Goal: Task Accomplishment & Management: Manage account settings

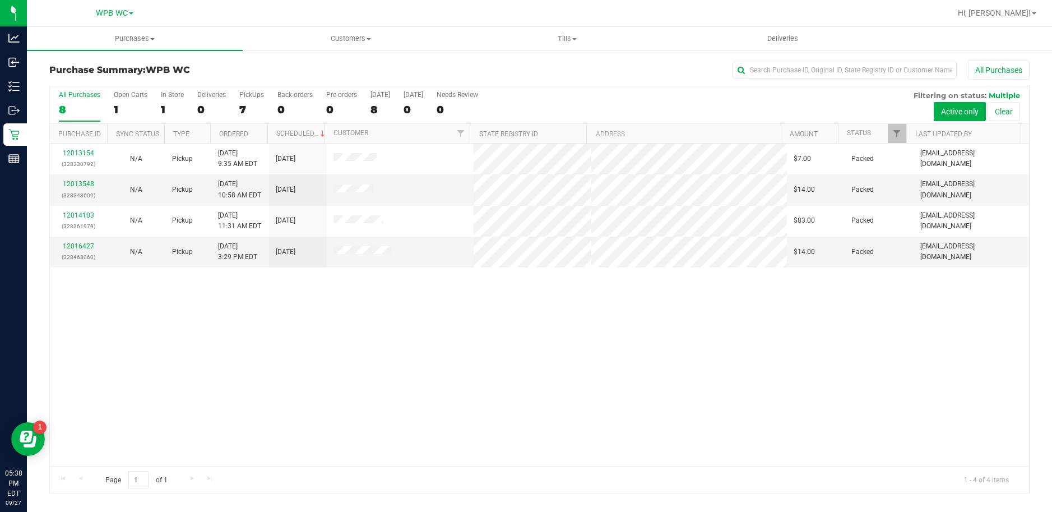
click at [66, 103] on label "All Purchases 8" at bounding box center [79, 106] width 41 height 31
click at [0, 0] on input "All Purchases 8" at bounding box center [0, 0] width 0 height 0
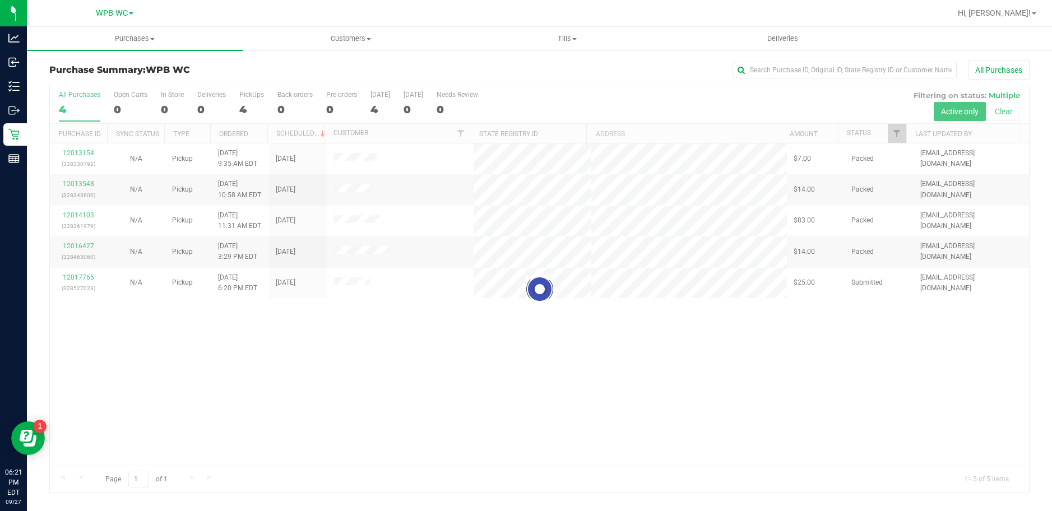
click at [80, 278] on div at bounding box center [539, 289] width 979 height 406
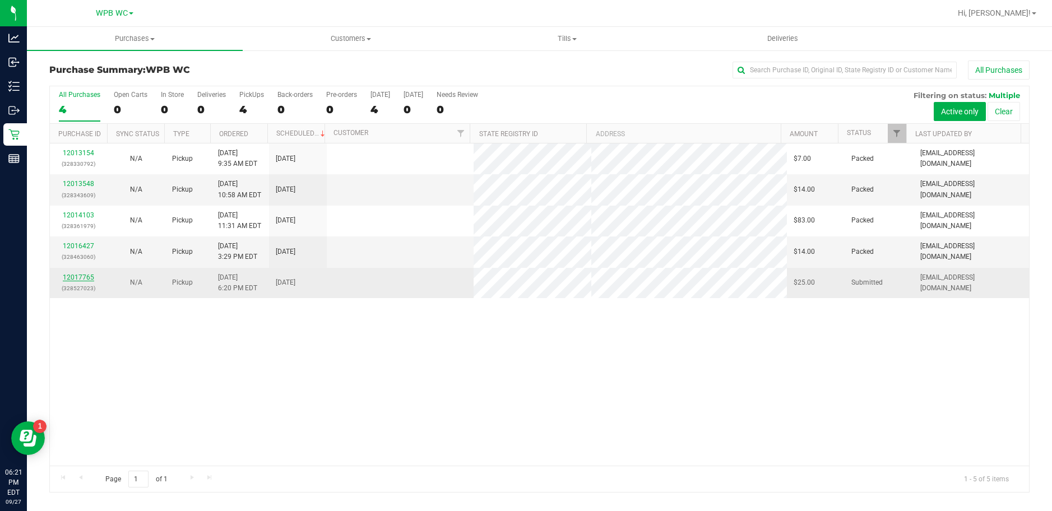
click at [82, 276] on link "12017765" at bounding box center [78, 278] width 31 height 8
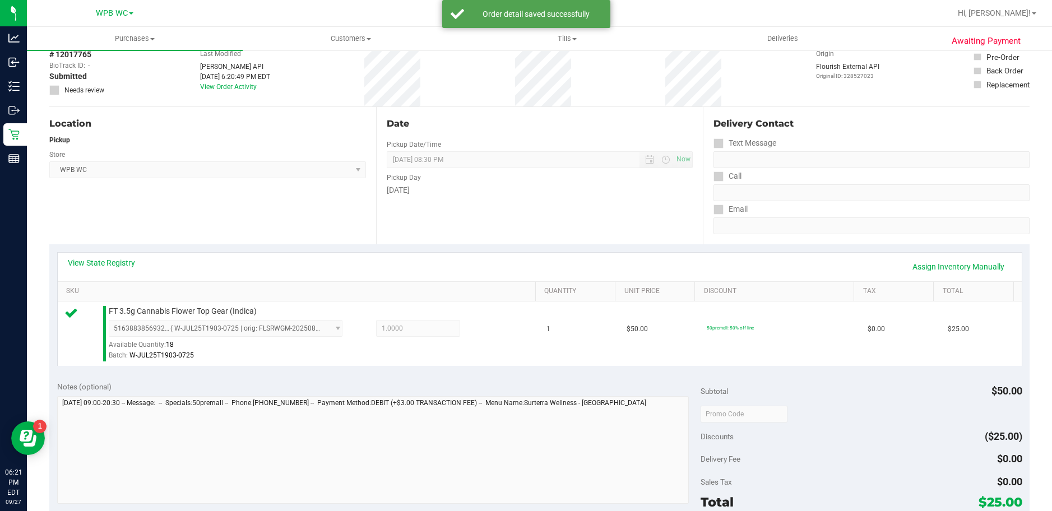
scroll to position [112, 0]
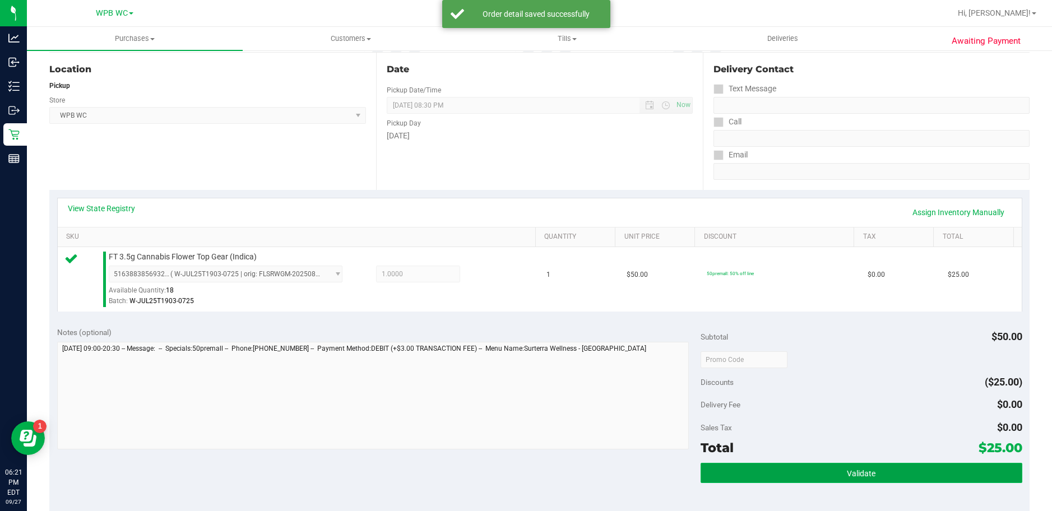
click at [855, 473] on span "Validate" at bounding box center [861, 473] width 29 height 9
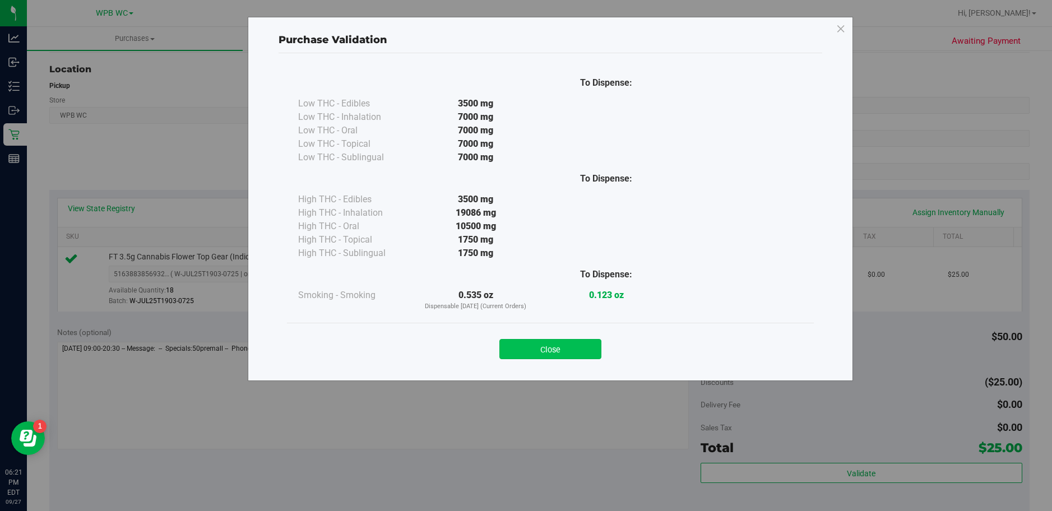
click at [562, 352] on button "Close" at bounding box center [551, 349] width 102 height 20
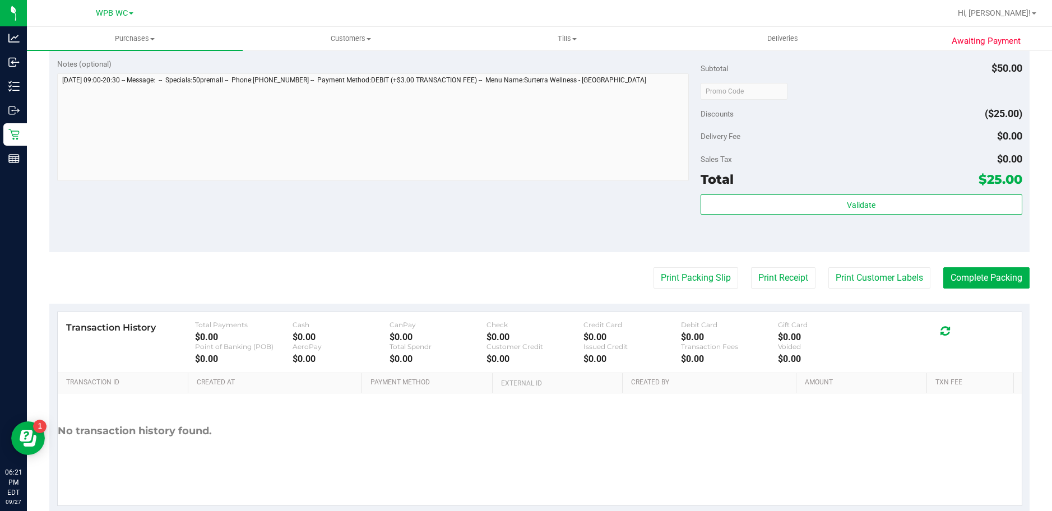
scroll to position [392, 0]
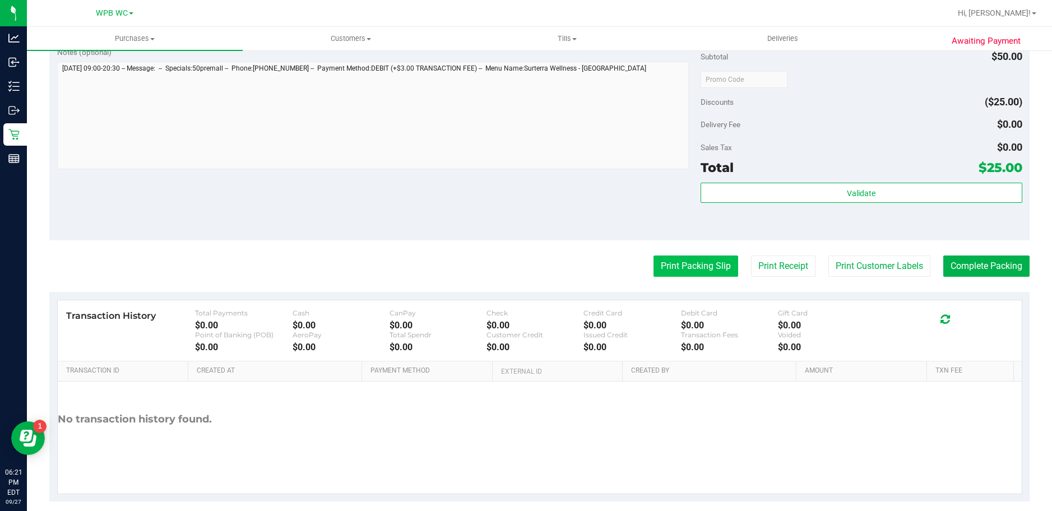
click at [707, 274] on button "Print Packing Slip" at bounding box center [696, 266] width 85 height 21
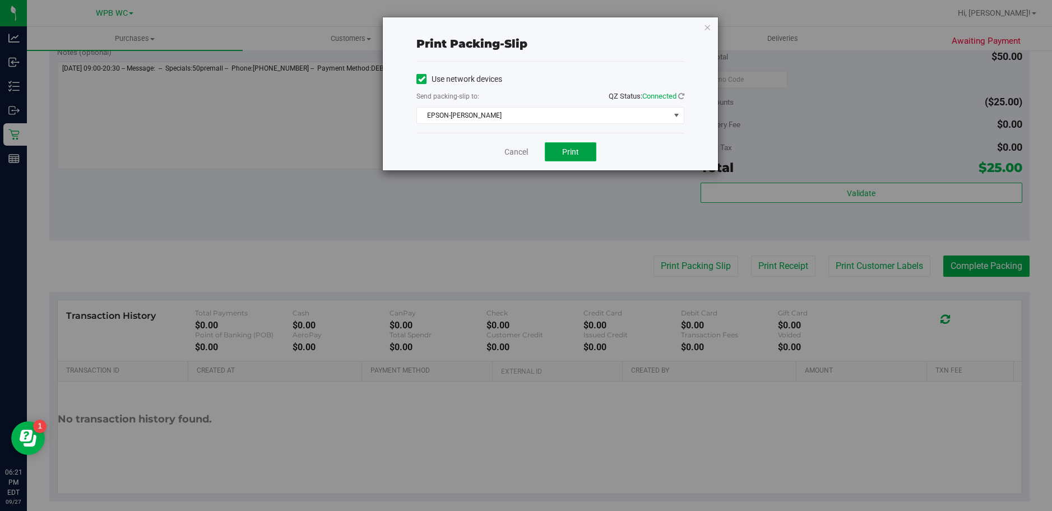
click at [583, 155] on button "Print" at bounding box center [571, 151] width 52 height 19
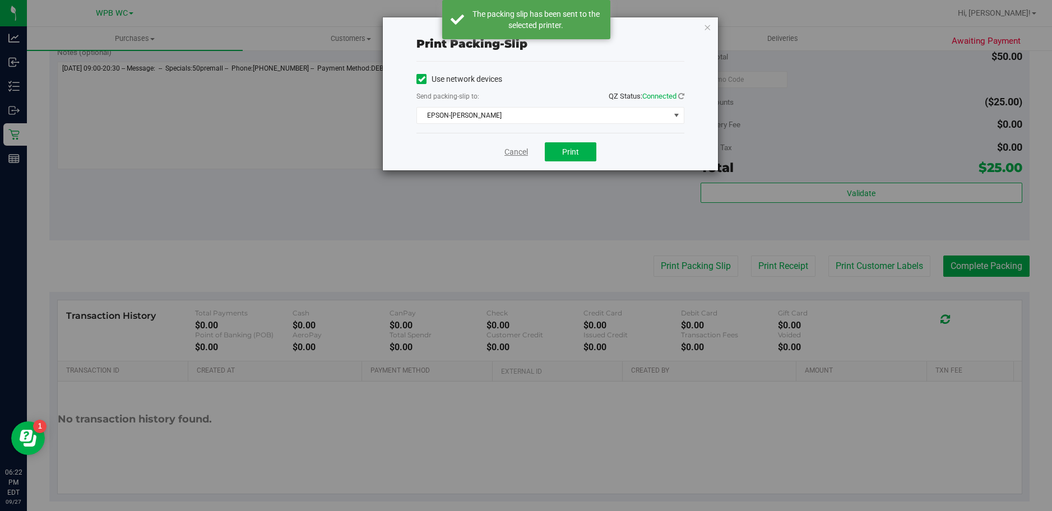
click at [522, 155] on link "Cancel" at bounding box center [517, 152] width 24 height 12
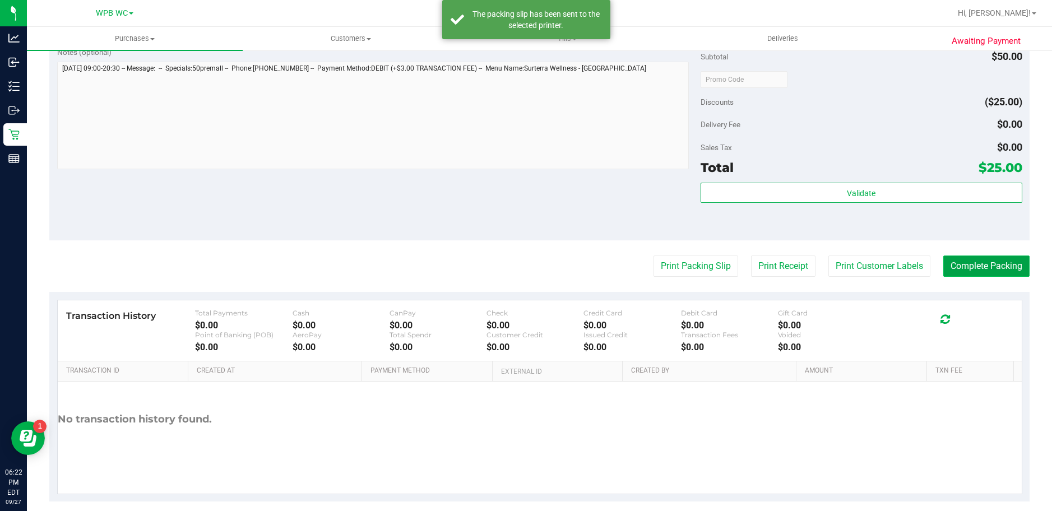
click at [976, 266] on button "Complete Packing" at bounding box center [987, 266] width 86 height 21
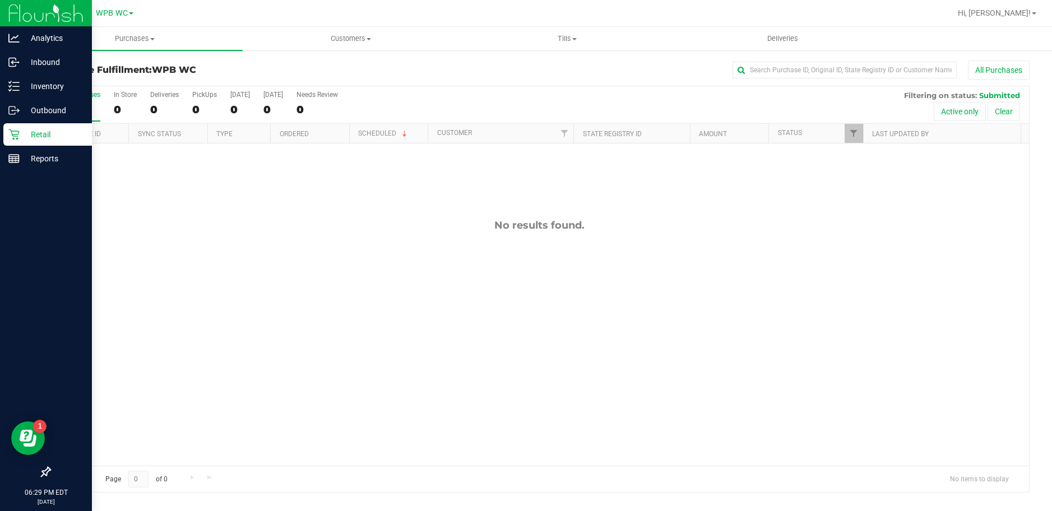
click at [16, 131] on icon at bounding box center [13, 135] width 11 height 11
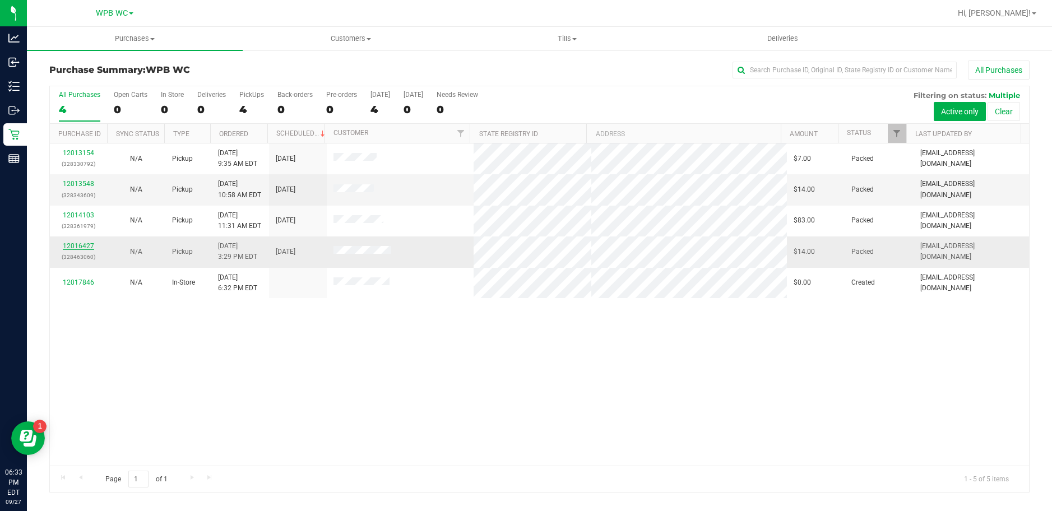
click at [91, 247] on link "12016427" at bounding box center [78, 246] width 31 height 8
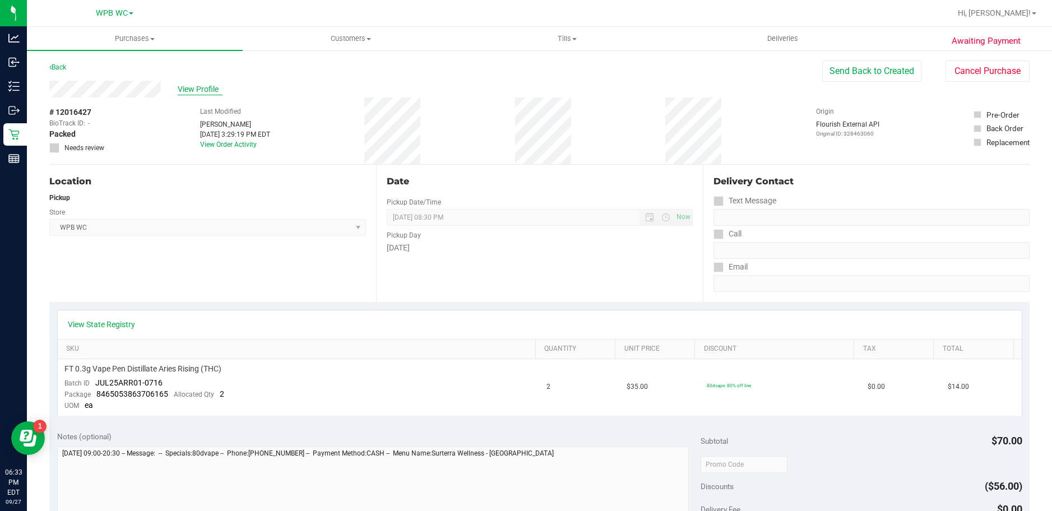
click at [204, 90] on span "View Profile" at bounding box center [200, 90] width 45 height 12
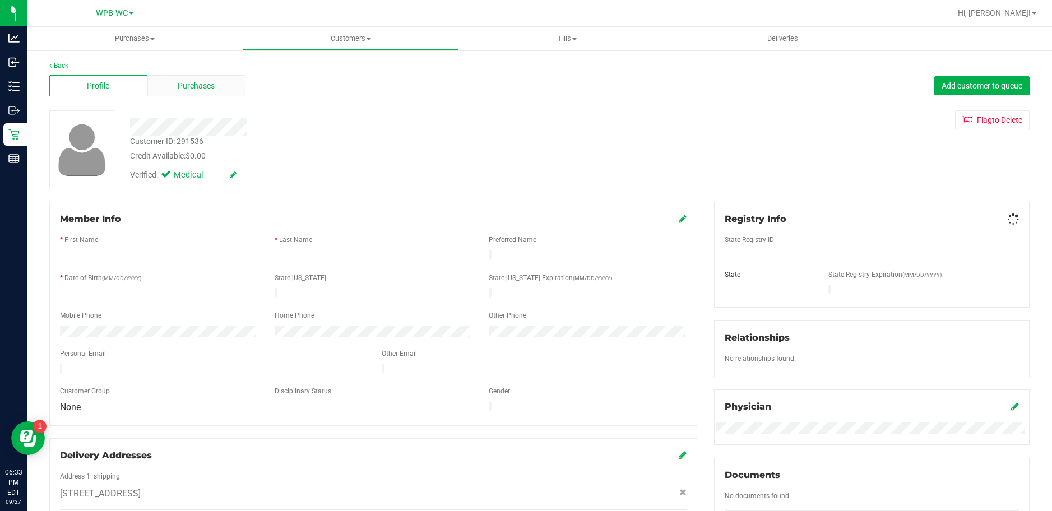
click at [195, 91] on span "Purchases" at bounding box center [196, 86] width 37 height 12
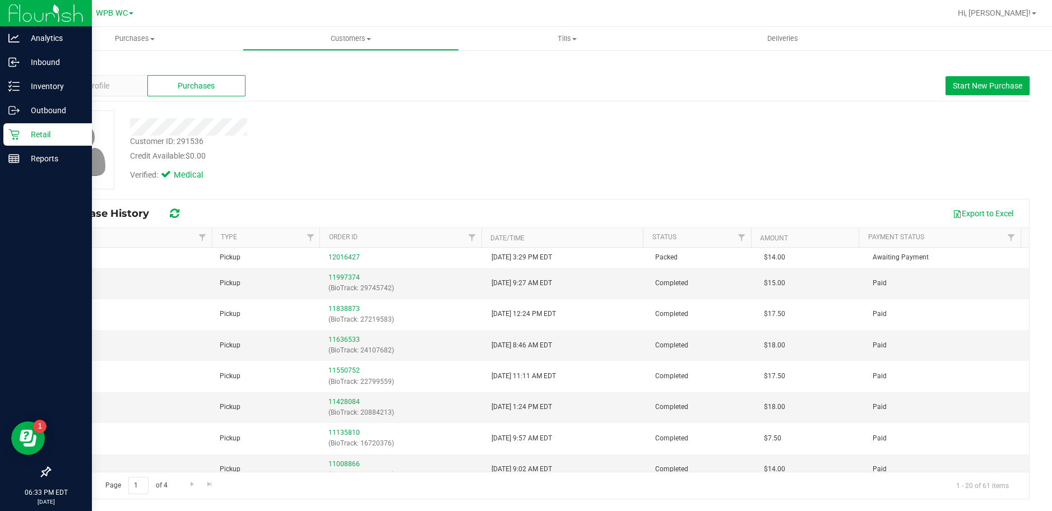
click at [15, 134] on icon at bounding box center [13, 134] width 11 height 11
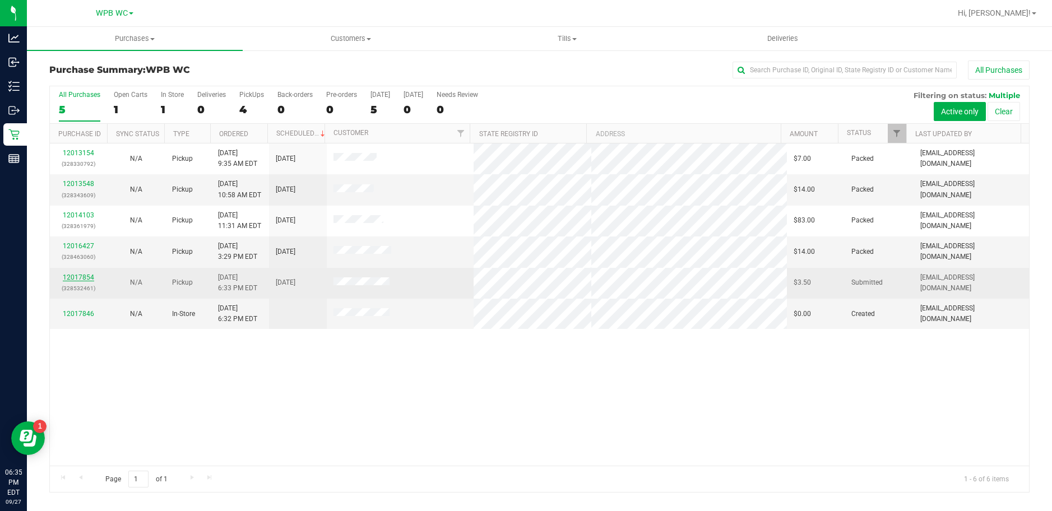
click at [88, 278] on link "12017854" at bounding box center [78, 278] width 31 height 8
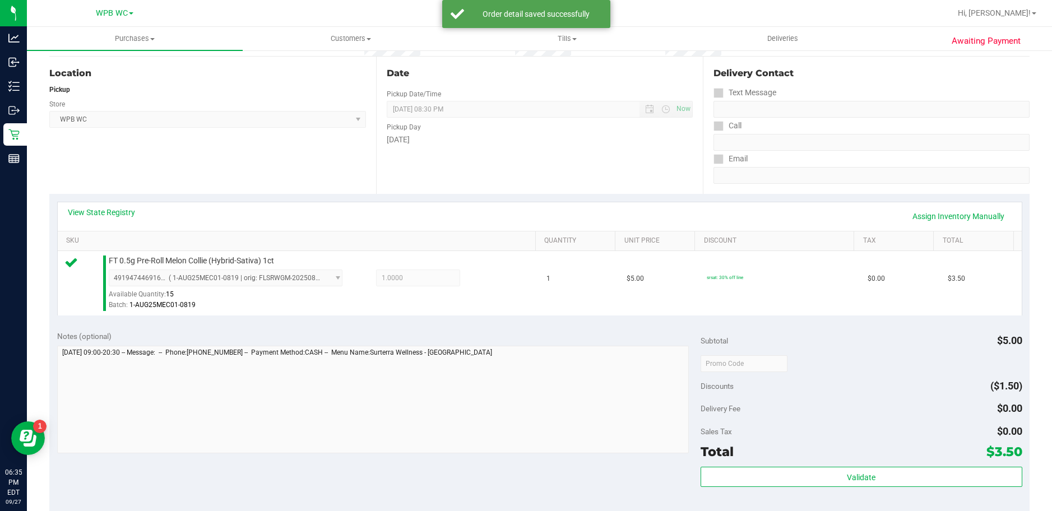
scroll to position [224, 0]
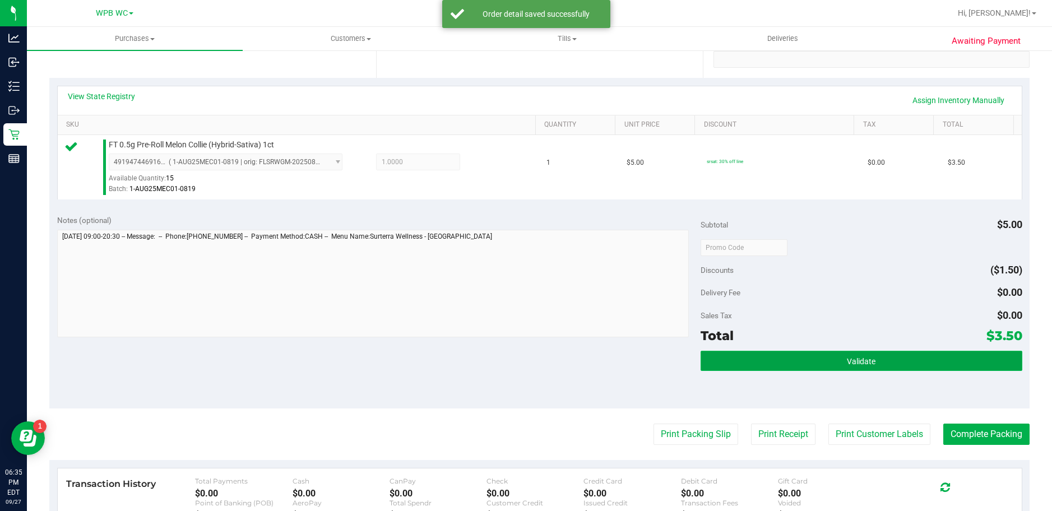
click at [899, 368] on button "Validate" at bounding box center [862, 361] width 322 height 20
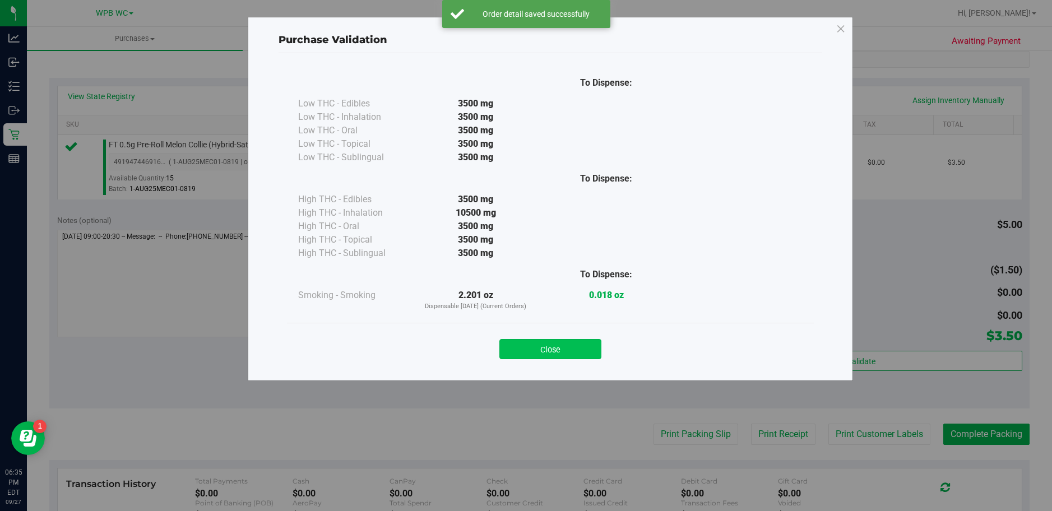
click at [571, 351] on button "Close" at bounding box center [551, 349] width 102 height 20
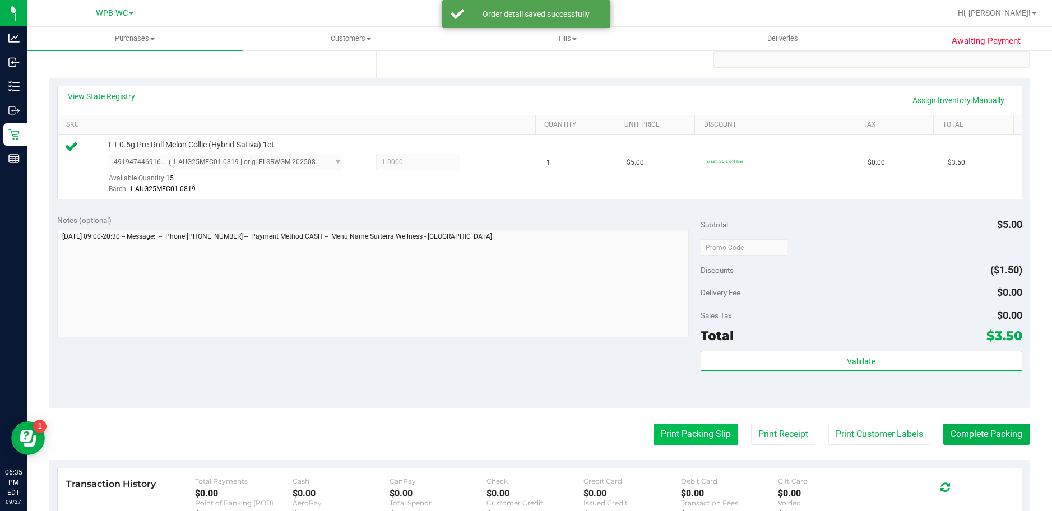
click at [671, 429] on button "Print Packing Slip" at bounding box center [696, 434] width 85 height 21
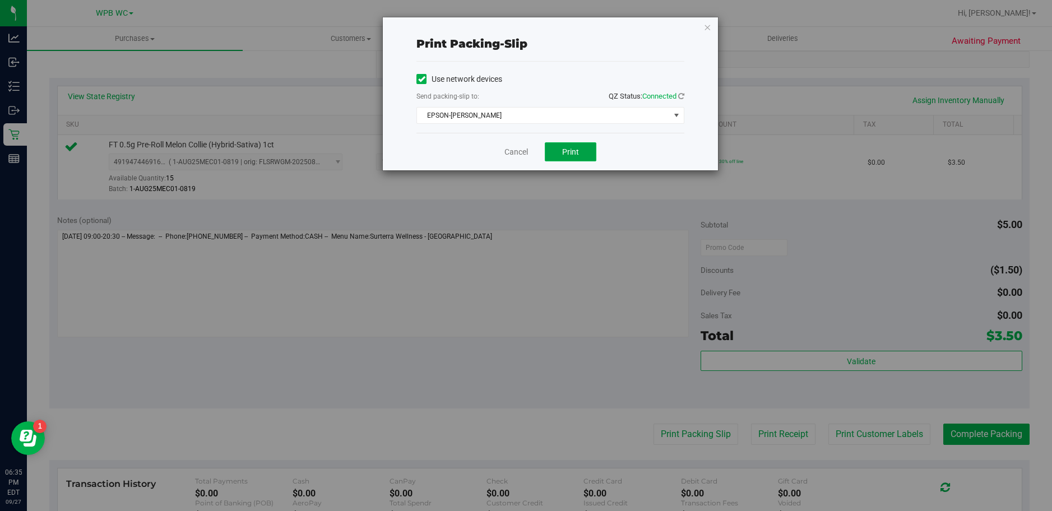
click at [558, 153] on button "Print" at bounding box center [571, 151] width 52 height 19
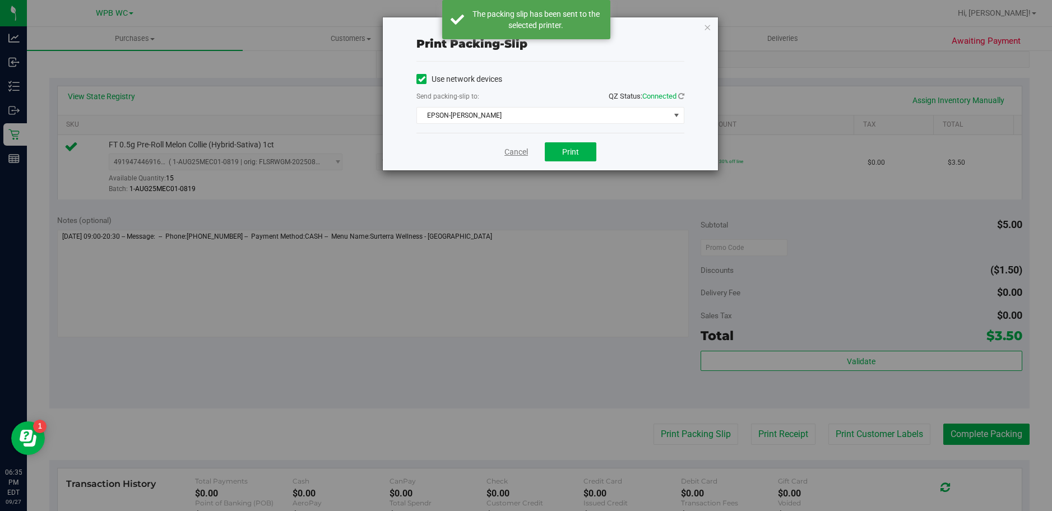
click at [506, 151] on link "Cancel" at bounding box center [517, 152] width 24 height 12
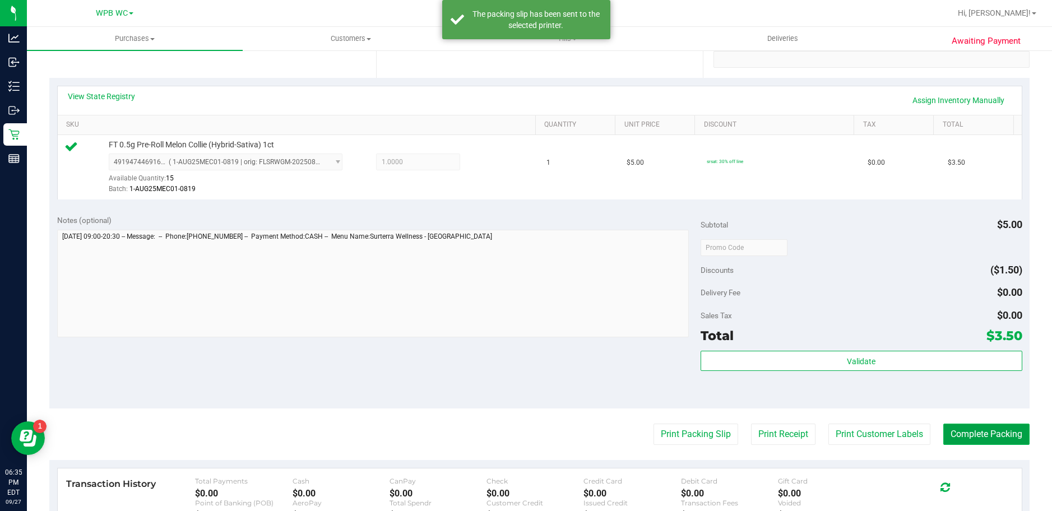
click at [994, 445] on button "Complete Packing" at bounding box center [987, 434] width 86 height 21
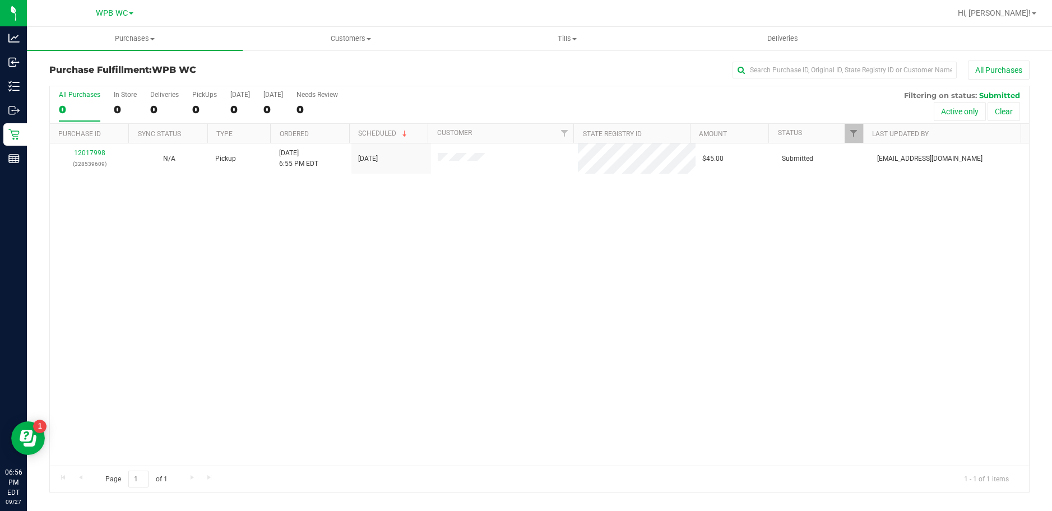
click at [66, 108] on div "0" at bounding box center [79, 109] width 41 height 13
click at [0, 0] on input "All Purchases 0" at bounding box center [0, 0] width 0 height 0
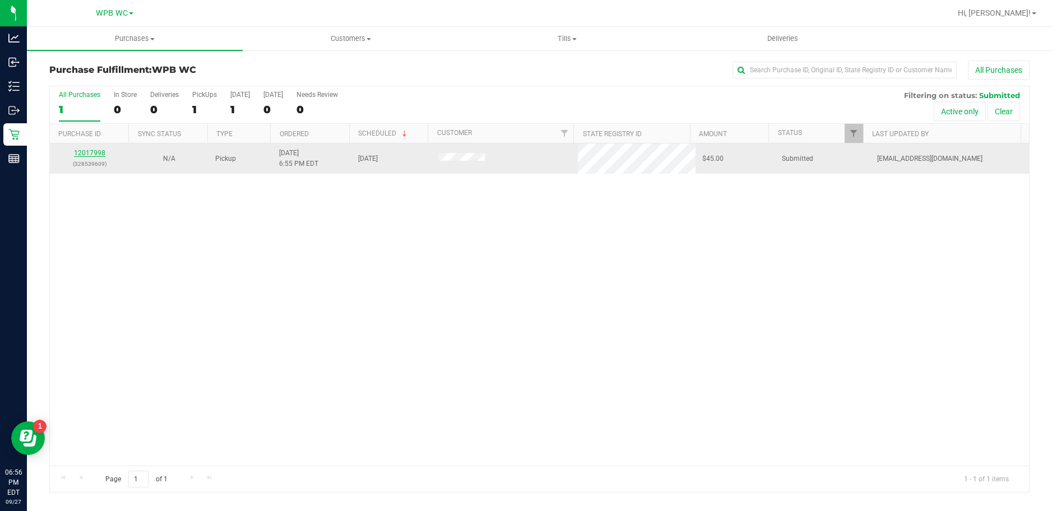
click at [93, 150] on link "12017998" at bounding box center [89, 153] width 31 height 8
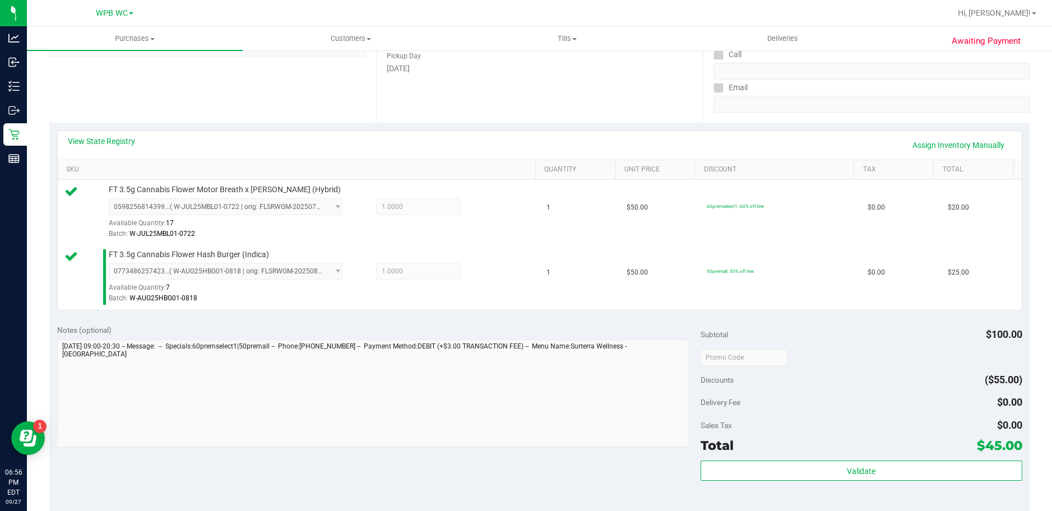
scroll to position [224, 0]
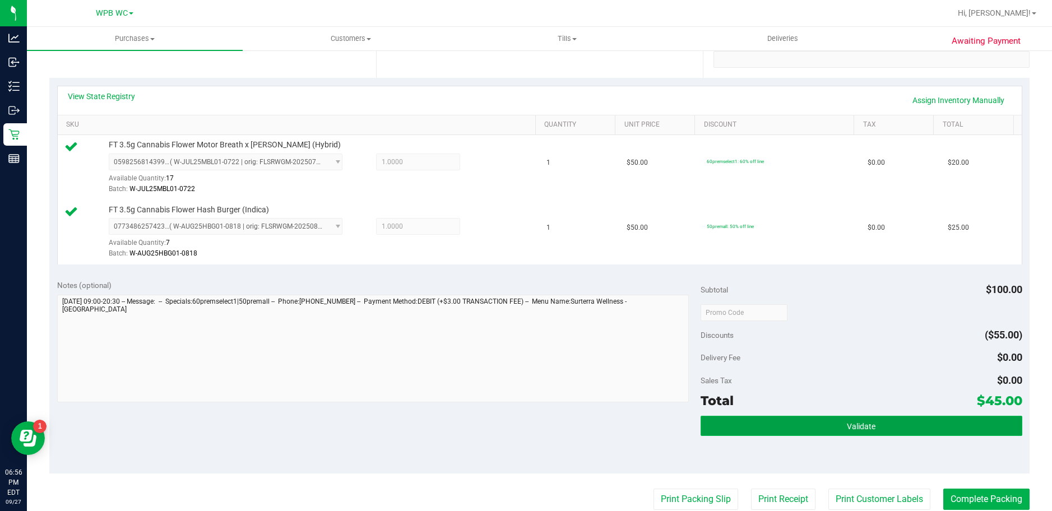
click at [893, 422] on button "Validate" at bounding box center [862, 426] width 322 height 20
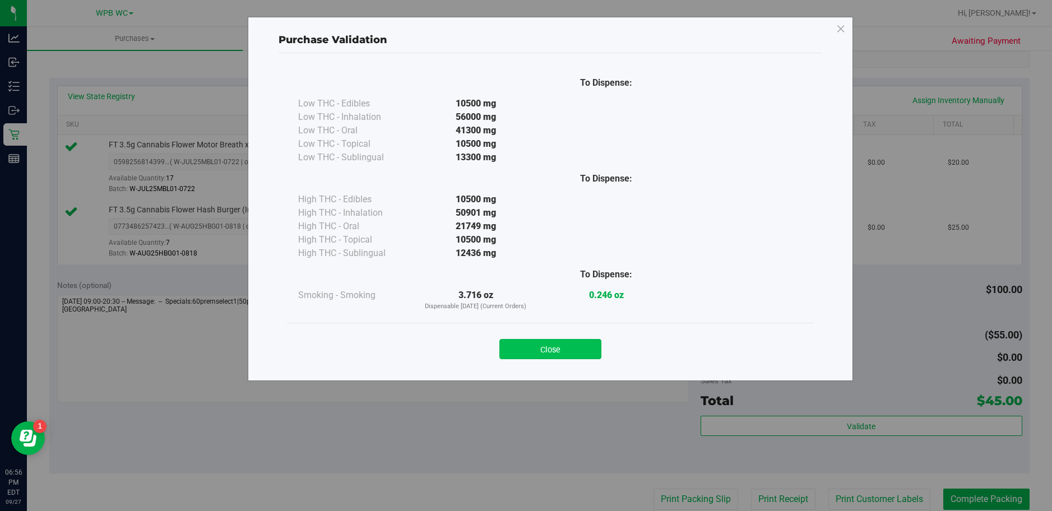
click at [583, 358] on button "Close" at bounding box center [551, 349] width 102 height 20
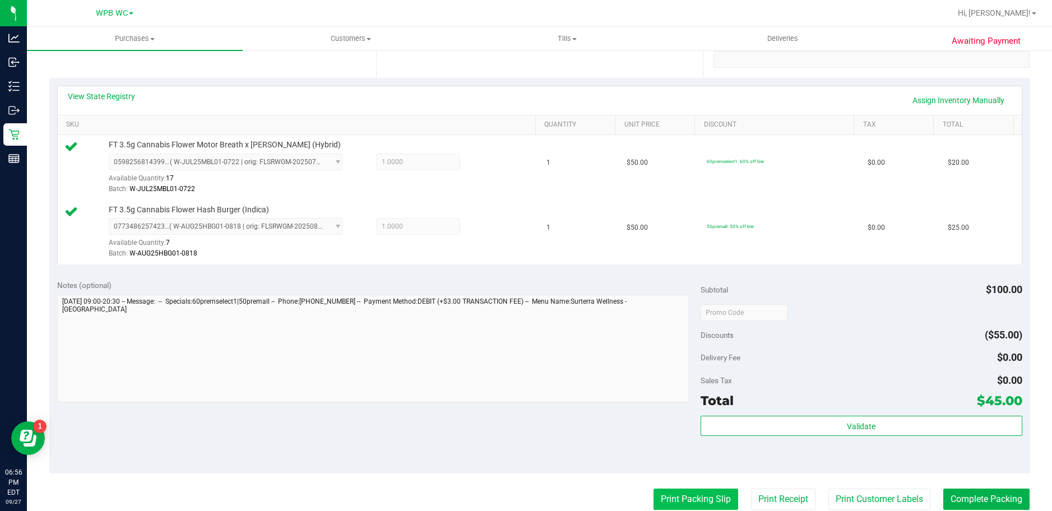
click at [708, 496] on button "Print Packing Slip" at bounding box center [696, 499] width 85 height 21
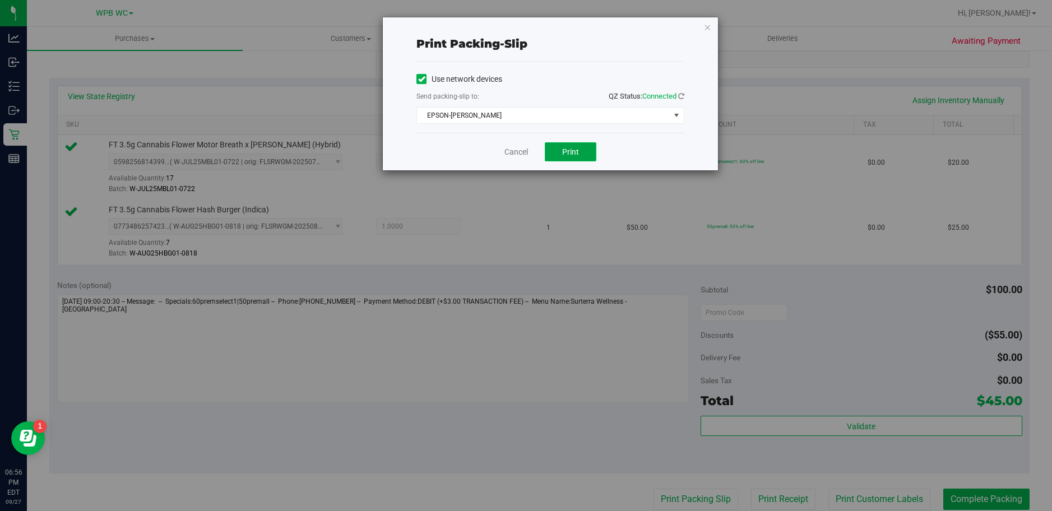
click at [575, 145] on button "Print" at bounding box center [571, 151] width 52 height 19
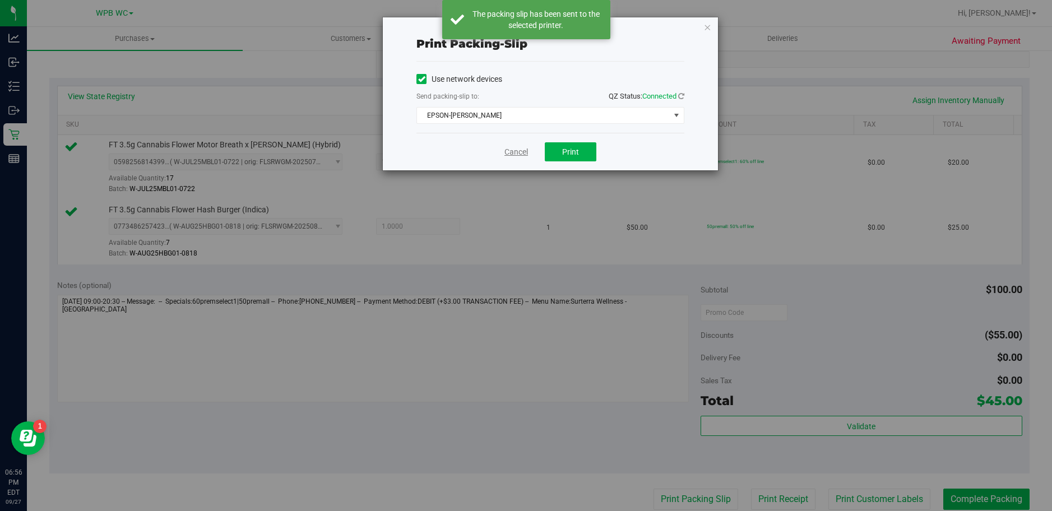
click at [522, 154] on link "Cancel" at bounding box center [517, 152] width 24 height 12
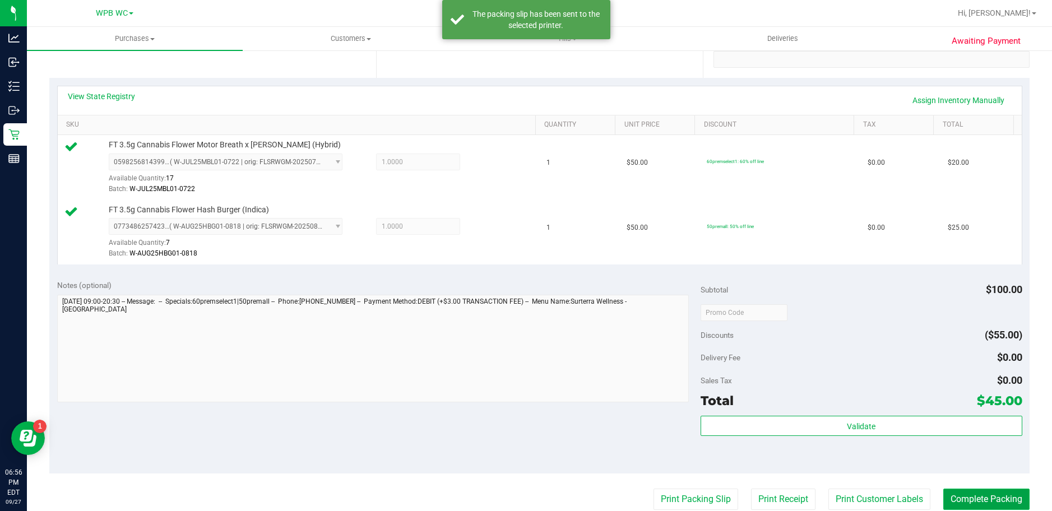
click at [960, 495] on button "Complete Packing" at bounding box center [987, 499] width 86 height 21
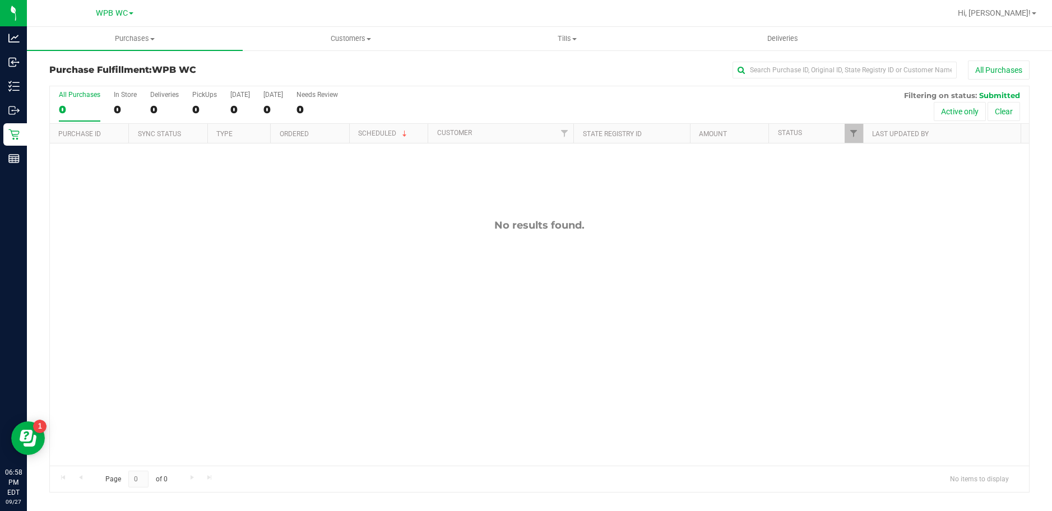
click at [73, 99] on label "All Purchases 0" at bounding box center [79, 106] width 41 height 31
click at [0, 0] on input "All Purchases 0" at bounding box center [0, 0] width 0 height 0
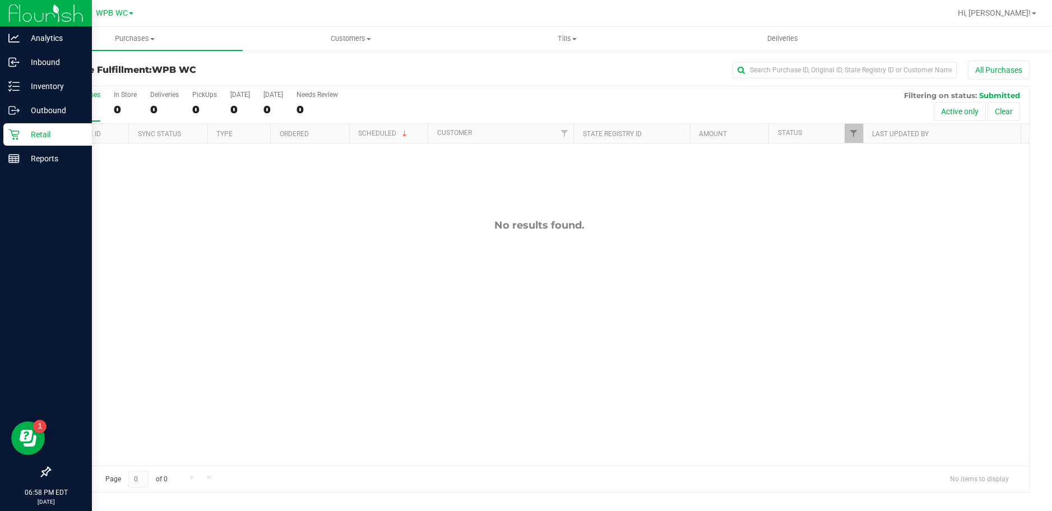
click at [18, 131] on icon at bounding box center [13, 135] width 11 height 11
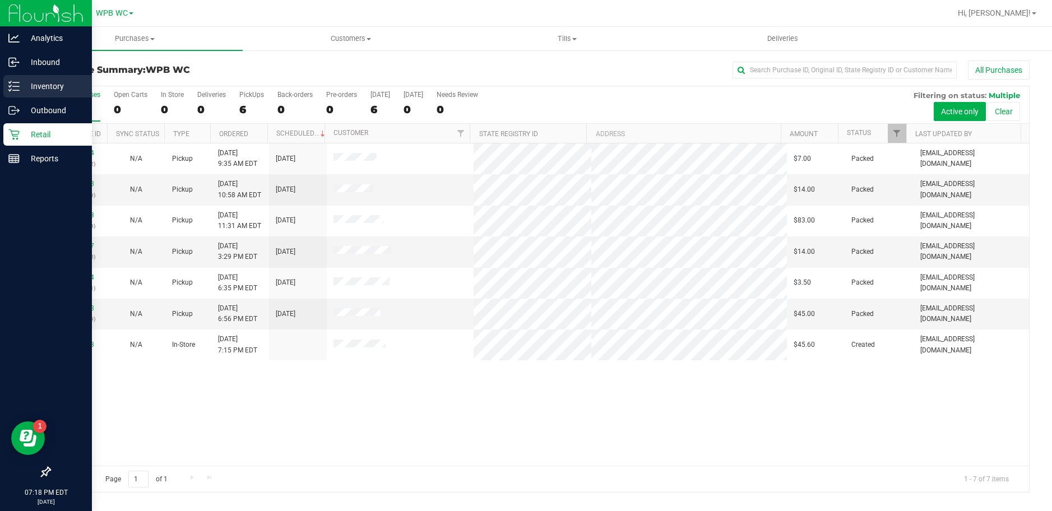
click at [24, 87] on p "Inventory" at bounding box center [53, 86] width 67 height 13
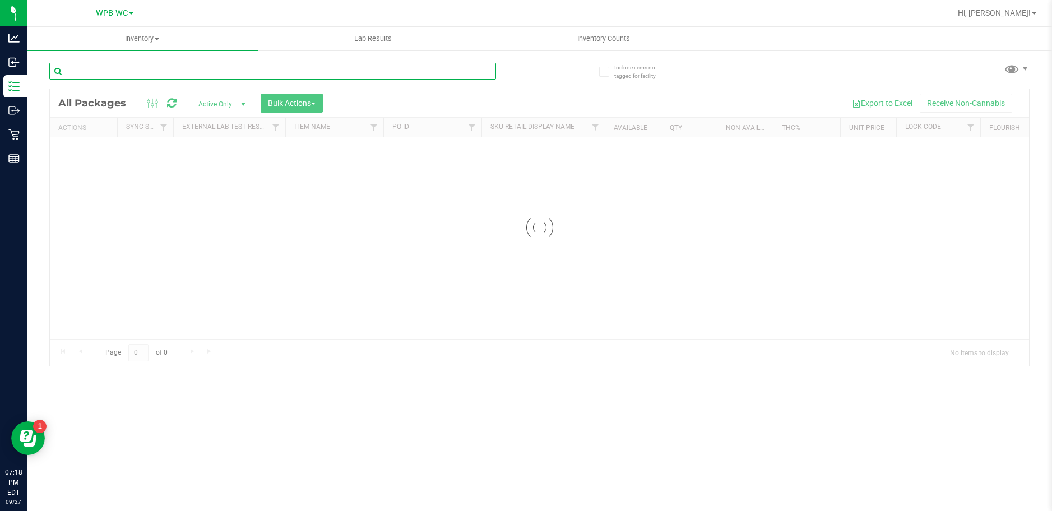
click at [137, 78] on input "text" at bounding box center [272, 71] width 447 height 17
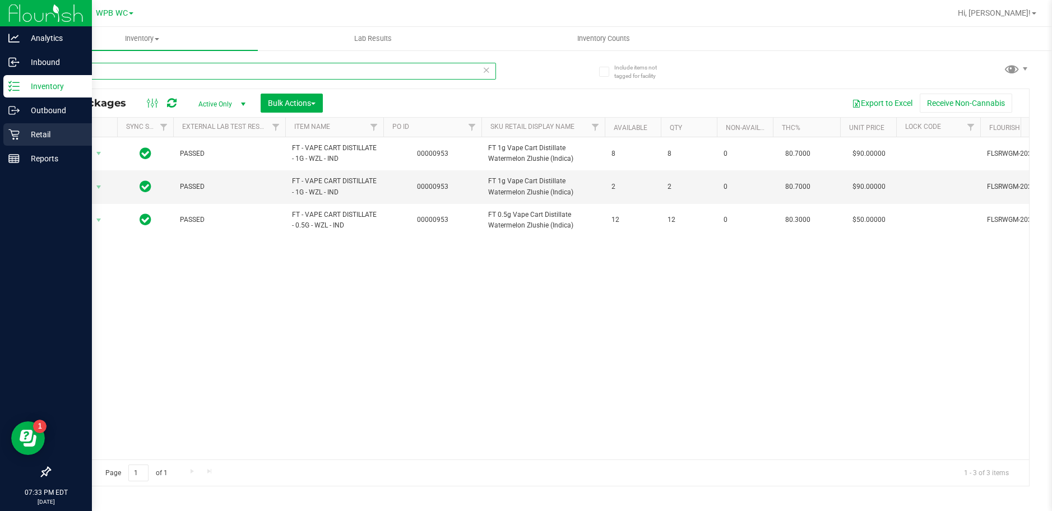
type input "zlu"
click at [25, 138] on p "Retail" at bounding box center [53, 134] width 67 height 13
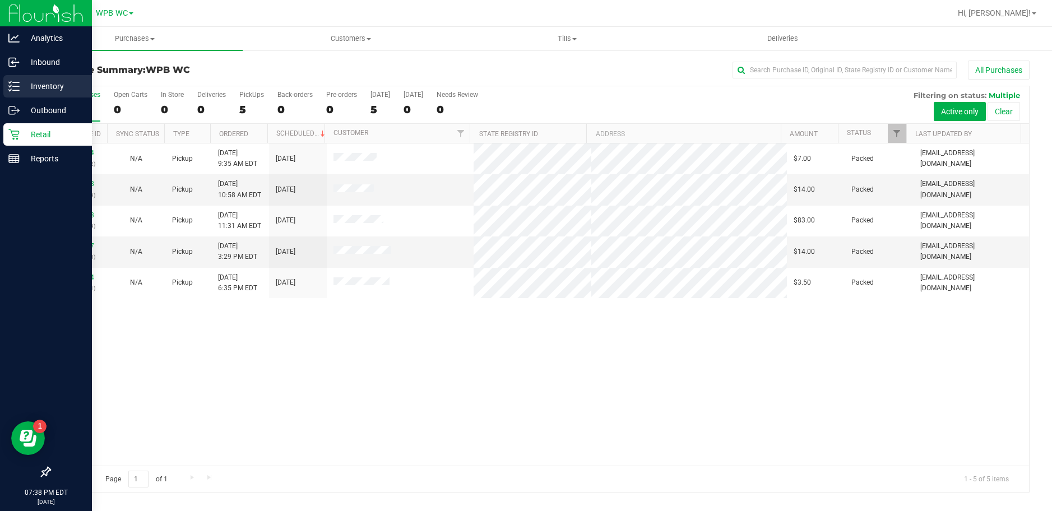
click at [16, 88] on icon at bounding box center [13, 86] width 11 height 11
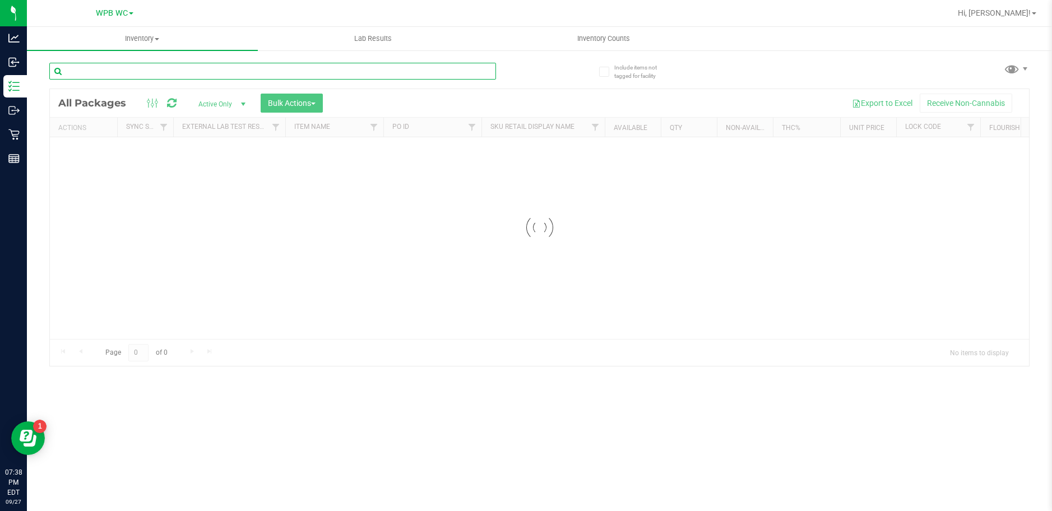
click at [132, 76] on input "text" at bounding box center [272, 71] width 447 height 17
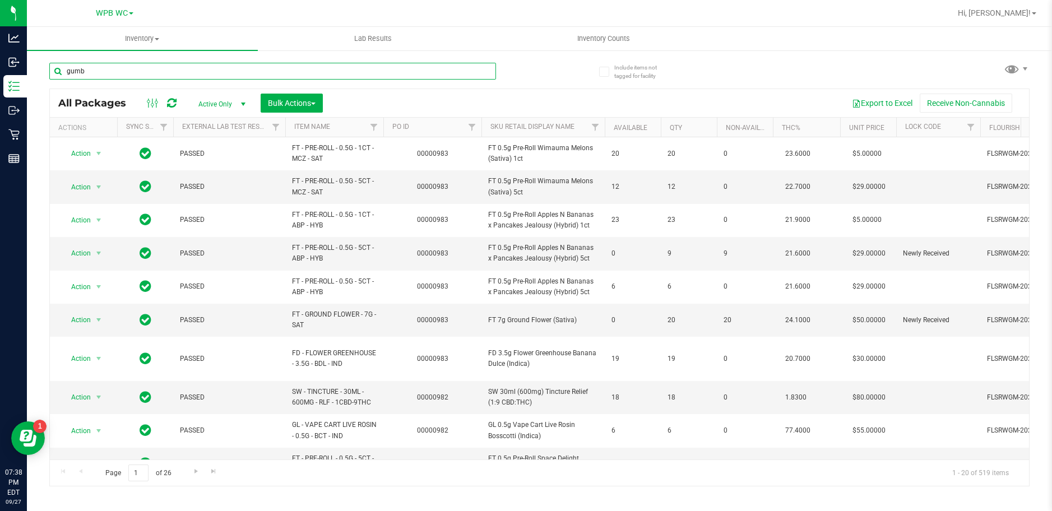
type input "gumbo"
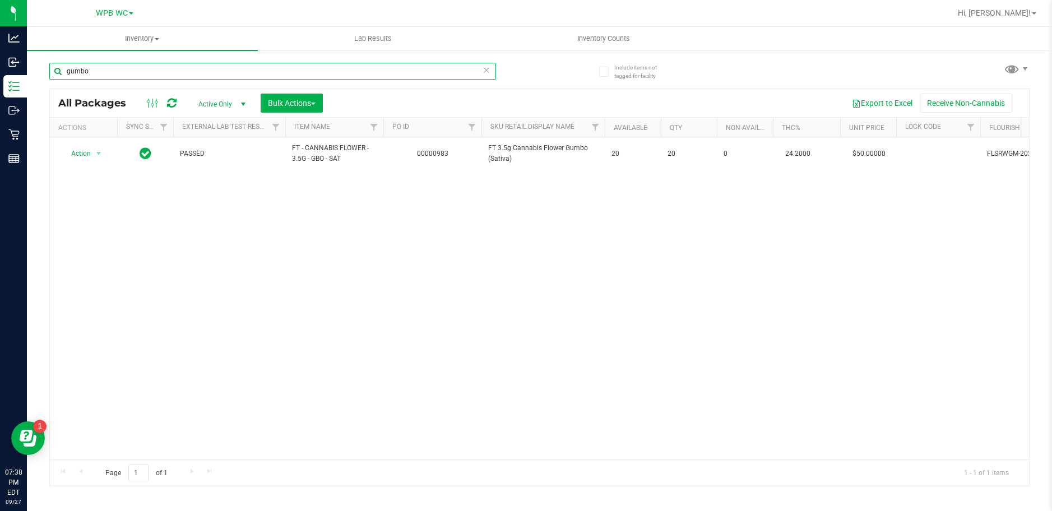
drag, startPoint x: 104, startPoint y: 72, endPoint x: -8, endPoint y: 72, distance: 112.1
click at [0, 72] on html "Analytics Inbound Inventory Outbound Retail Reports 07:38 PM EDT 09/27/2025 09/…" at bounding box center [526, 255] width 1052 height 511
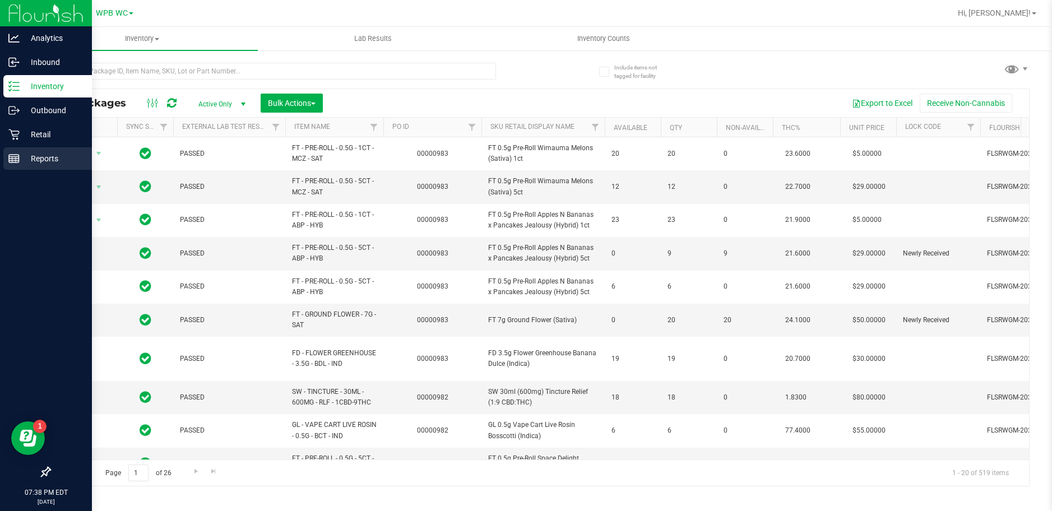
click at [38, 158] on p "Reports" at bounding box center [53, 158] width 67 height 13
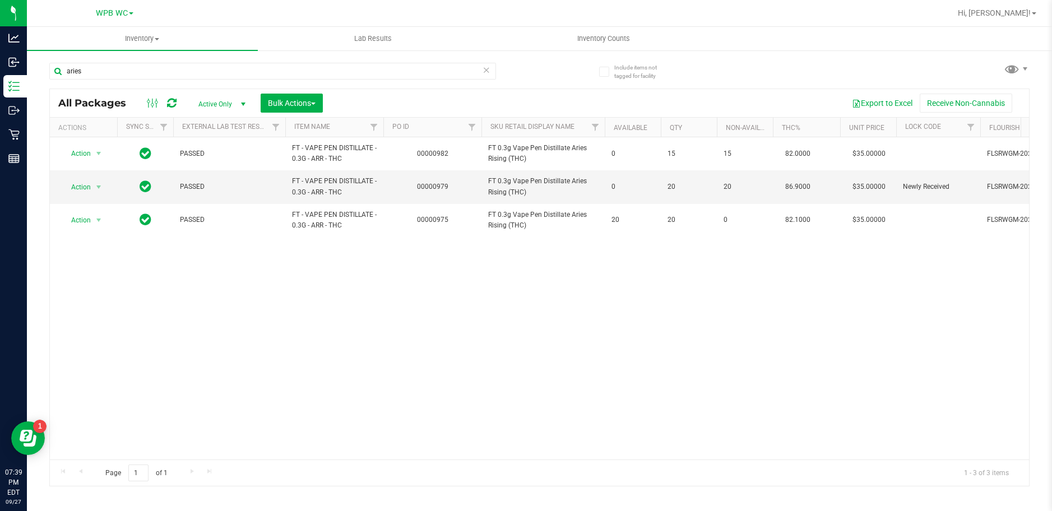
drag, startPoint x: 87, startPoint y: 73, endPoint x: -2, endPoint y: 84, distance: 89.2
click at [0, 84] on html "Analytics Inbound Inventory Outbound Retail Reports 07:39 PM EDT [DATE] 09/27 W…" at bounding box center [526, 255] width 1052 height 511
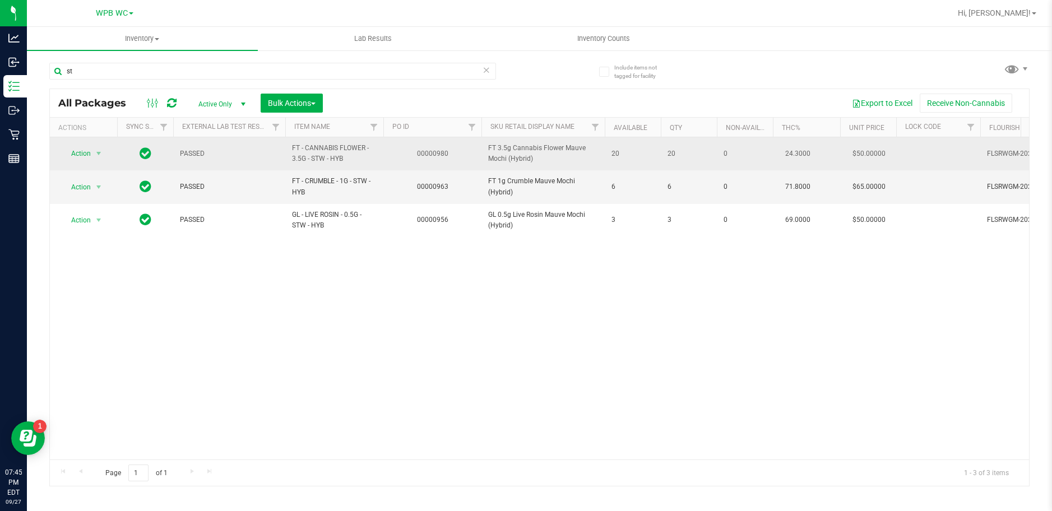
type input "s"
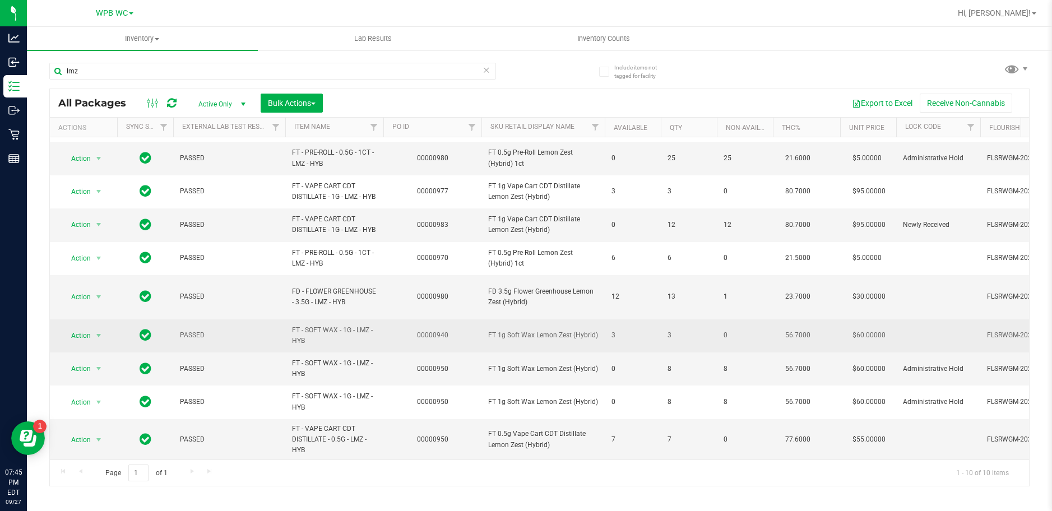
scroll to position [44, 0]
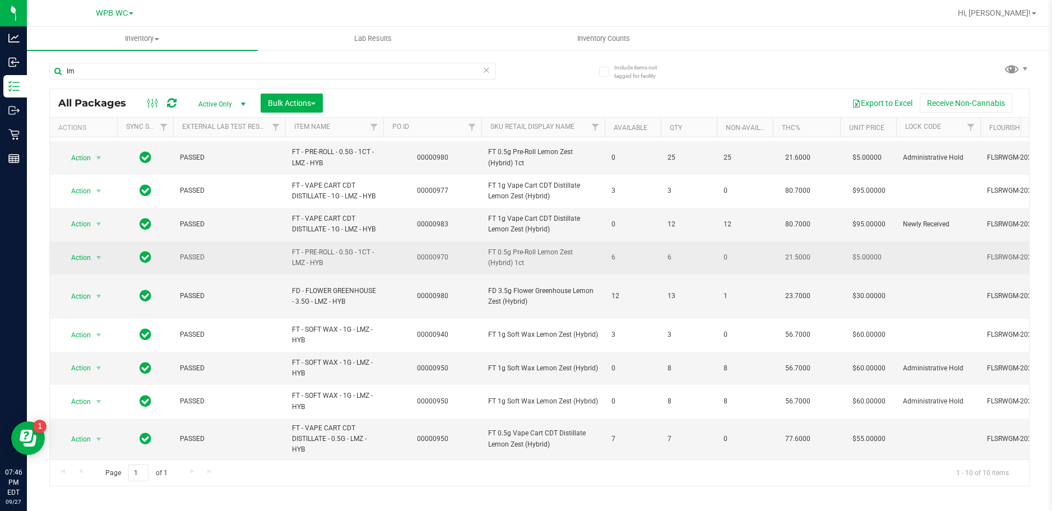
type input "l"
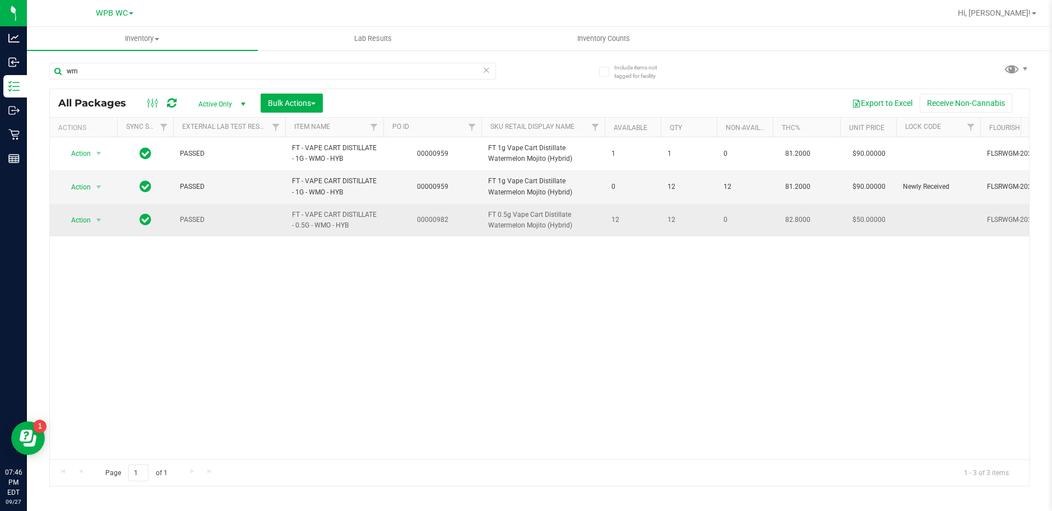
type input "w"
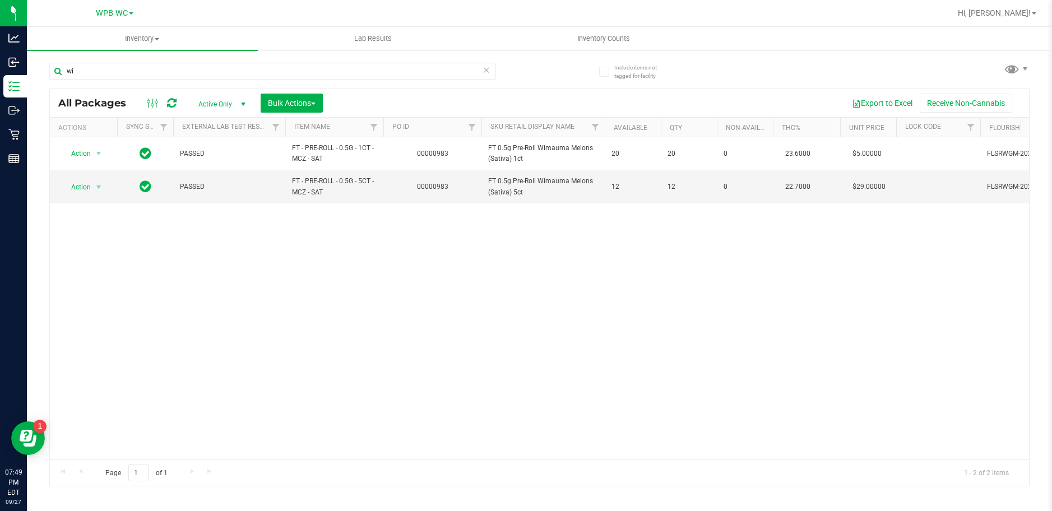
type input "w"
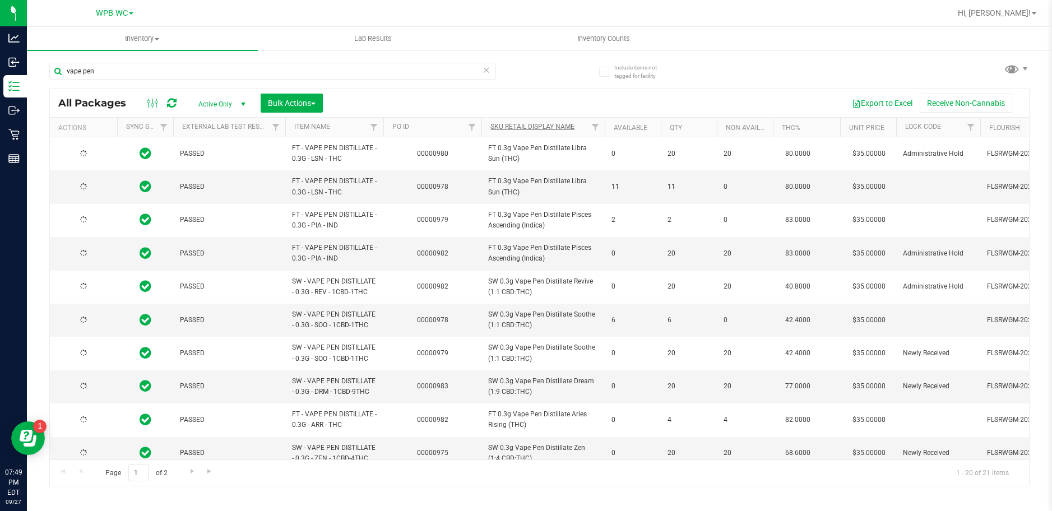
type input "vape pen"
click at [539, 128] on link "Sku Retail Display Name" at bounding box center [533, 127] width 84 height 8
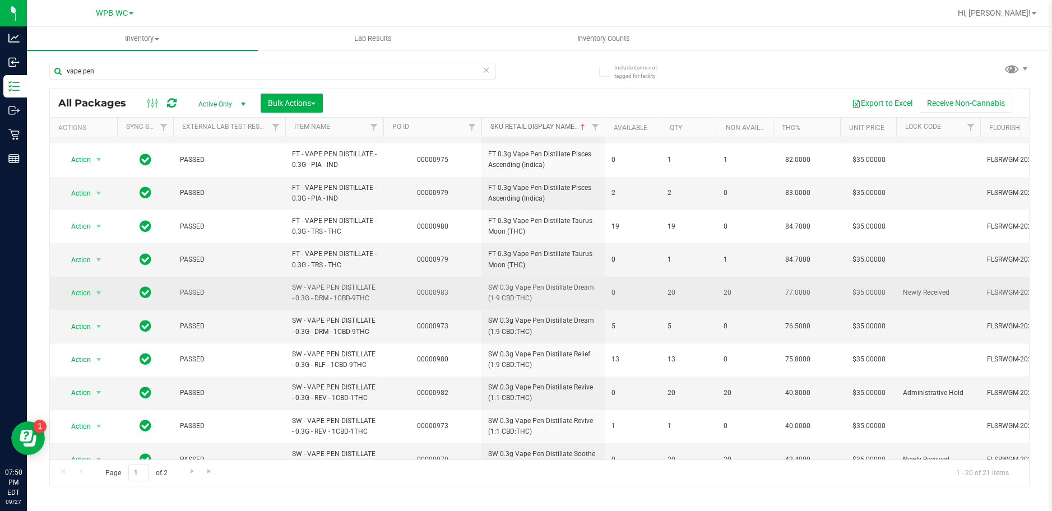
scroll to position [280, 0]
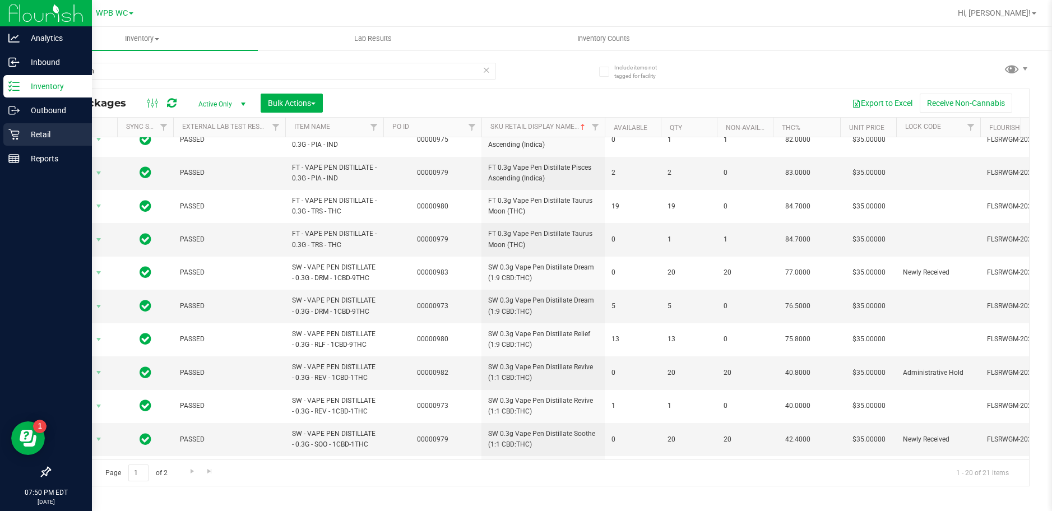
click at [12, 141] on div "Retail" at bounding box center [47, 134] width 89 height 22
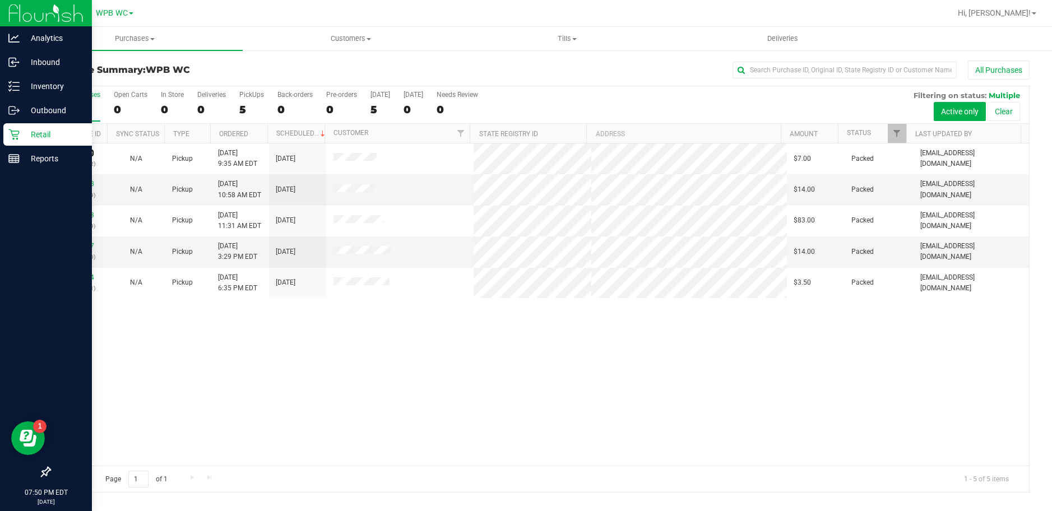
click at [82, 154] on link "12013154" at bounding box center [78, 153] width 31 height 8
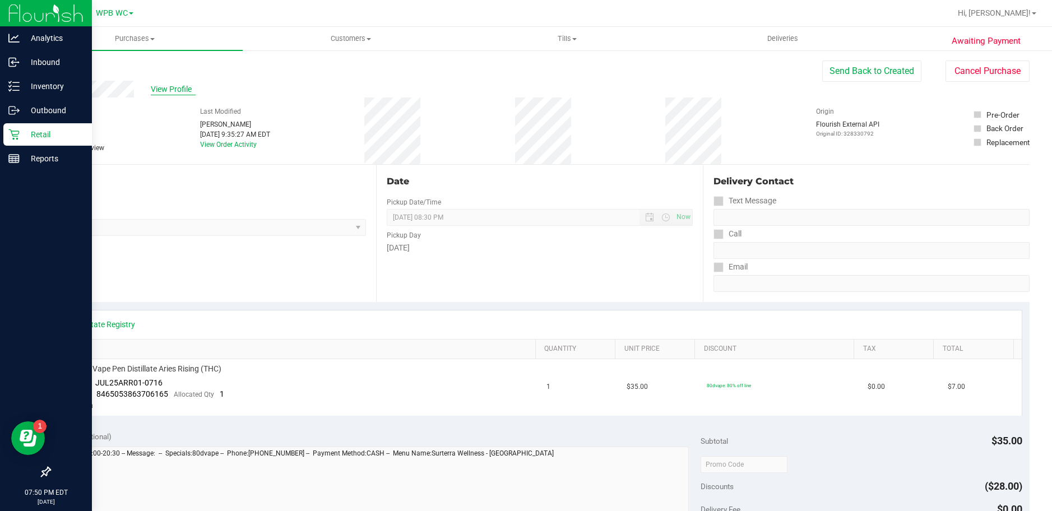
click at [179, 89] on span "View Profile" at bounding box center [173, 90] width 45 height 12
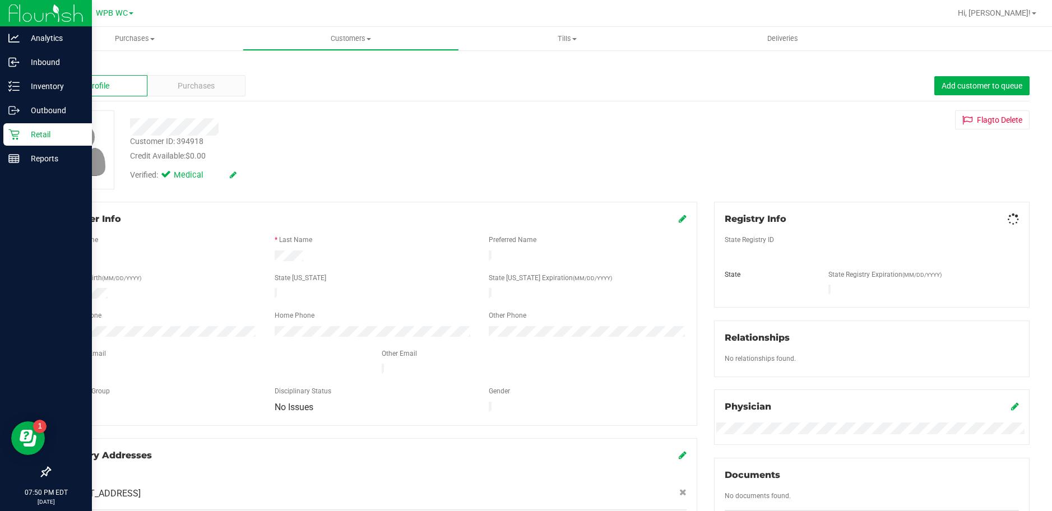
click at [179, 89] on span "Purchases" at bounding box center [196, 86] width 37 height 12
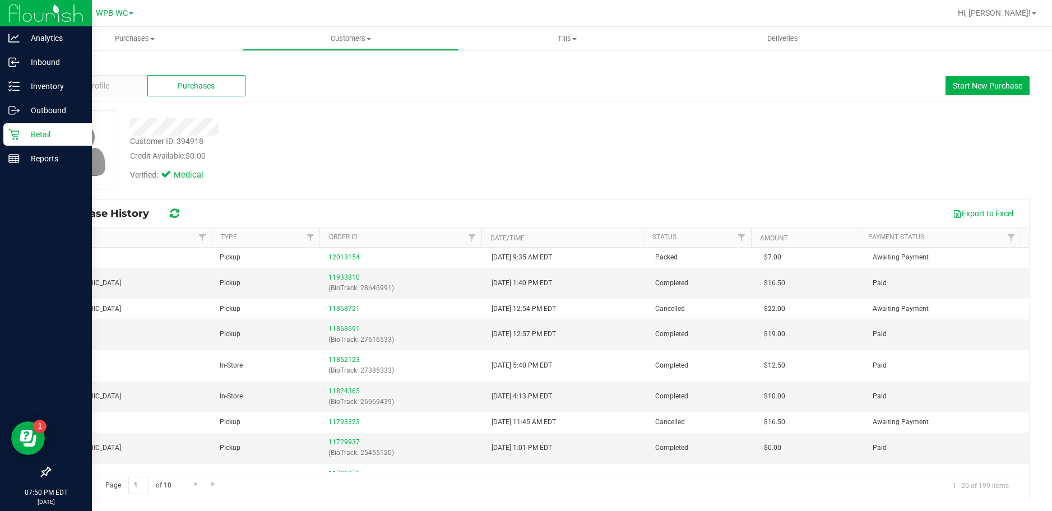
click at [24, 137] on p "Retail" at bounding box center [53, 134] width 67 height 13
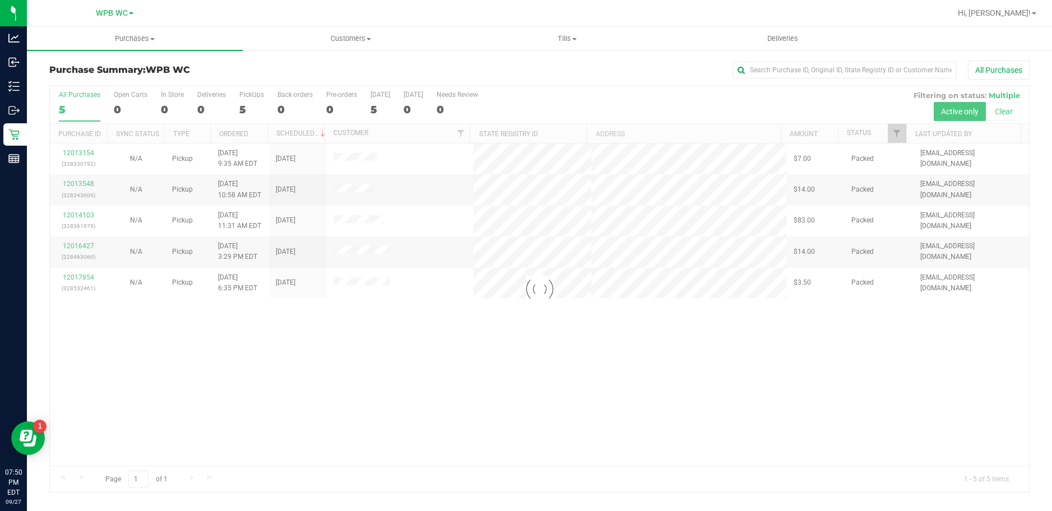
click at [82, 214] on div at bounding box center [539, 289] width 979 height 406
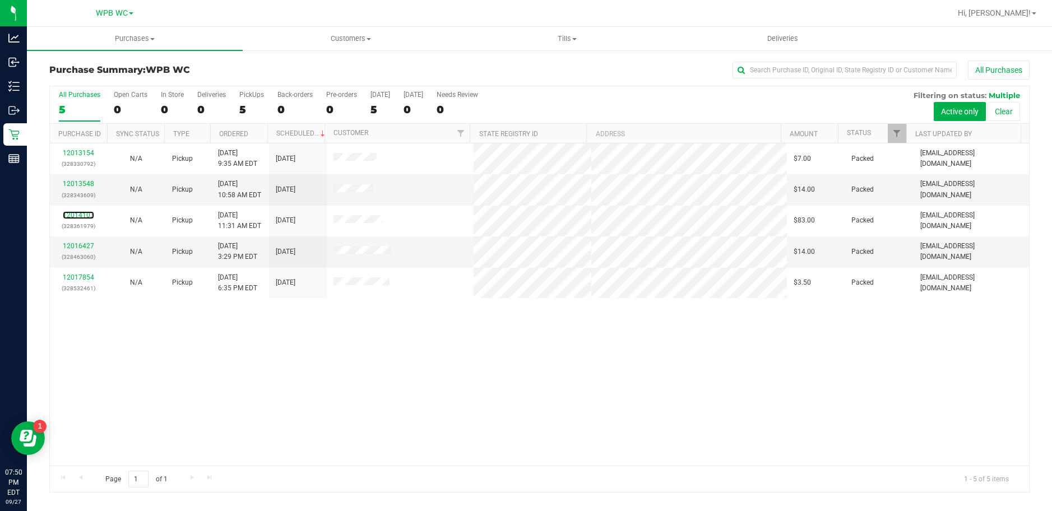
click at [82, 219] on link "12014103" at bounding box center [78, 215] width 31 height 8
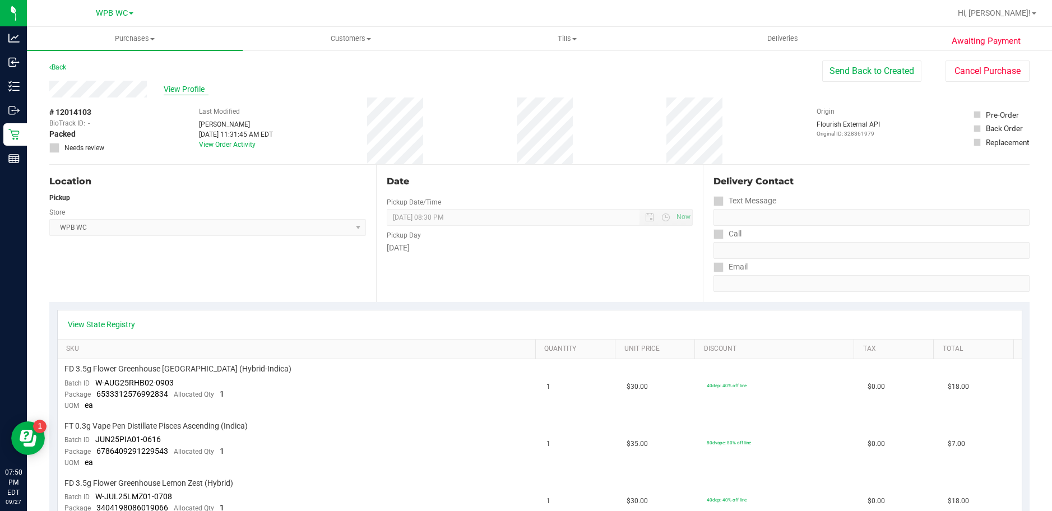
click at [183, 89] on span "View Profile" at bounding box center [186, 90] width 45 height 12
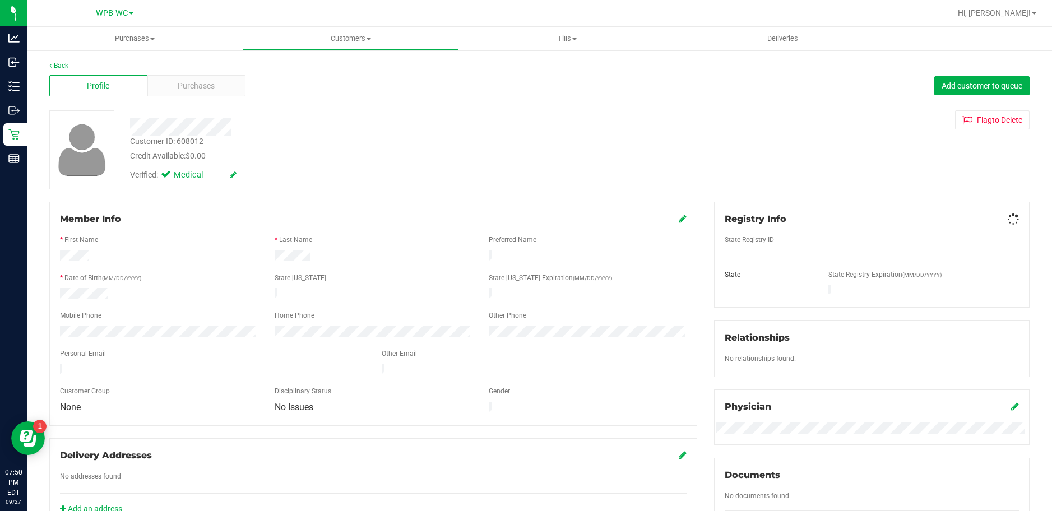
click at [183, 89] on span "Purchases" at bounding box center [196, 86] width 37 height 12
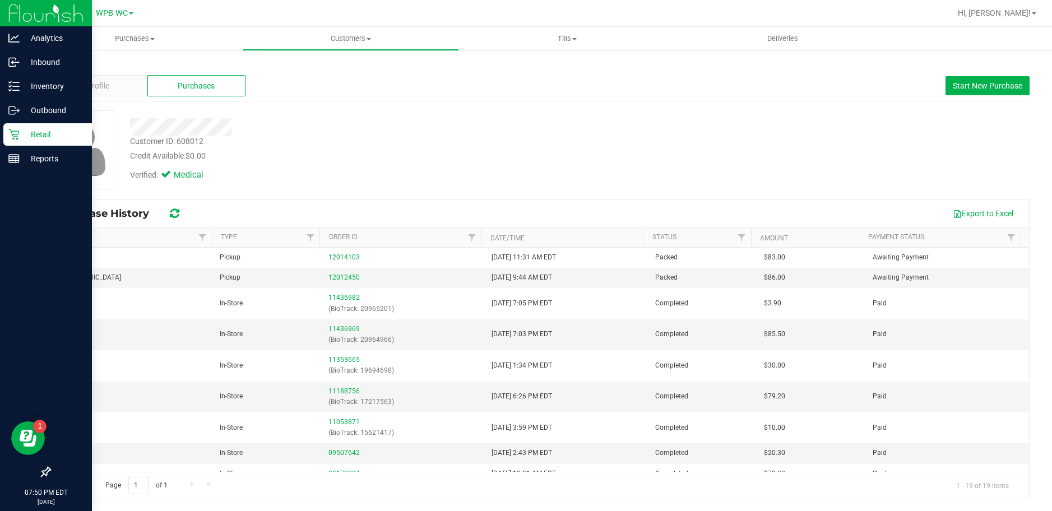
click at [20, 141] on div "Retail" at bounding box center [47, 134] width 89 height 22
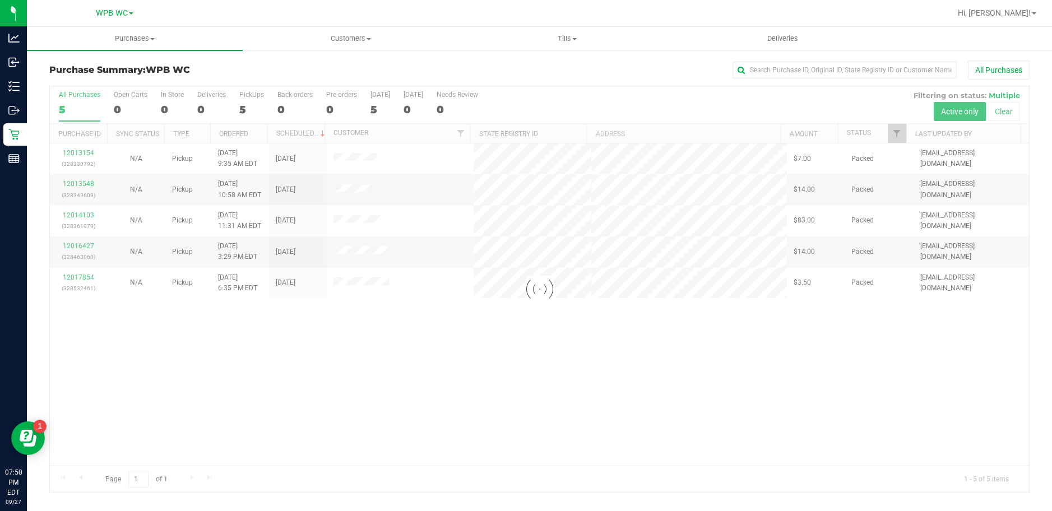
click at [87, 248] on div at bounding box center [539, 289] width 979 height 406
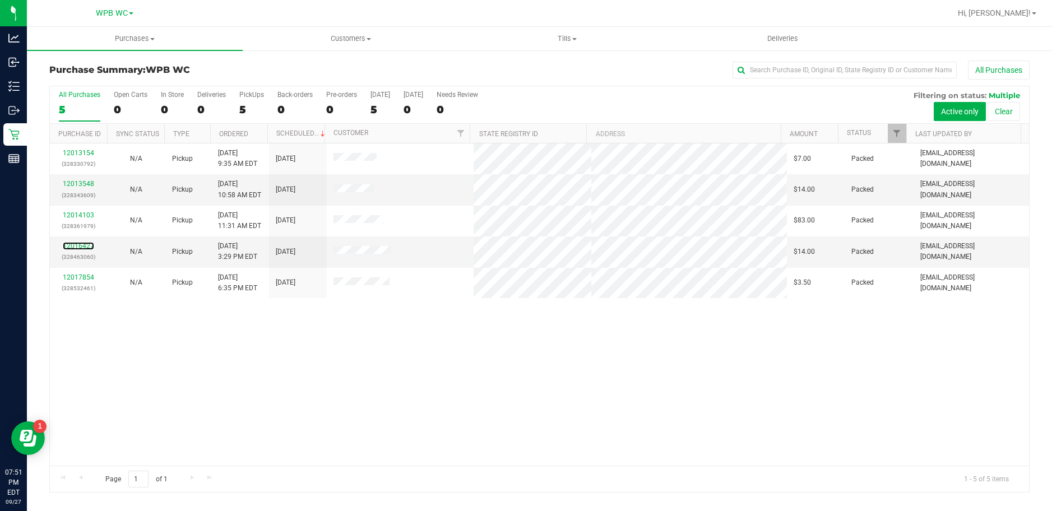
click at [87, 245] on link "12016427" at bounding box center [78, 246] width 31 height 8
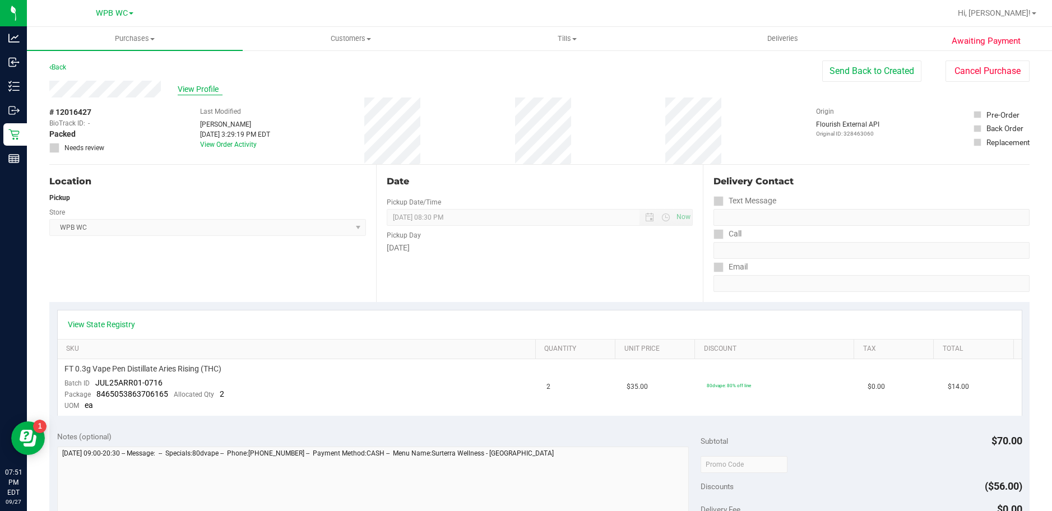
click at [194, 89] on span "View Profile" at bounding box center [200, 90] width 45 height 12
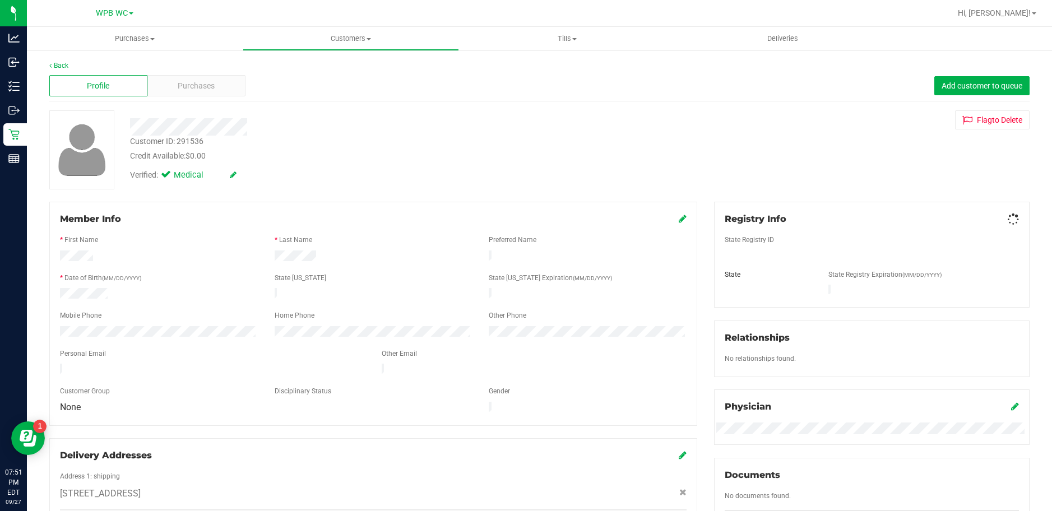
click at [194, 89] on span "Purchases" at bounding box center [196, 86] width 37 height 12
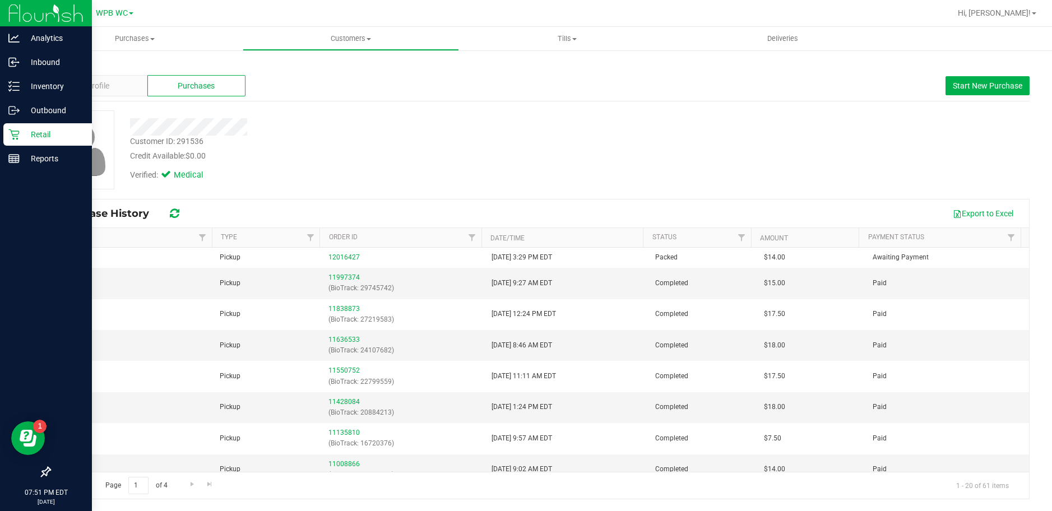
click at [7, 132] on div "Retail" at bounding box center [47, 134] width 89 height 22
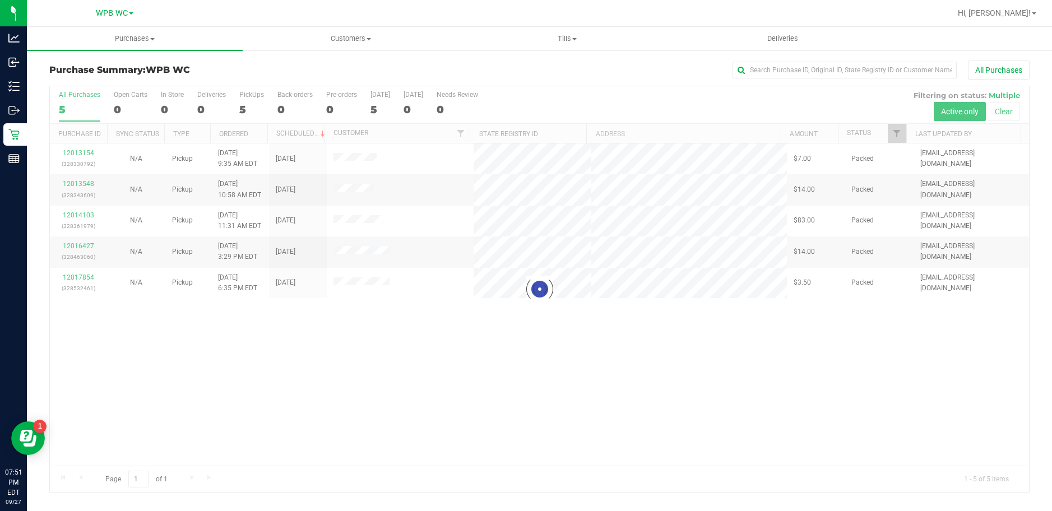
click at [86, 276] on div at bounding box center [539, 289] width 979 height 406
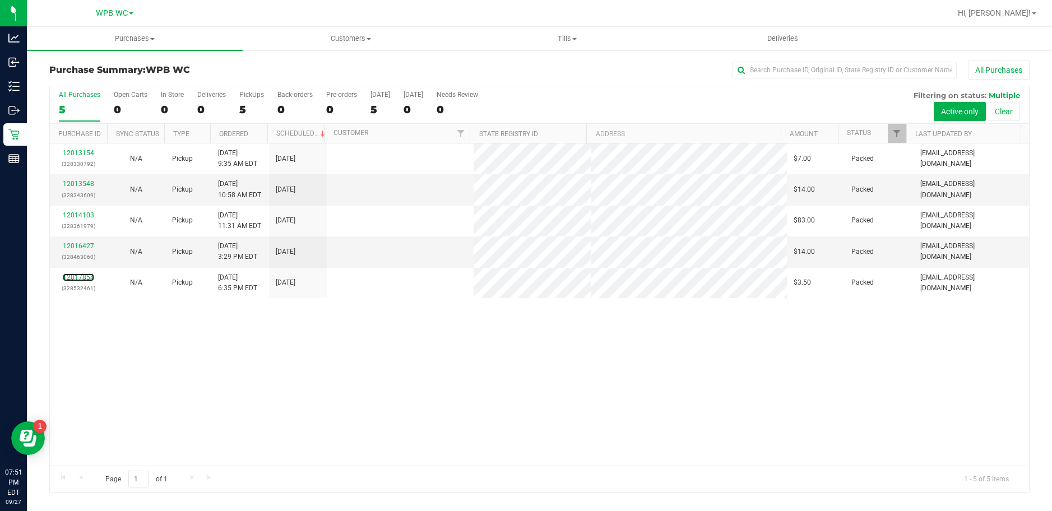
click at [86, 276] on link "12017854" at bounding box center [78, 278] width 31 height 8
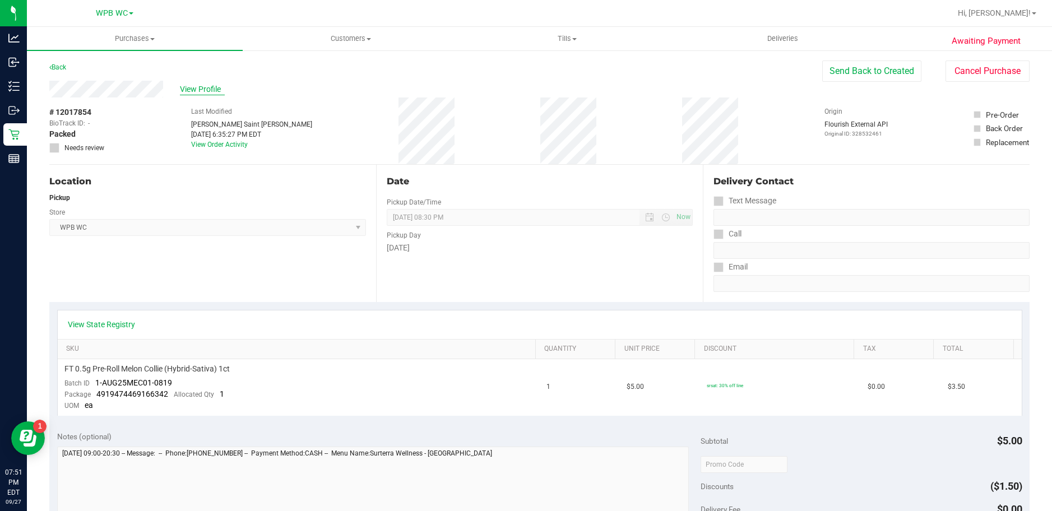
click at [211, 88] on span "View Profile" at bounding box center [202, 90] width 45 height 12
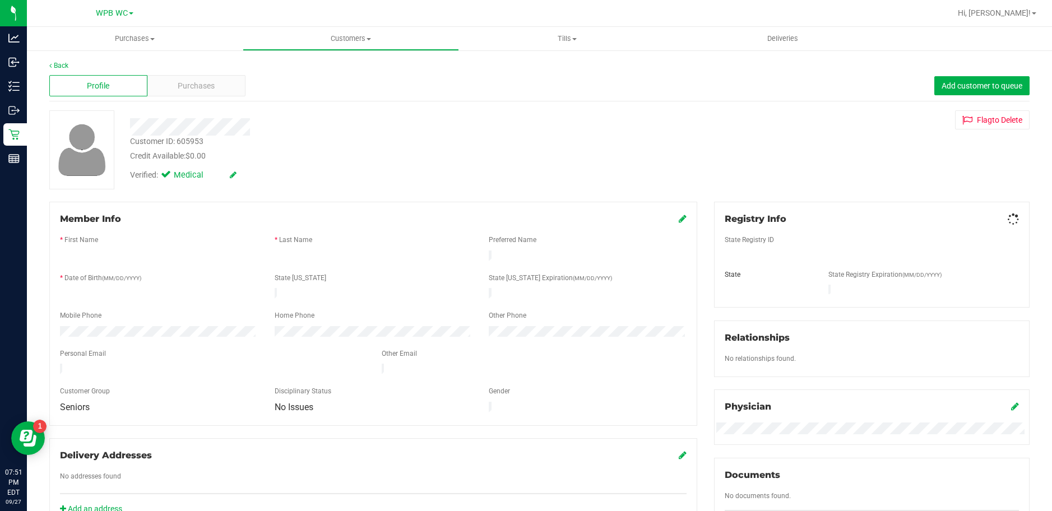
click at [211, 88] on span "Purchases" at bounding box center [196, 86] width 37 height 12
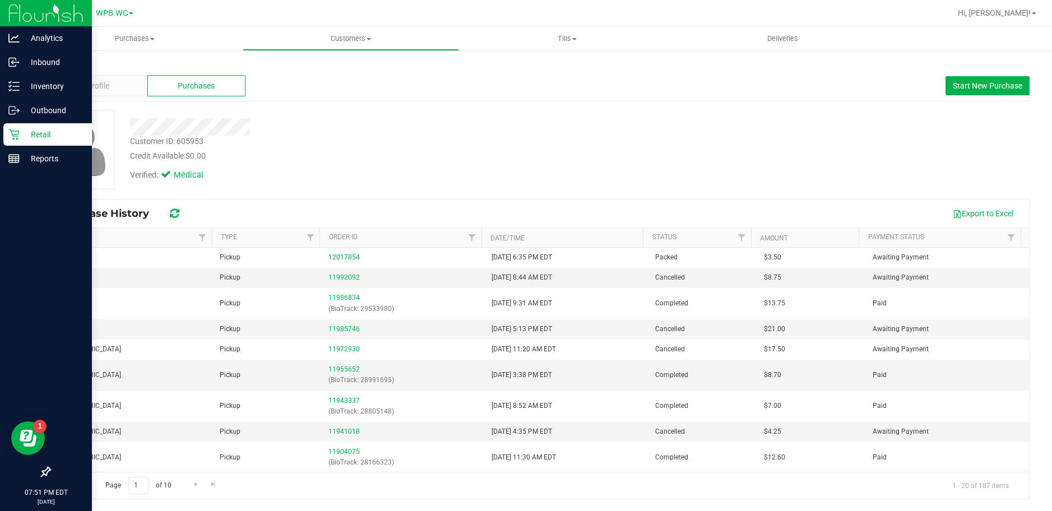
click at [7, 138] on div "Retail" at bounding box center [47, 134] width 89 height 22
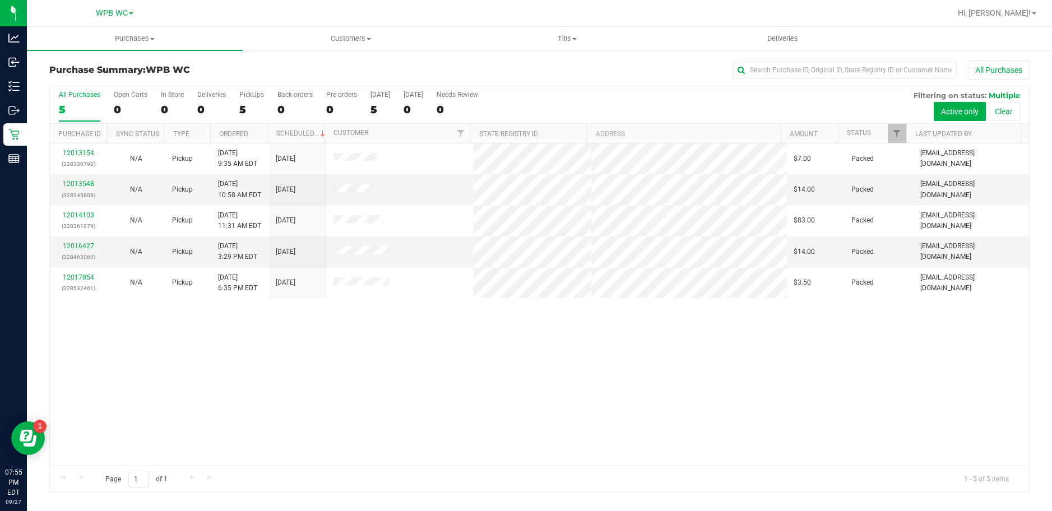
click at [75, 105] on div "5" at bounding box center [79, 109] width 41 height 13
click at [0, 0] on input "All Purchases 5" at bounding box center [0, 0] width 0 height 0
click at [77, 108] on div "4" at bounding box center [79, 109] width 41 height 13
click at [0, 0] on input "All Purchases 4" at bounding box center [0, 0] width 0 height 0
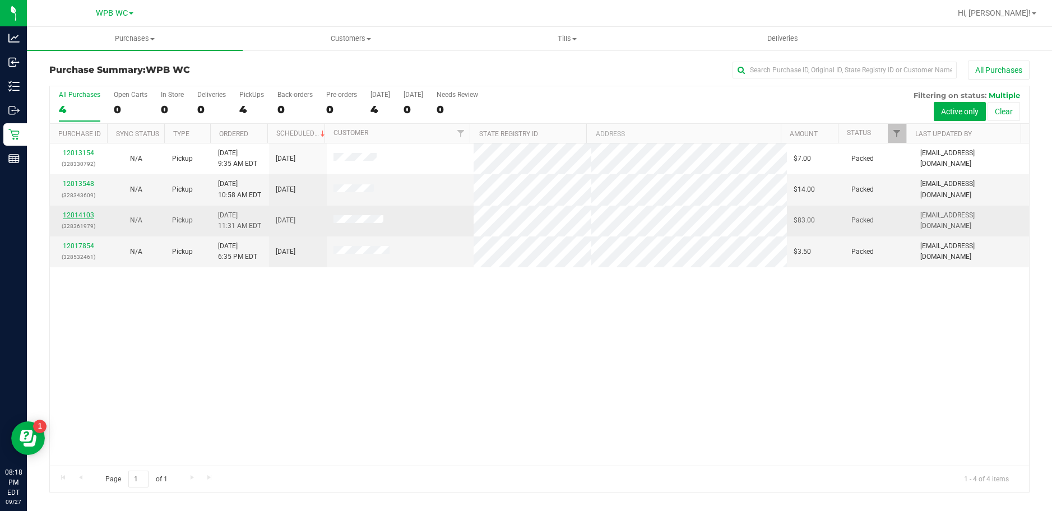
click at [86, 214] on link "12014103" at bounding box center [78, 215] width 31 height 8
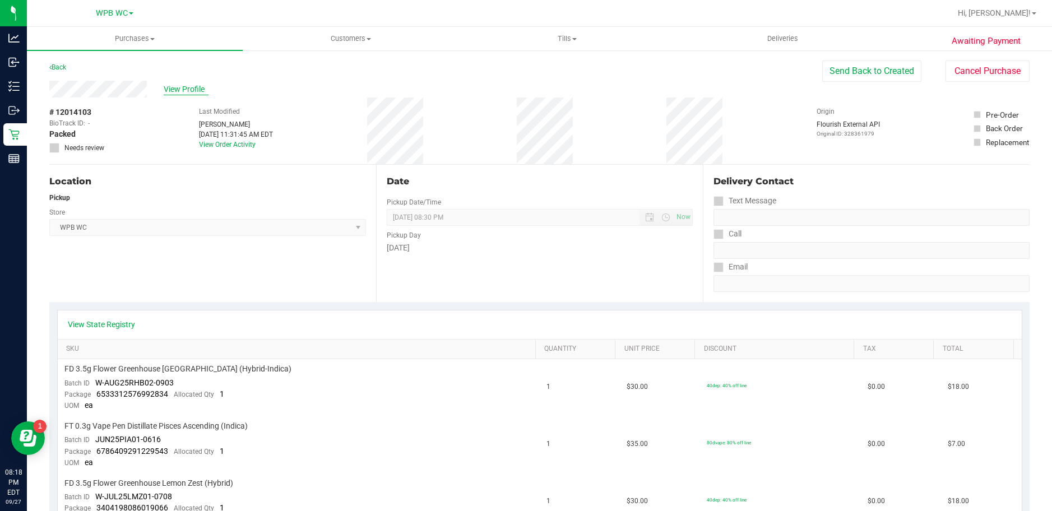
click at [183, 89] on span "View Profile" at bounding box center [186, 90] width 45 height 12
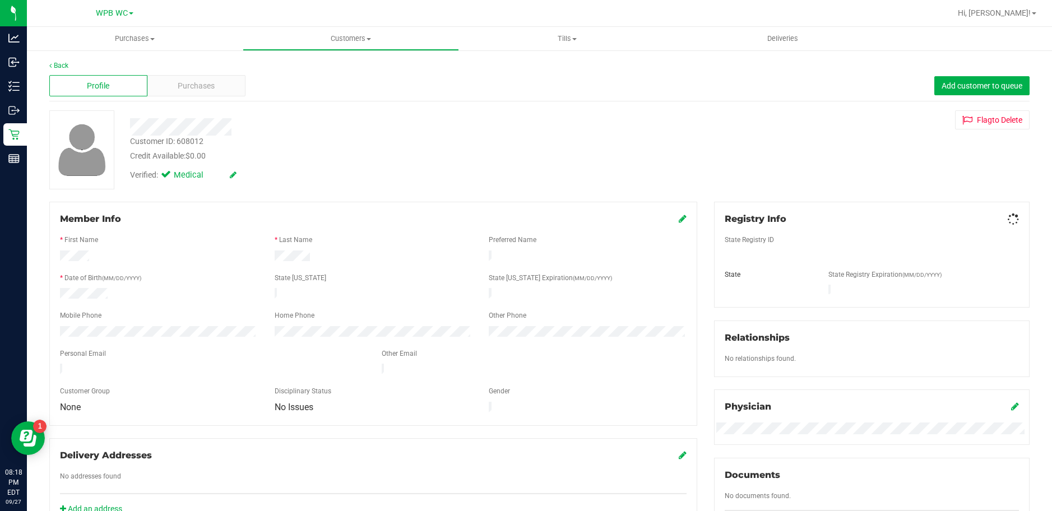
click at [183, 89] on span "Purchases" at bounding box center [196, 86] width 37 height 12
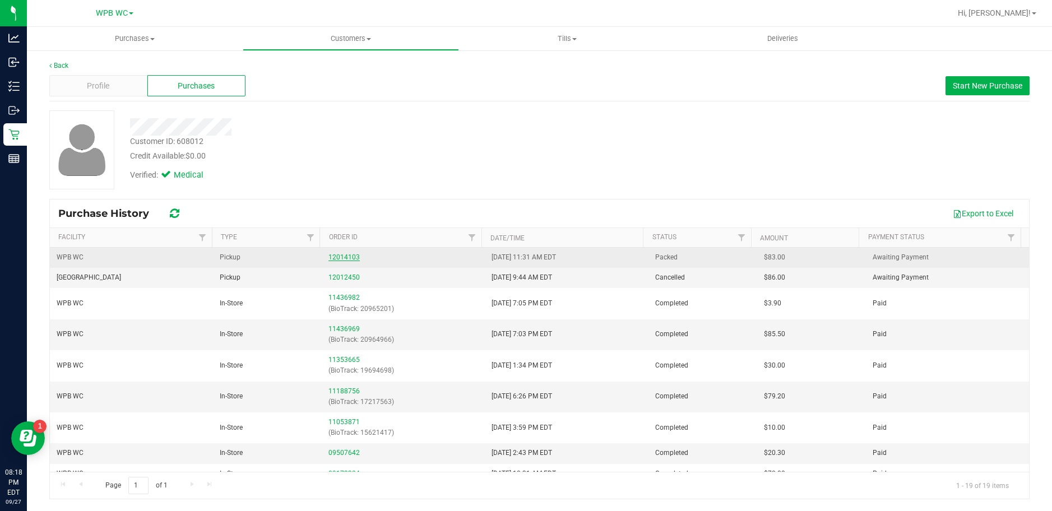
click at [346, 255] on link "12014103" at bounding box center [344, 257] width 31 height 8
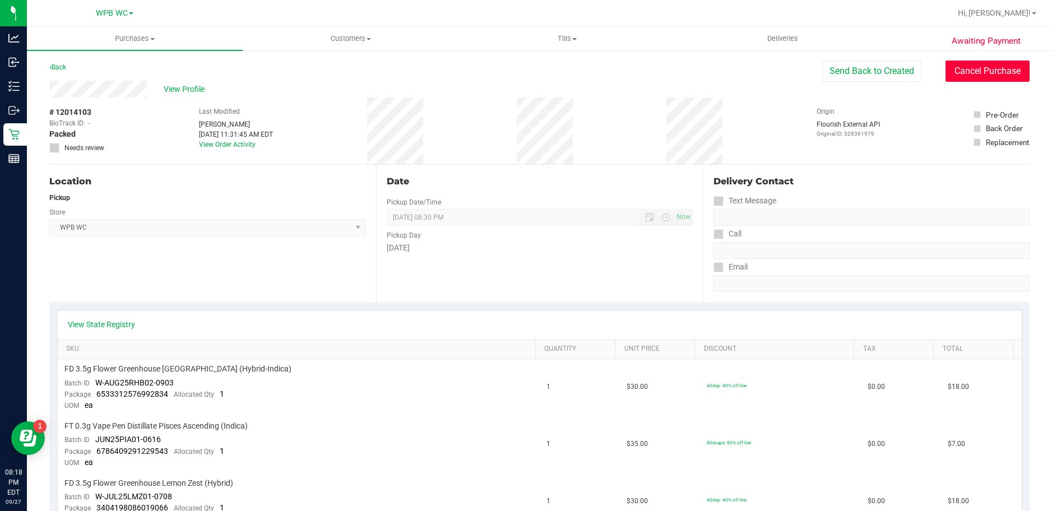
click at [991, 77] on button "Cancel Purchase" at bounding box center [988, 71] width 84 height 21
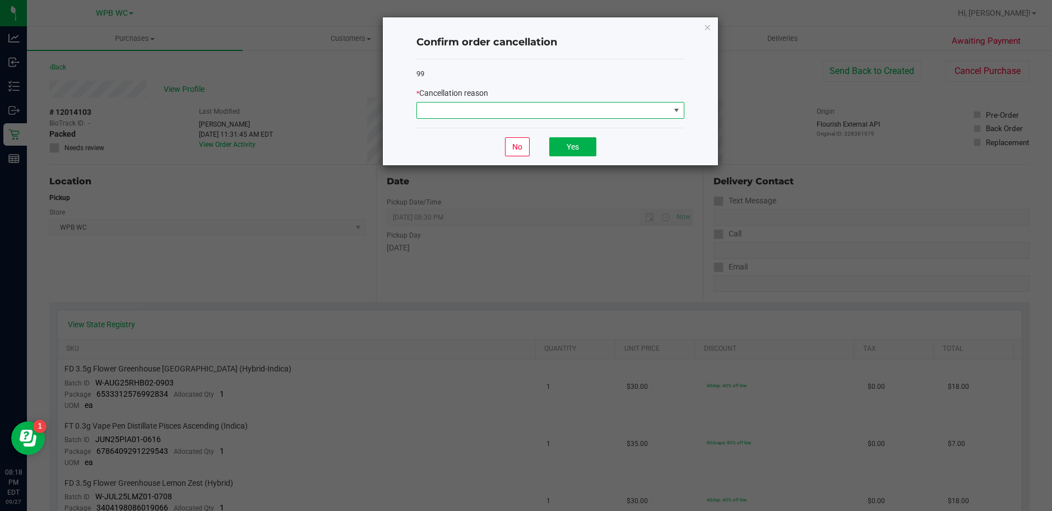
click at [677, 113] on span at bounding box center [676, 110] width 9 height 9
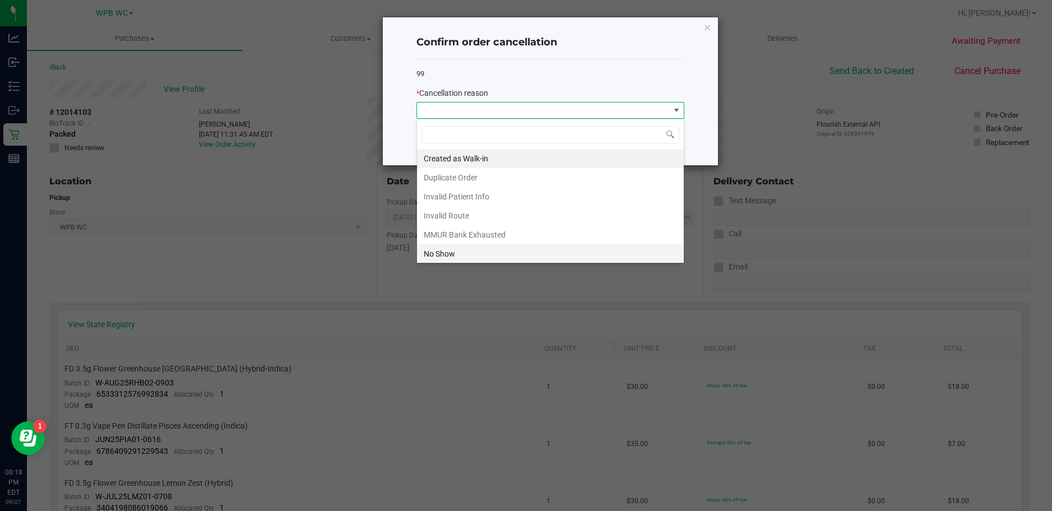
scroll to position [17, 268]
click at [464, 252] on li "No Show" at bounding box center [550, 253] width 267 height 19
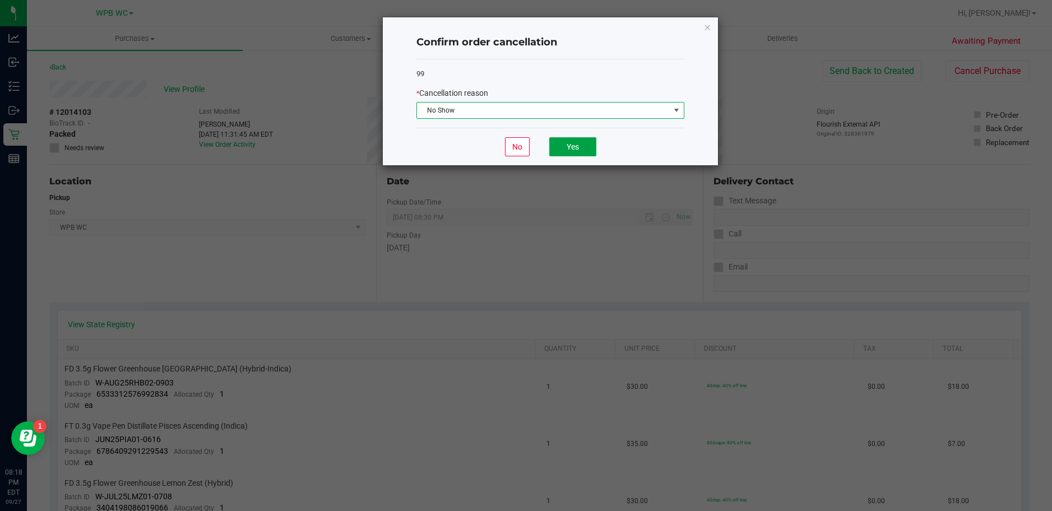
drag, startPoint x: 580, startPoint y: 139, endPoint x: 476, endPoint y: 139, distance: 104.3
click at [580, 139] on button "Yes" at bounding box center [572, 146] width 47 height 19
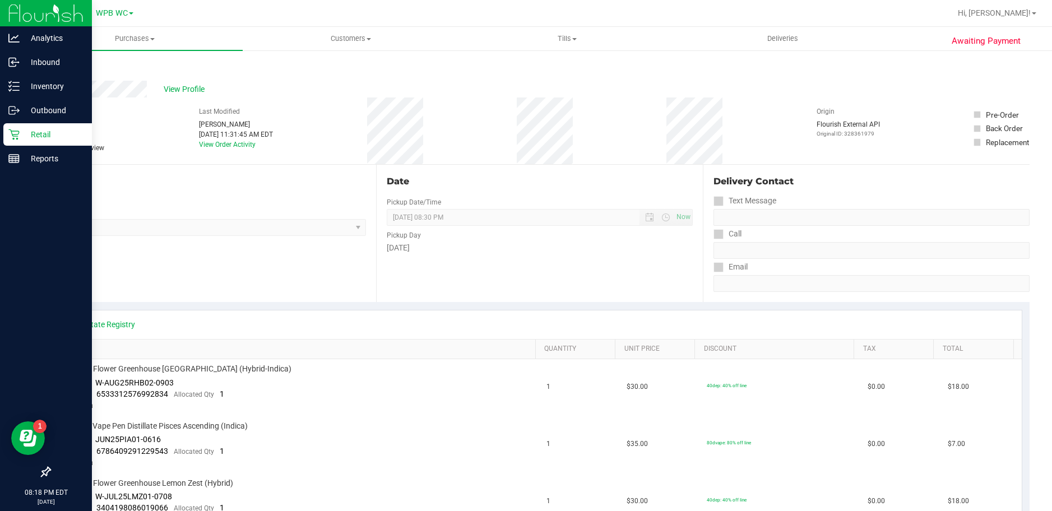
click at [15, 139] on icon at bounding box center [13, 134] width 11 height 11
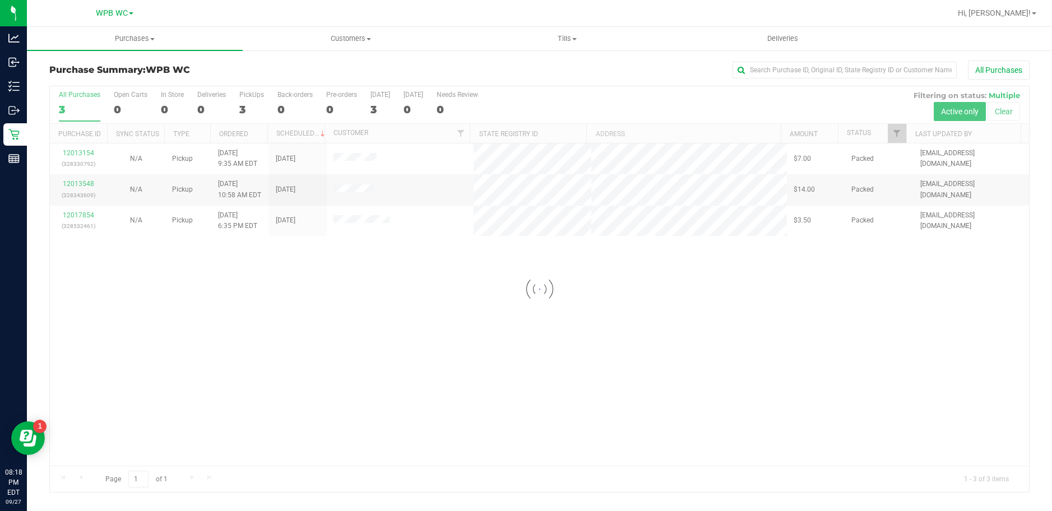
click at [85, 154] on div at bounding box center [539, 289] width 979 height 406
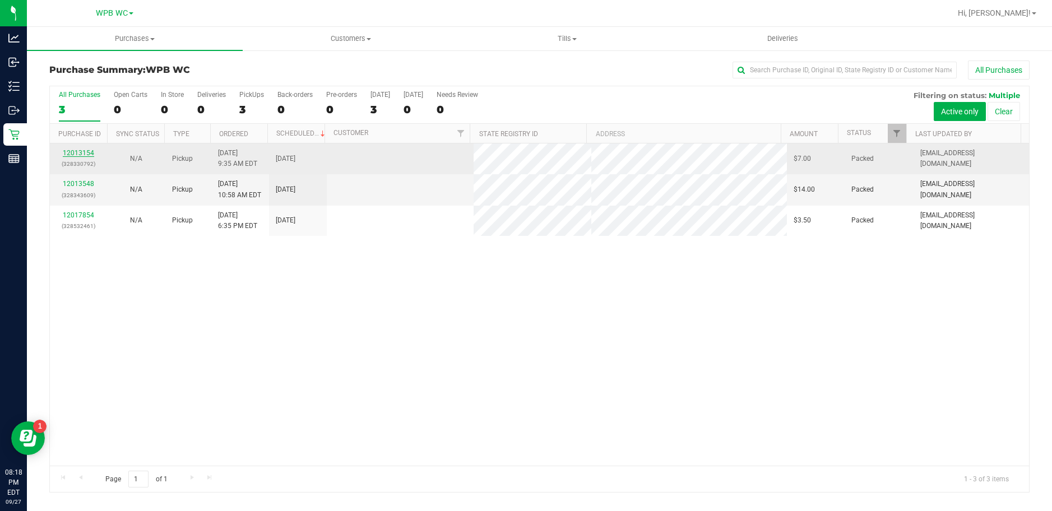
click at [84, 155] on link "12013154" at bounding box center [78, 153] width 31 height 8
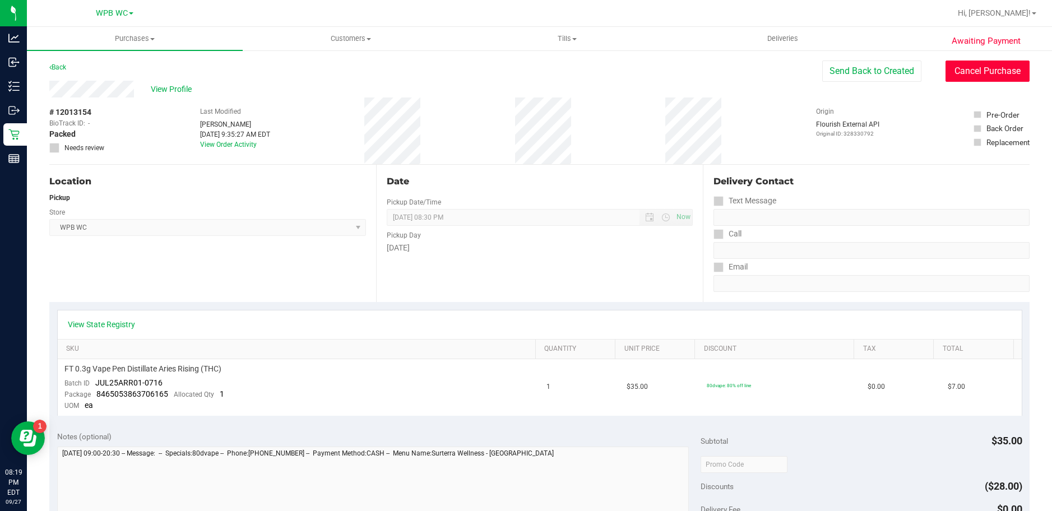
click at [987, 67] on button "Cancel Purchase" at bounding box center [988, 71] width 84 height 21
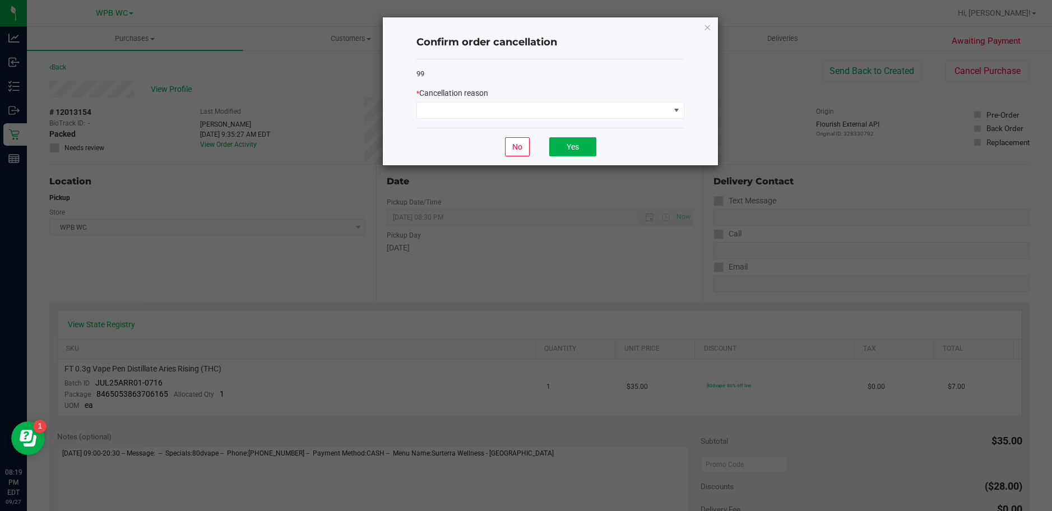
click at [627, 122] on div "99 * Cancellation reason" at bounding box center [551, 93] width 268 height 69
click at [612, 112] on span at bounding box center [543, 111] width 253 height 16
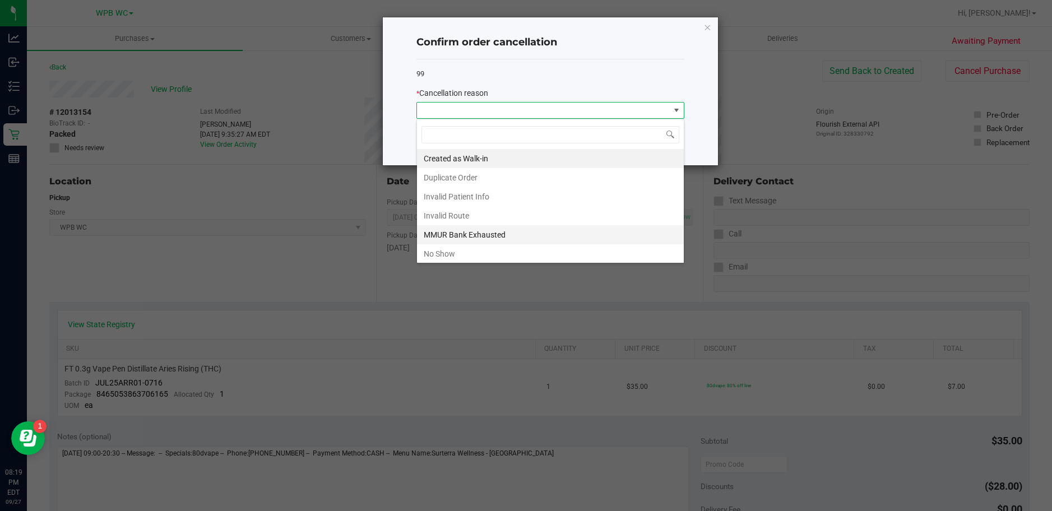
scroll to position [17, 268]
click at [459, 256] on li "No Show" at bounding box center [550, 253] width 267 height 19
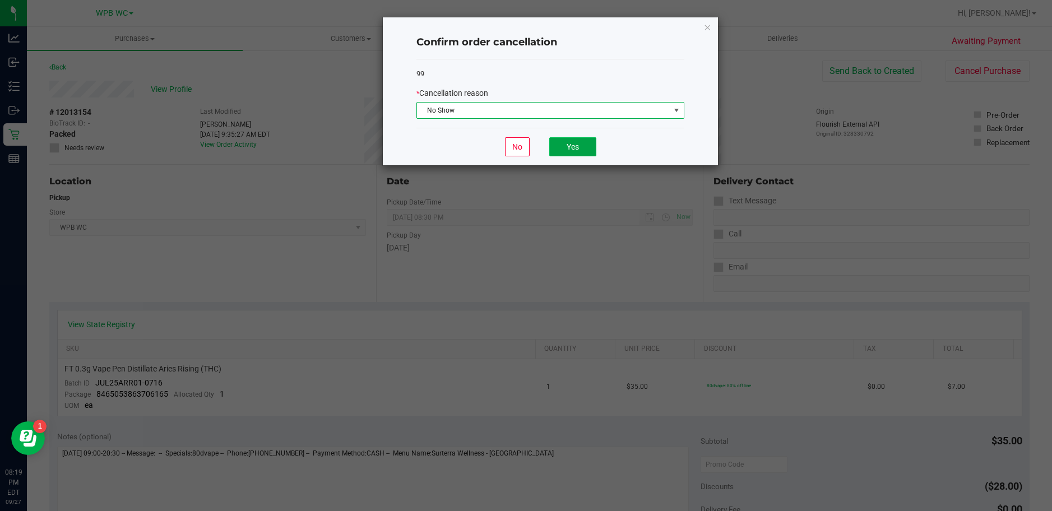
click at [574, 150] on button "Yes" at bounding box center [572, 146] width 47 height 19
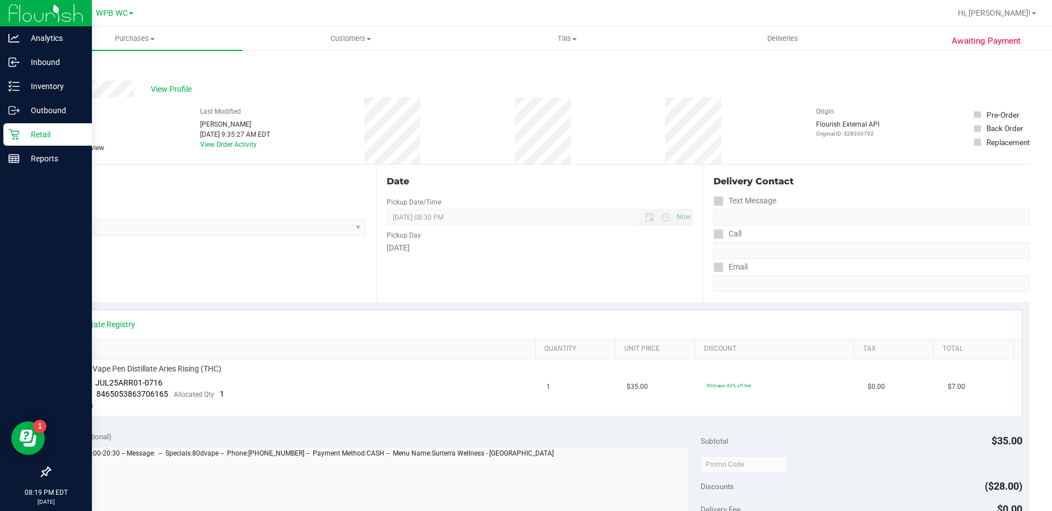
click at [3, 132] on div "Retail" at bounding box center [47, 134] width 89 height 22
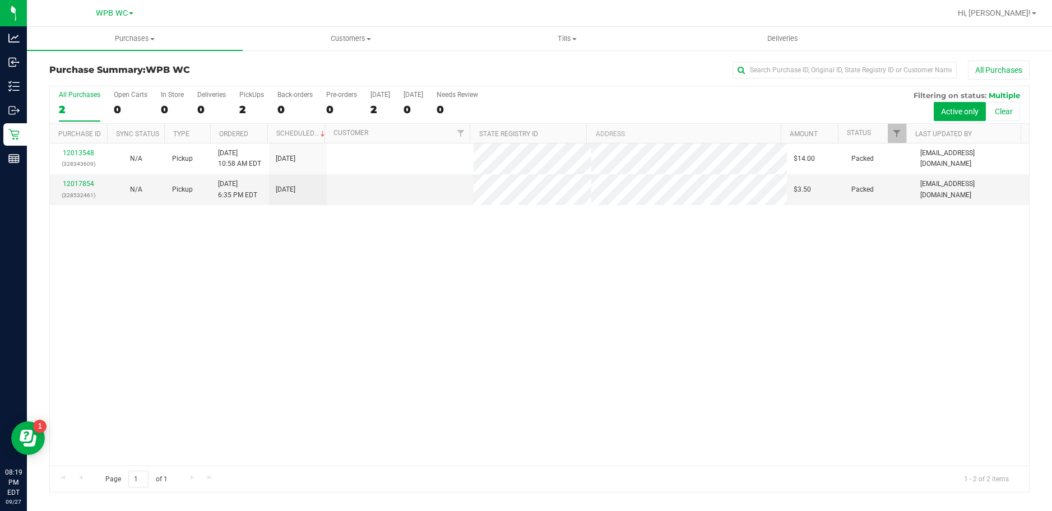
click at [85, 153] on link "12013548" at bounding box center [78, 153] width 31 height 8
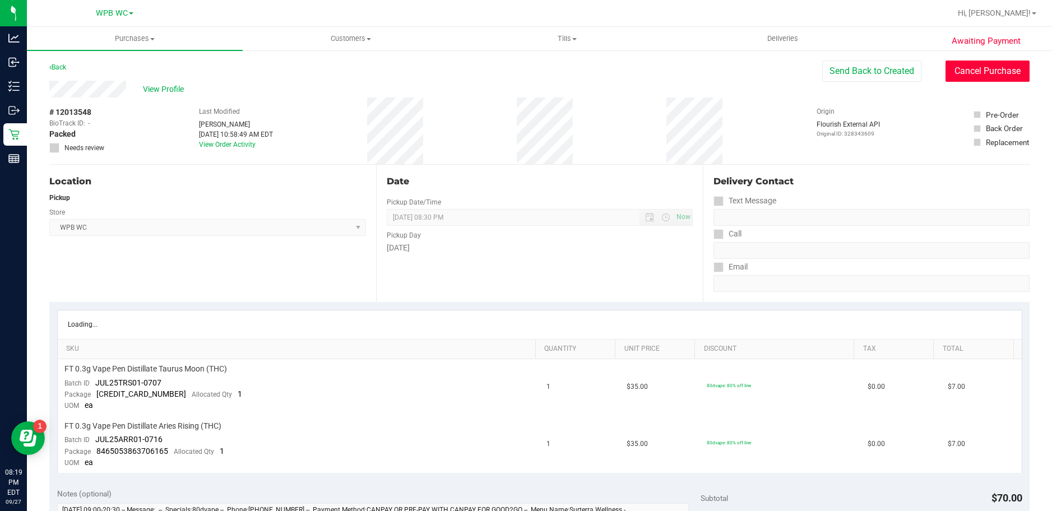
click at [996, 67] on button "Cancel Purchase" at bounding box center [988, 71] width 84 height 21
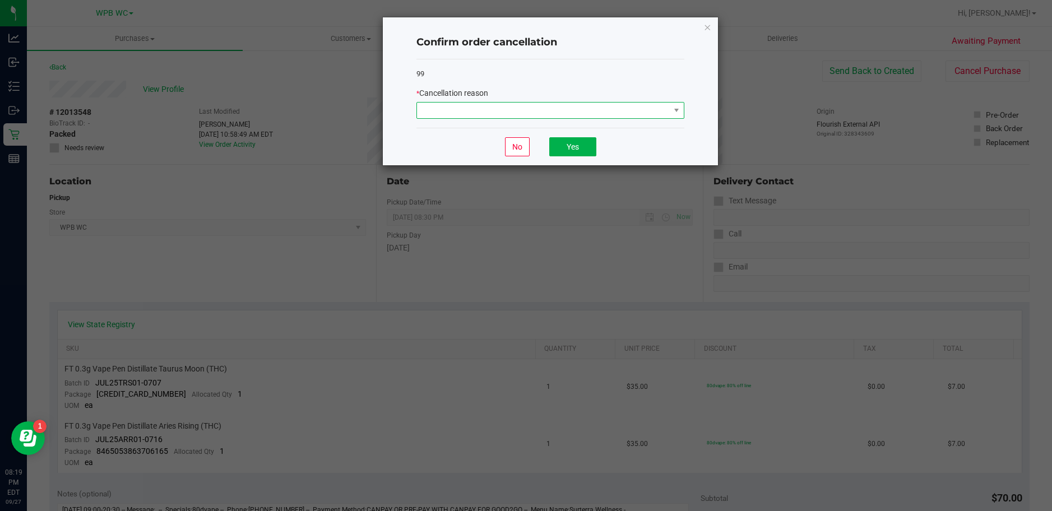
click at [539, 109] on span at bounding box center [543, 111] width 253 height 16
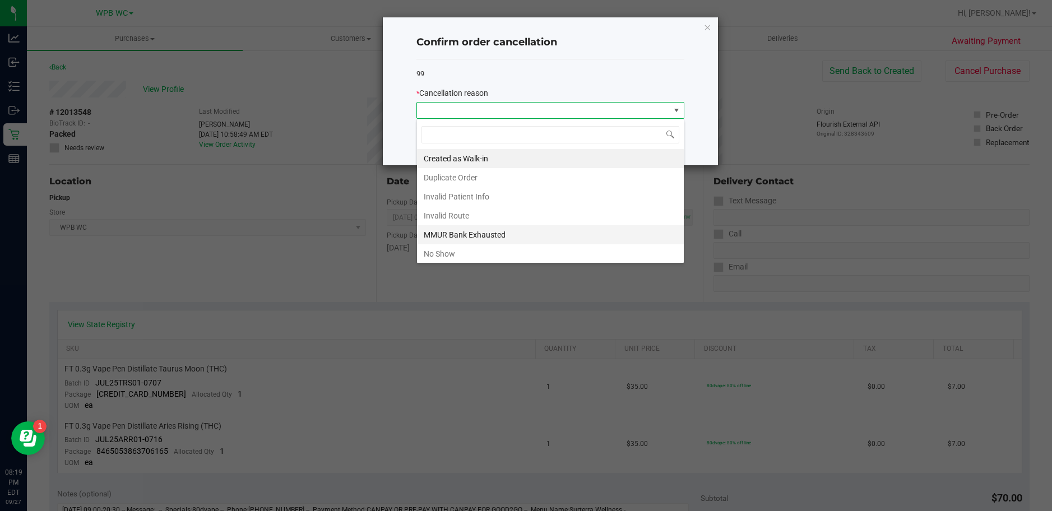
scroll to position [17, 268]
click at [460, 249] on li "No Show" at bounding box center [550, 253] width 267 height 19
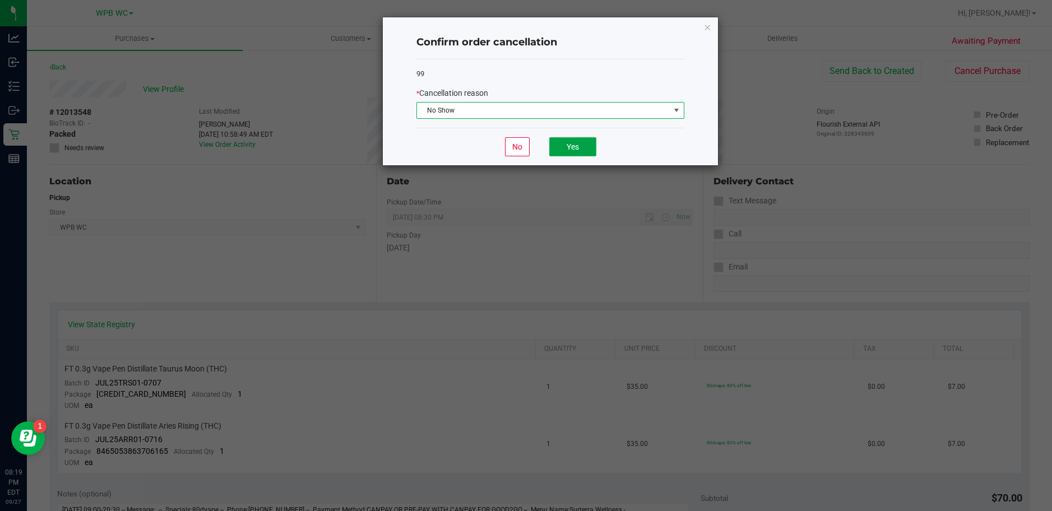
click at [575, 145] on button "Yes" at bounding box center [572, 146] width 47 height 19
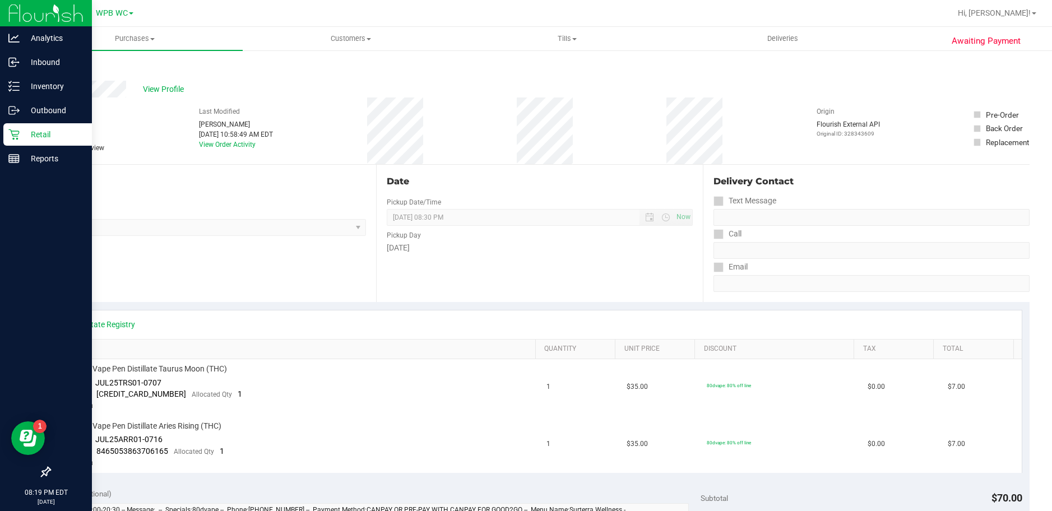
click at [4, 136] on div "Retail" at bounding box center [47, 134] width 89 height 22
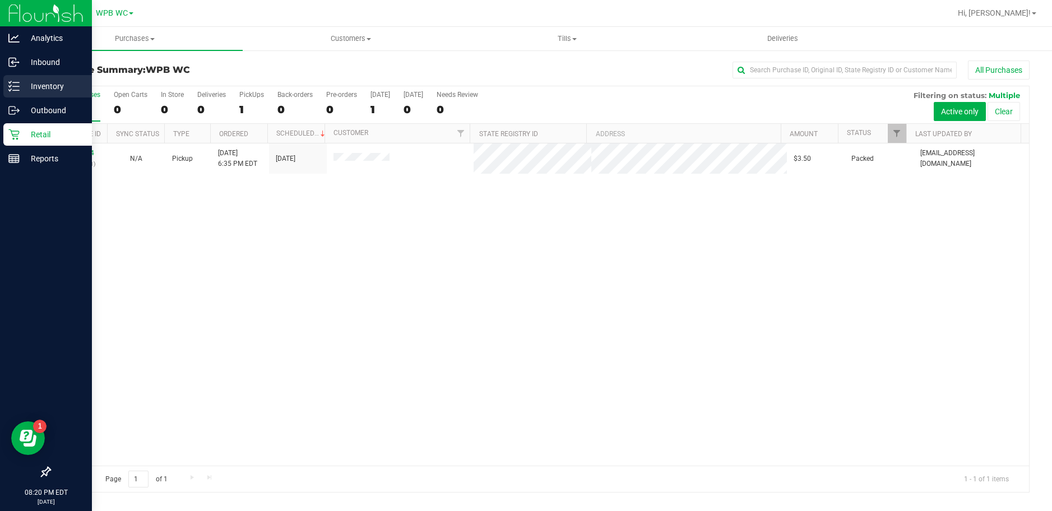
drag, startPoint x: 14, startPoint y: 88, endPoint x: 34, endPoint y: 88, distance: 20.2
click at [15, 88] on icon at bounding box center [13, 86] width 11 height 11
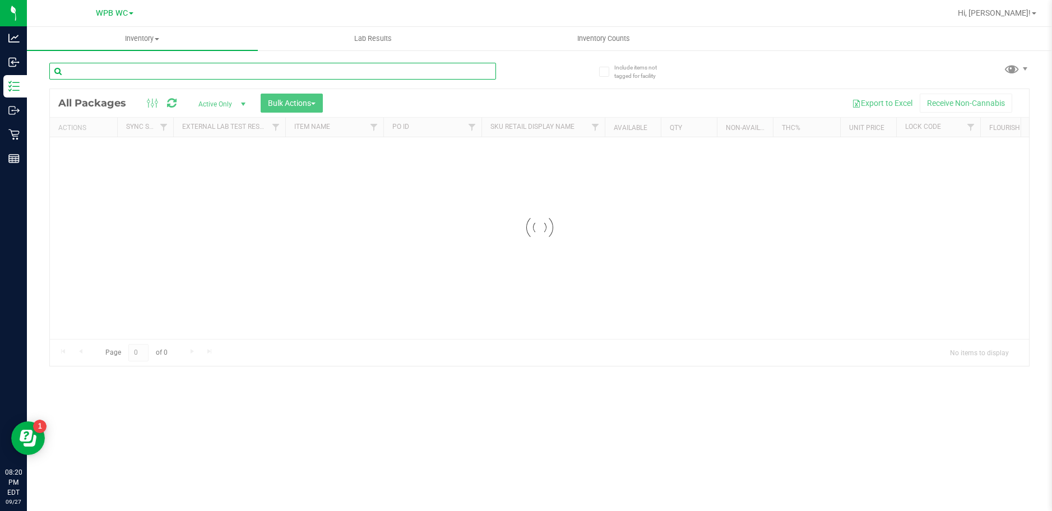
click at [125, 66] on input "text" at bounding box center [272, 71] width 447 height 17
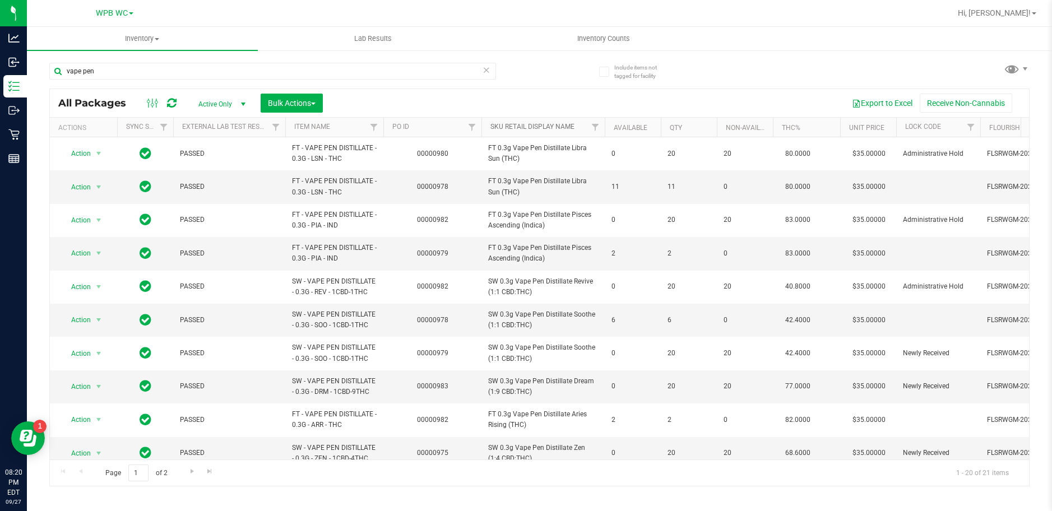
click at [526, 124] on link "Sku Retail Display Name" at bounding box center [533, 127] width 84 height 8
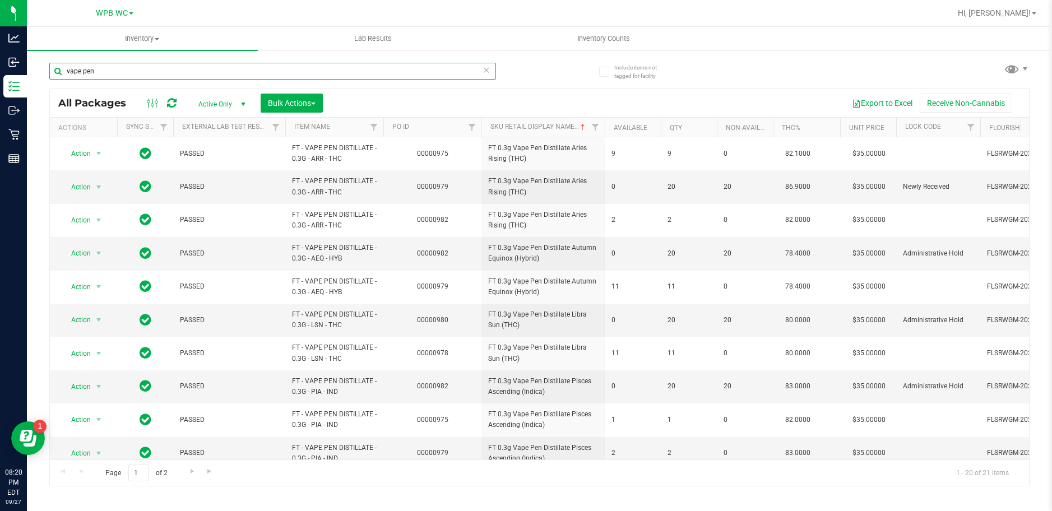
click at [0, 85] on html "Analytics Inbound Inventory Outbound Retail Reports 08:20 PM EDT [DATE] 09/27 W…" at bounding box center [526, 255] width 1052 height 511
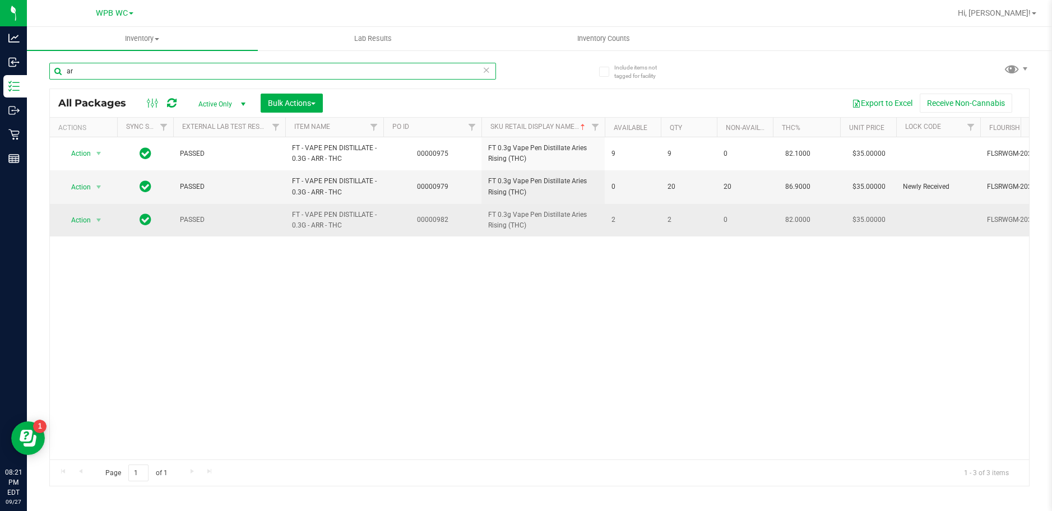
type input "a"
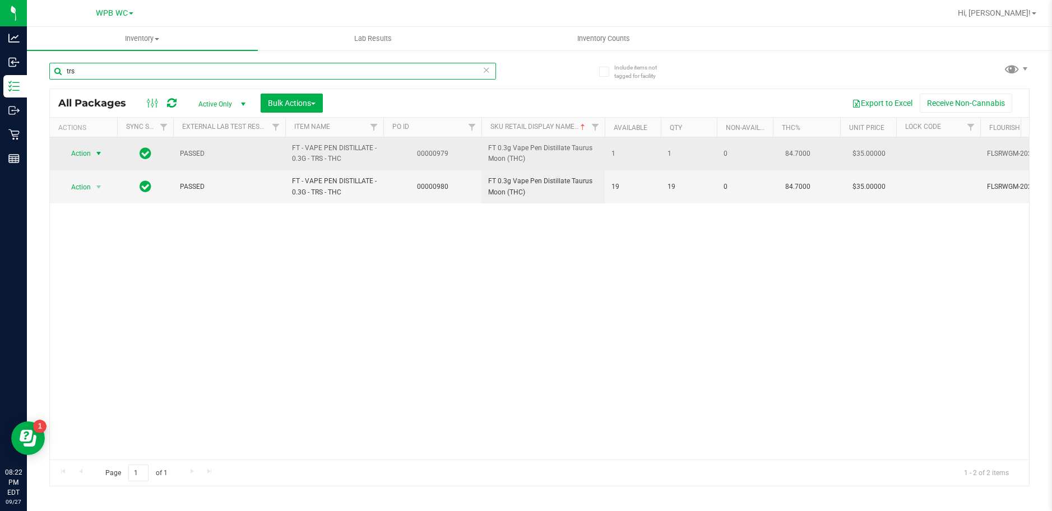
type input "trs"
click at [90, 152] on span "Action" at bounding box center [76, 154] width 30 height 16
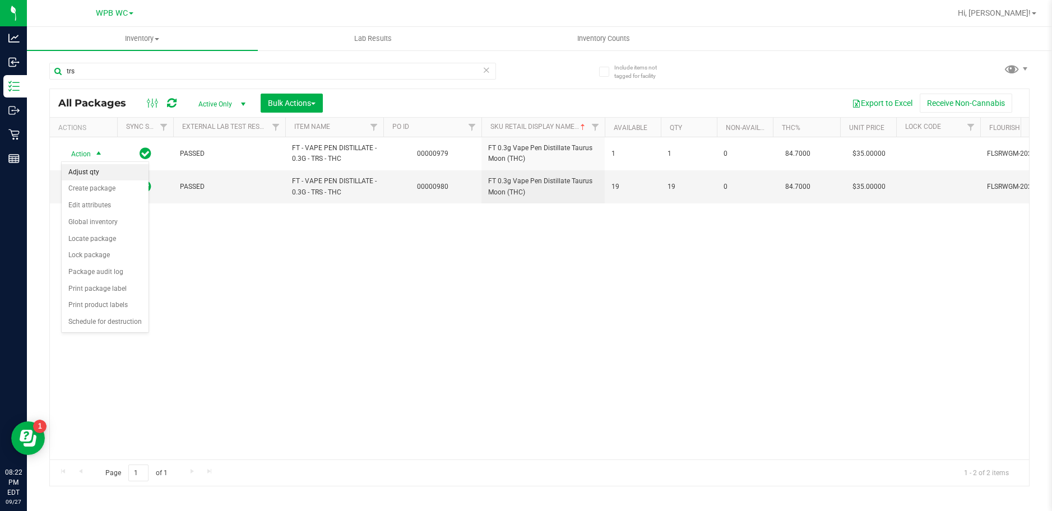
click at [108, 168] on li "Adjust qty" at bounding box center [105, 172] width 87 height 17
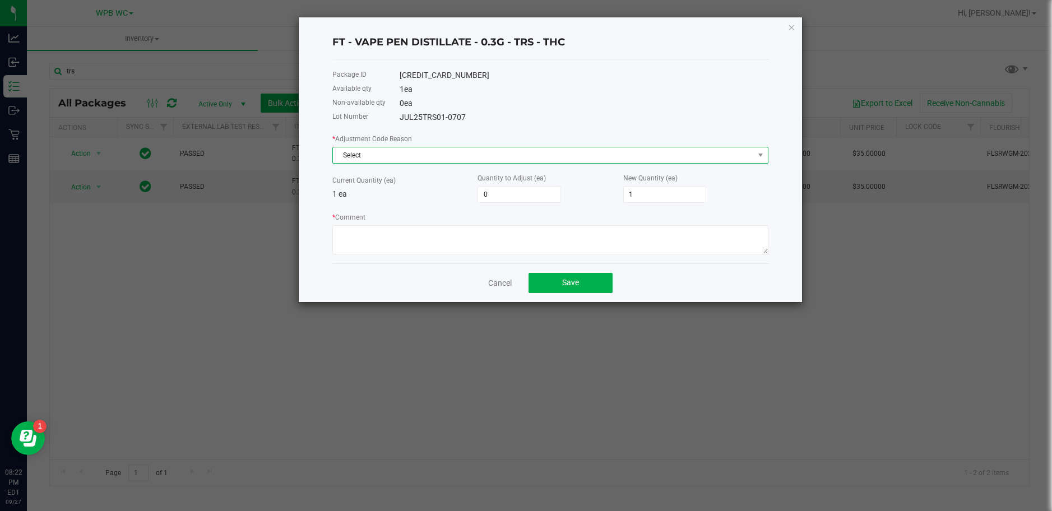
click at [474, 158] on span "Select" at bounding box center [543, 155] width 421 height 16
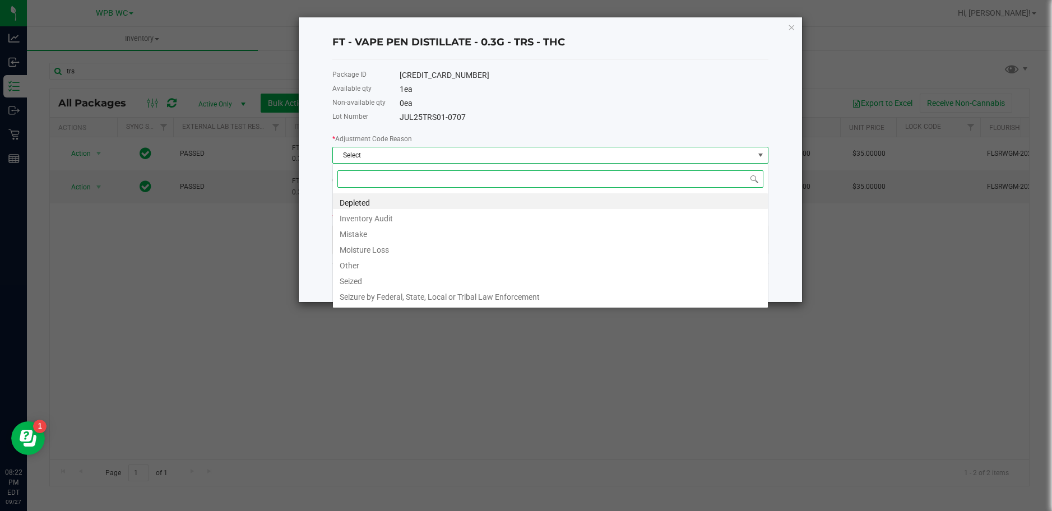
scroll to position [17, 436]
click at [371, 237] on li "Mistake" at bounding box center [550, 233] width 435 height 16
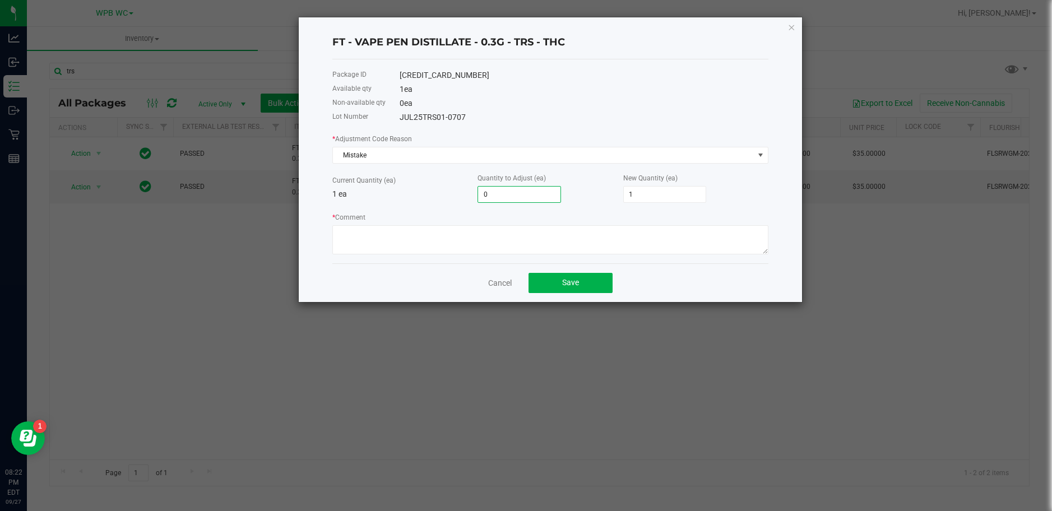
drag, startPoint x: 497, startPoint y: 190, endPoint x: 443, endPoint y: 190, distance: 53.3
click at [461, 192] on div "Current Quantity (ea) 1 ea Quantity to Adjust (ea) 0 New Quantity (ea) 1" at bounding box center [550, 187] width 436 height 31
type input "-1"
type input "0"
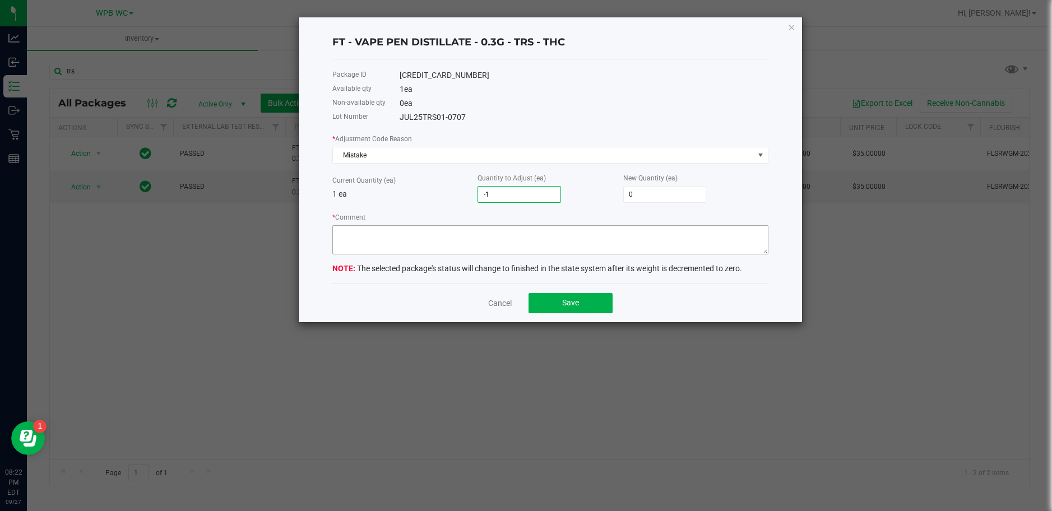
type input "-1"
click at [480, 233] on textarea "* Comment" at bounding box center [550, 239] width 436 height 29
type textarea "a taurus moon was sold as an aries rising"
click at [580, 303] on button "Save" at bounding box center [571, 303] width 84 height 20
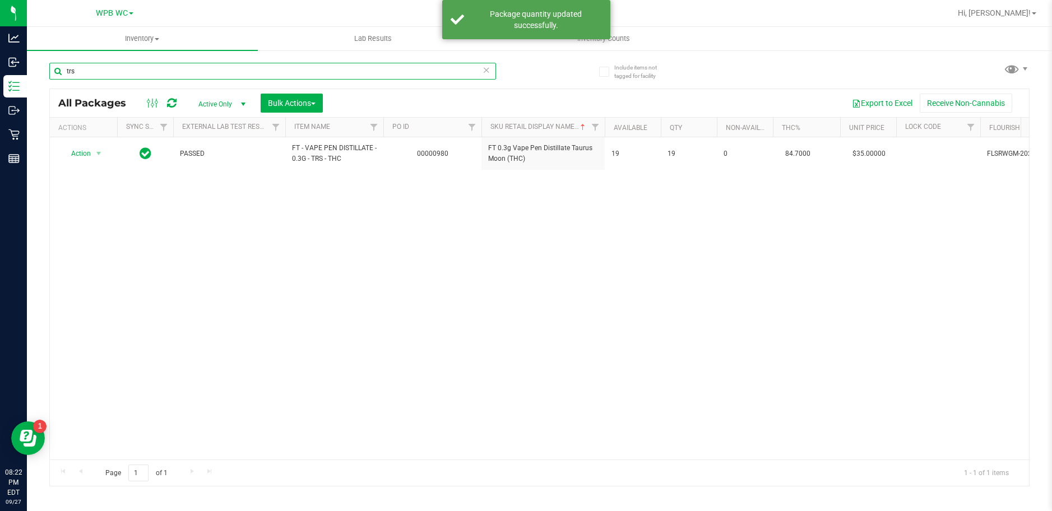
drag, startPoint x: 160, startPoint y: 72, endPoint x: -8, endPoint y: 72, distance: 168.2
click at [0, 72] on html "Analytics Inbound Inventory Outbound Retail Reports 08:22 PM EDT [DATE] 09/27 W…" at bounding box center [526, 255] width 1052 height 511
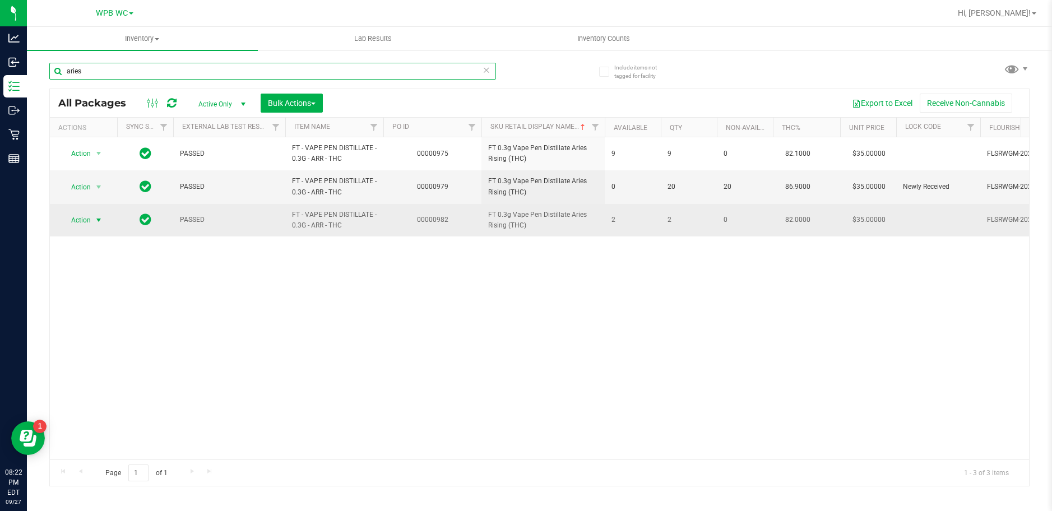
type input "aries"
click at [70, 219] on span "Action" at bounding box center [76, 220] width 30 height 16
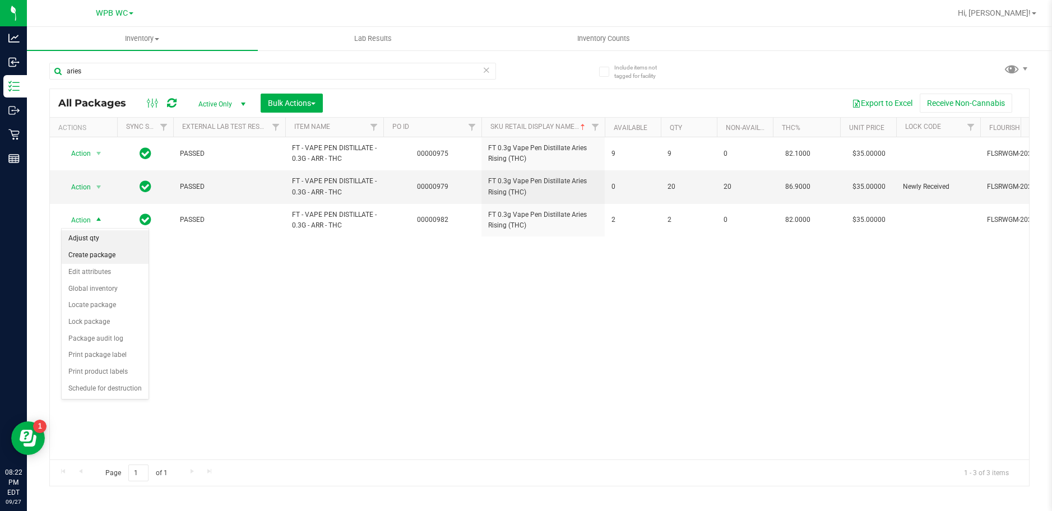
click at [100, 242] on li "Adjust qty" at bounding box center [105, 238] width 87 height 17
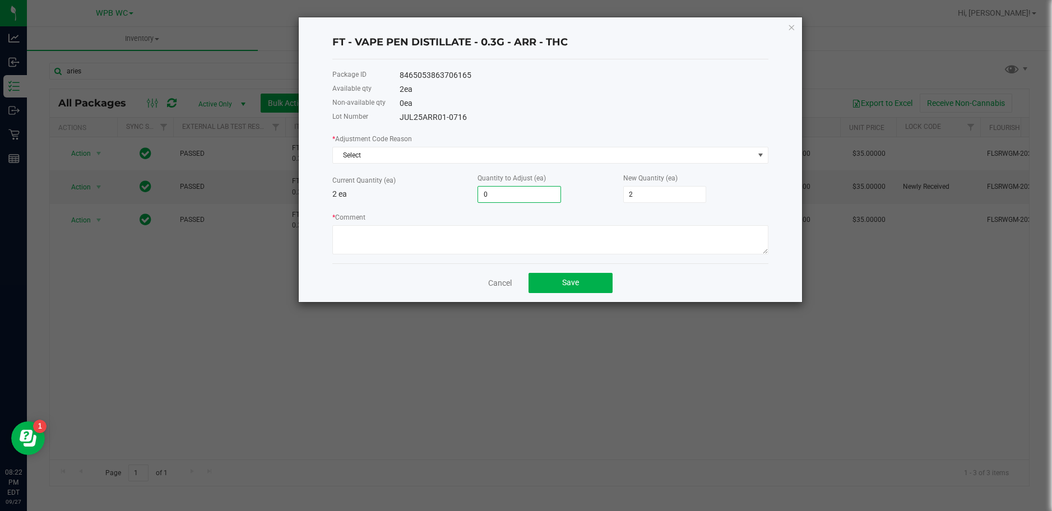
type input "1"
type input "3"
type input "1"
click at [398, 150] on span "Select" at bounding box center [543, 155] width 421 height 16
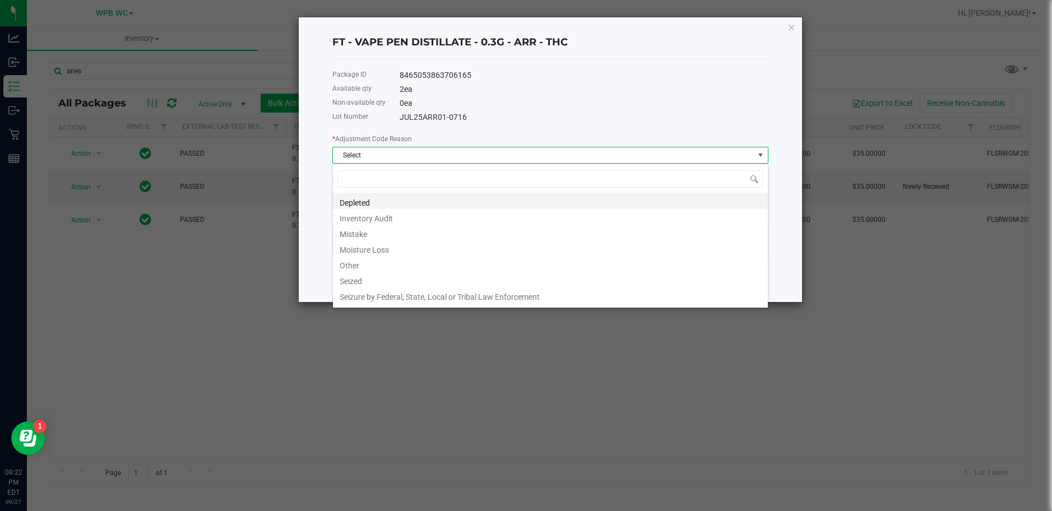
scroll to position [17, 436]
click at [371, 232] on li "Mistake" at bounding box center [550, 233] width 435 height 16
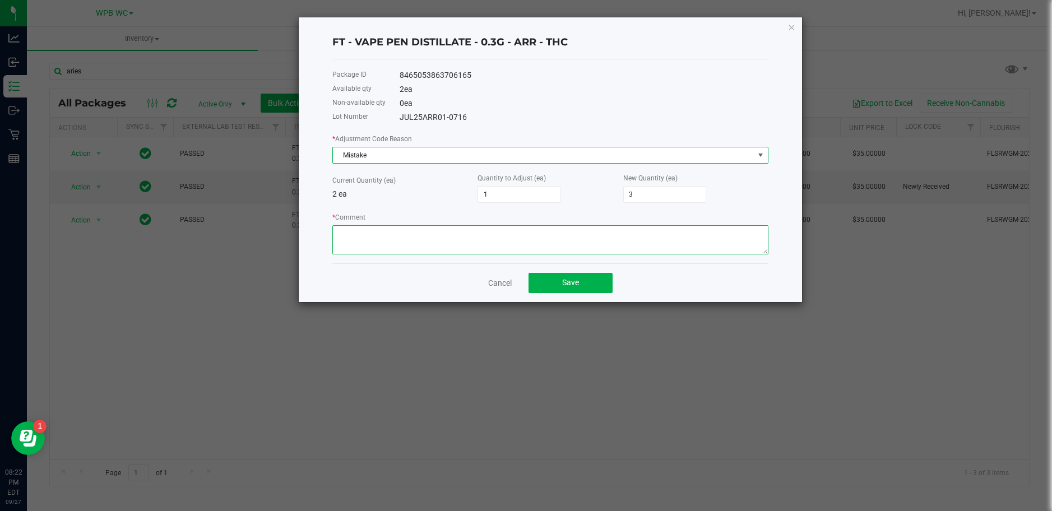
click at [380, 232] on textarea "* Comment" at bounding box center [550, 239] width 436 height 29
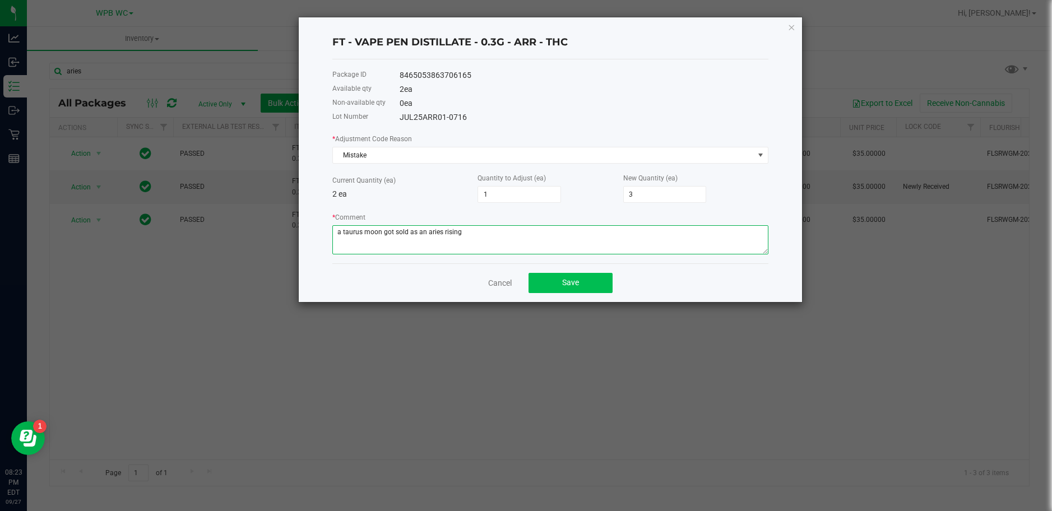
type textarea "a taurus moon got sold as an aries rising"
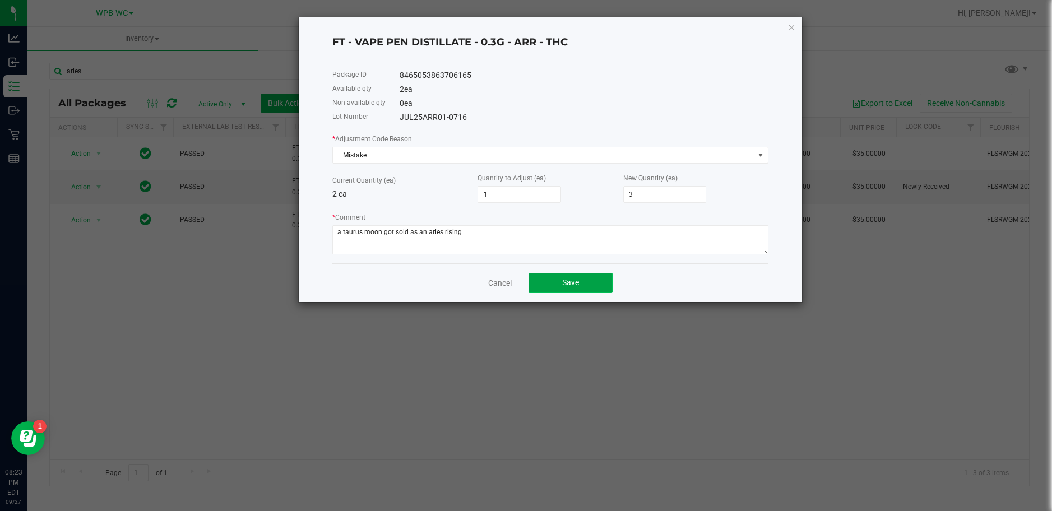
click at [552, 278] on button "Save" at bounding box center [571, 283] width 84 height 20
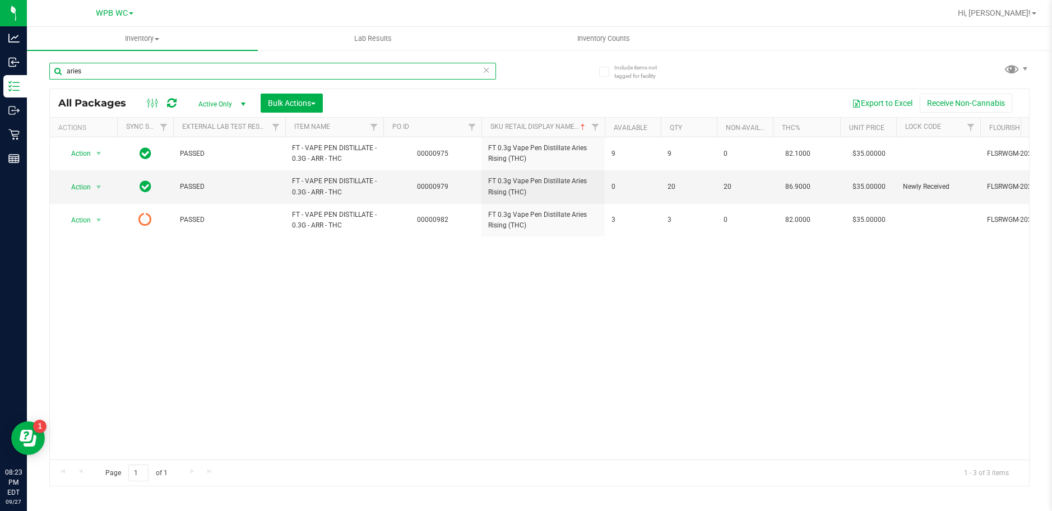
drag, startPoint x: 161, startPoint y: 73, endPoint x: -8, endPoint y: 54, distance: 170.4
click at [0, 54] on html "Analytics Inbound Inventory Outbound Retail Reports 08:23 PM EDT [DATE] 09/27 W…" at bounding box center [526, 255] width 1052 height 511
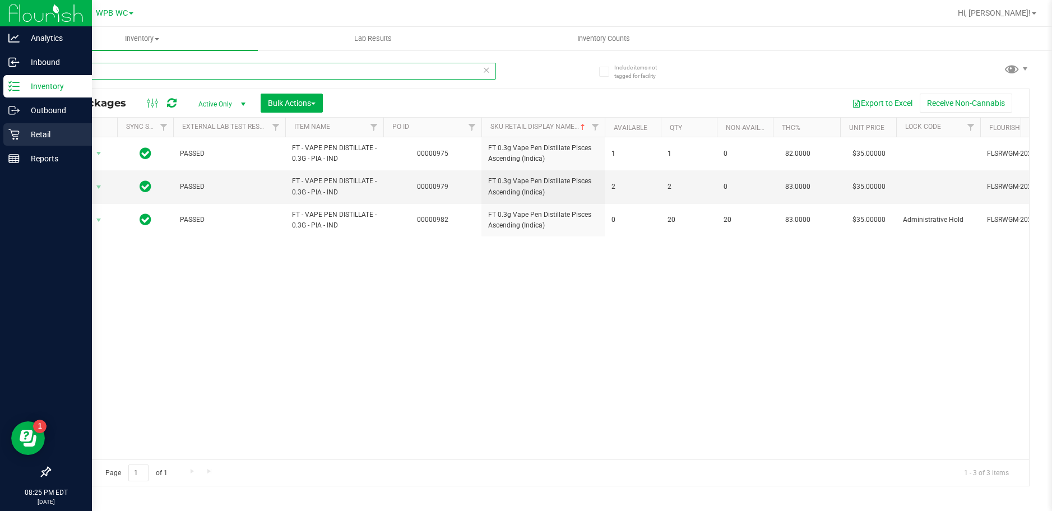
type input "pisces"
drag, startPoint x: 13, startPoint y: 132, endPoint x: 1, endPoint y: 138, distance: 13.8
click at [11, 134] on icon at bounding box center [13, 134] width 11 height 11
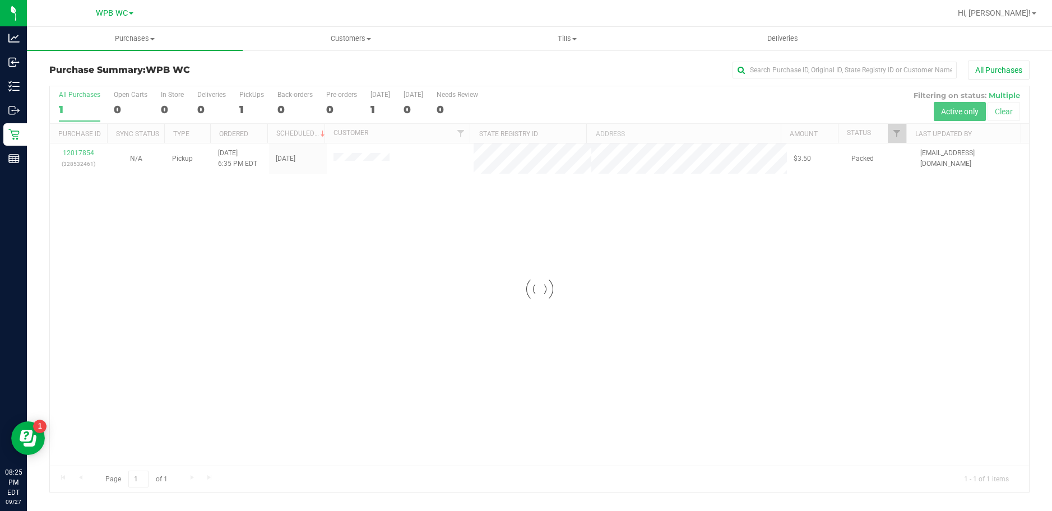
click at [75, 149] on div at bounding box center [539, 289] width 979 height 406
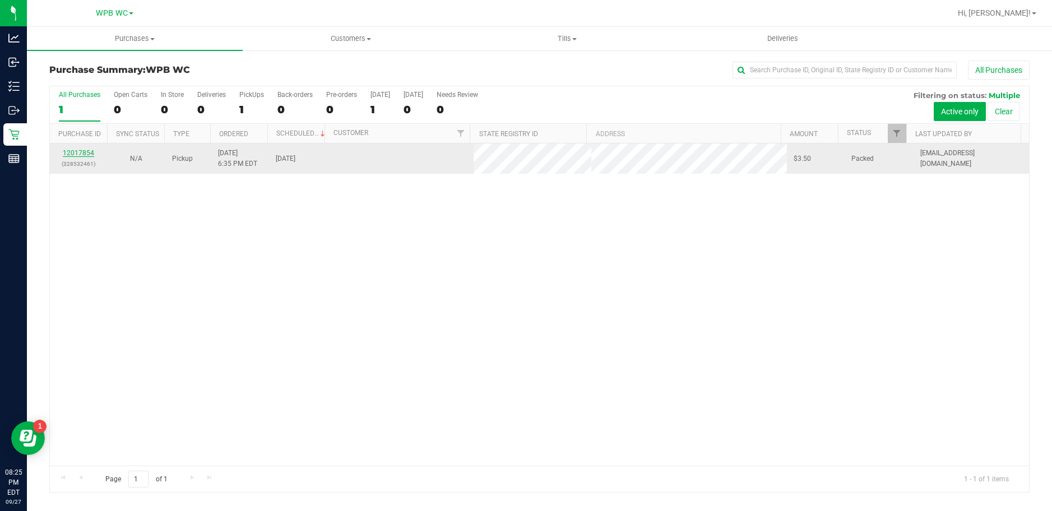
click at [81, 152] on link "12017854" at bounding box center [78, 153] width 31 height 8
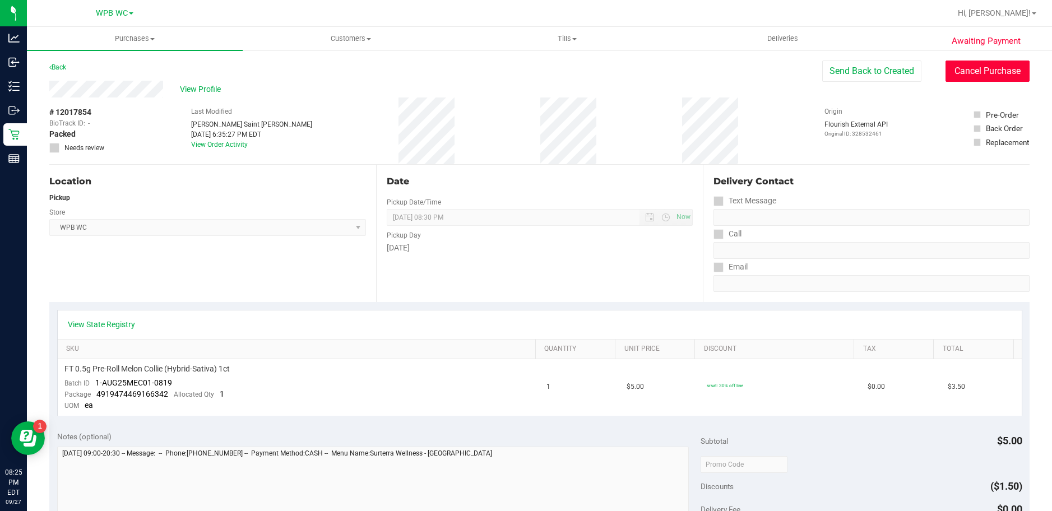
click at [1013, 73] on button "Cancel Purchase" at bounding box center [988, 71] width 84 height 21
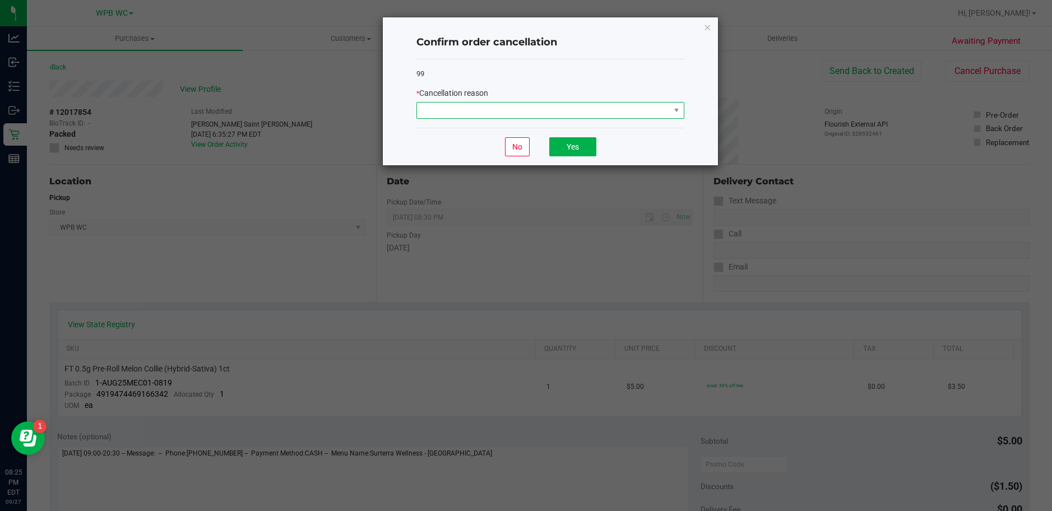
click at [624, 108] on span at bounding box center [543, 111] width 253 height 16
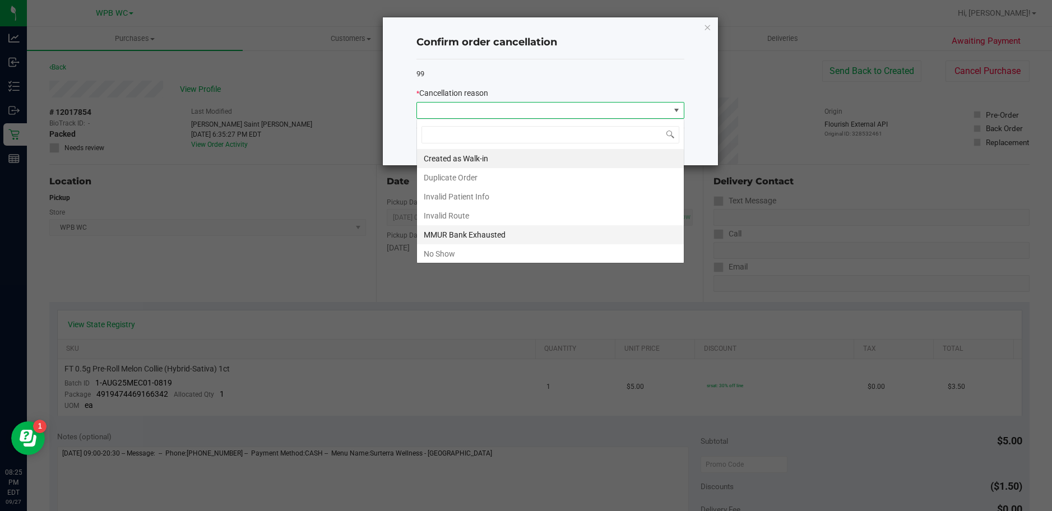
scroll to position [17, 268]
click at [460, 250] on li "No Show" at bounding box center [550, 253] width 267 height 19
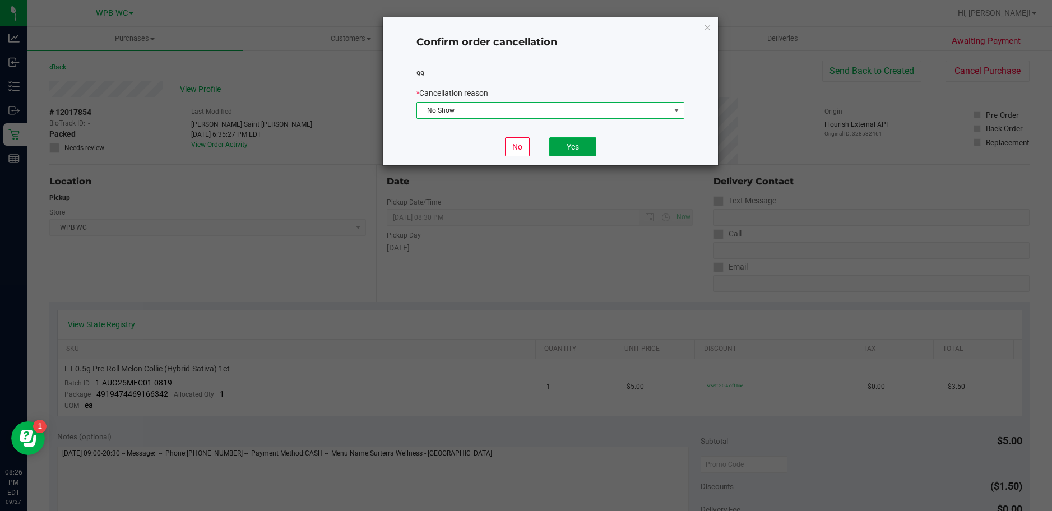
click at [583, 142] on button "Yes" at bounding box center [572, 146] width 47 height 19
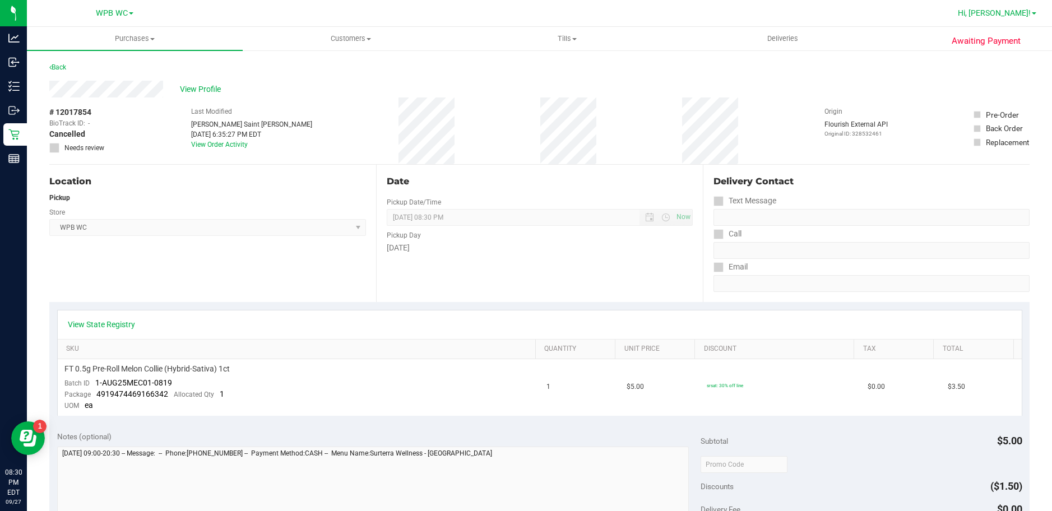
click at [1017, 12] on span "Hi, [PERSON_NAME]!" at bounding box center [994, 12] width 73 height 9
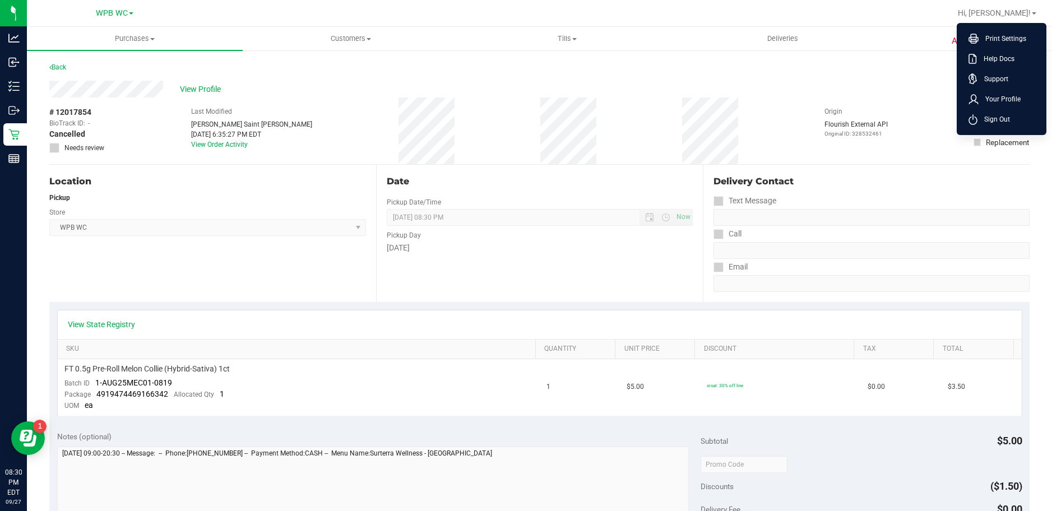
drag, startPoint x: 986, startPoint y: 124, endPoint x: 961, endPoint y: 102, distance: 33.8
click at [986, 123] on span "Sign Out" at bounding box center [994, 119] width 33 height 11
